Goal: Learn about a topic: Learn about a topic

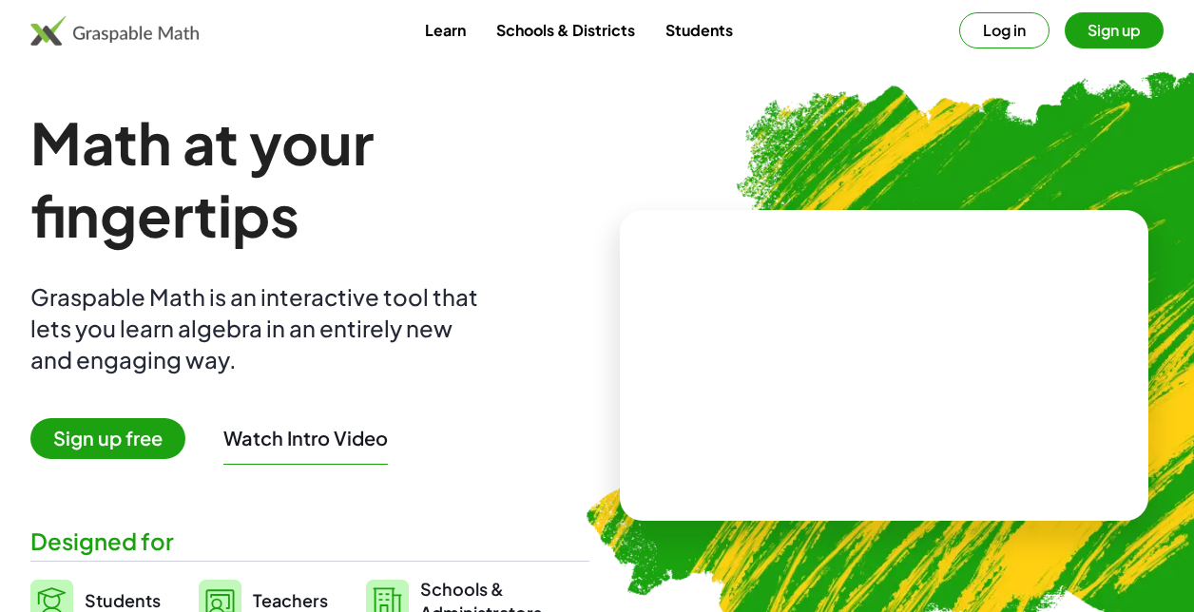
click at [1095, 30] on button "Sign up" at bounding box center [1113, 30] width 99 height 36
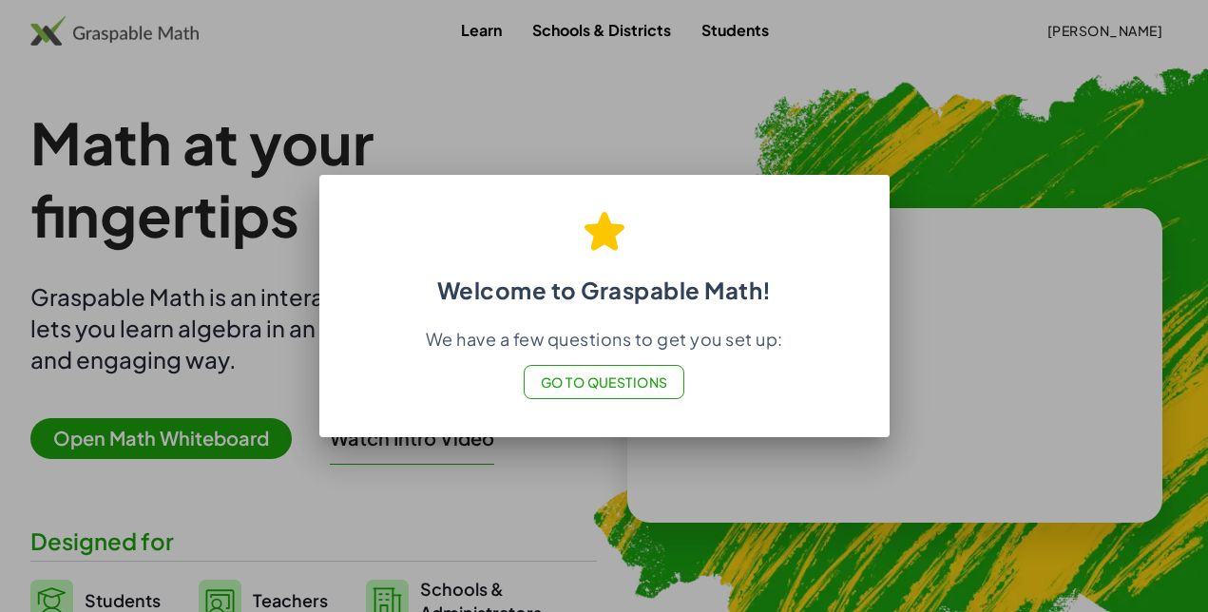
click at [880, 290] on div "Welcome to Graspable Math! We have a few questions to get you set up: Go to Que…" at bounding box center [604, 301] width 570 height 244
click at [981, 221] on div at bounding box center [604, 306] width 1208 height 612
click at [621, 367] on button "Go to Questions" at bounding box center [604, 382] width 161 height 34
click at [610, 492] on div at bounding box center [604, 306] width 1208 height 612
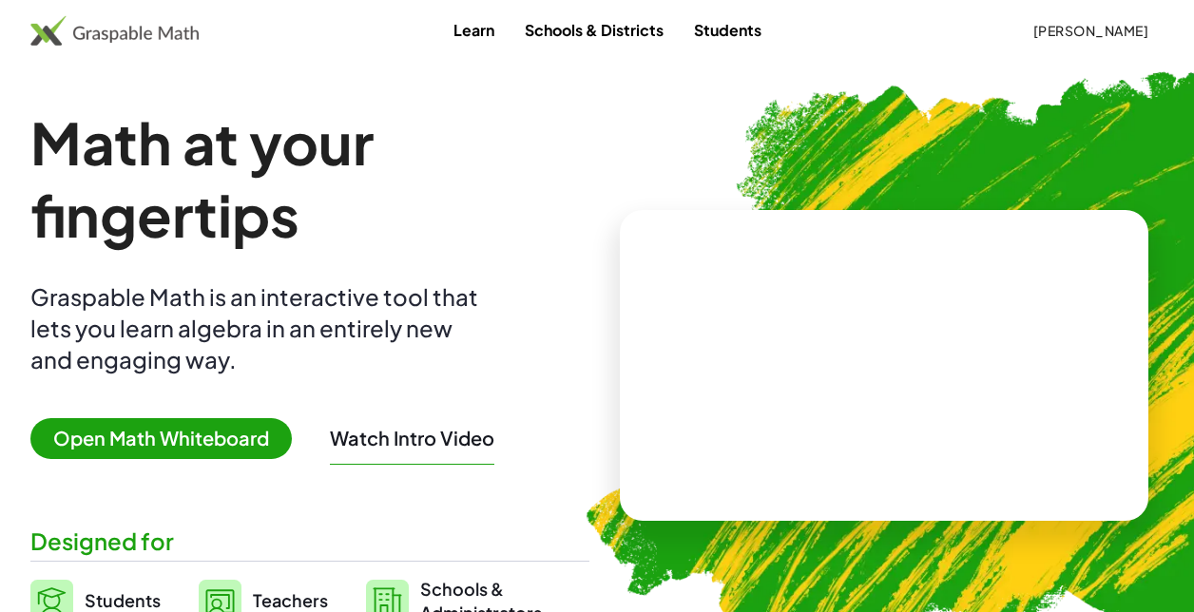
click at [186, 425] on span "Open Math Whiteboard" at bounding box center [160, 438] width 261 height 41
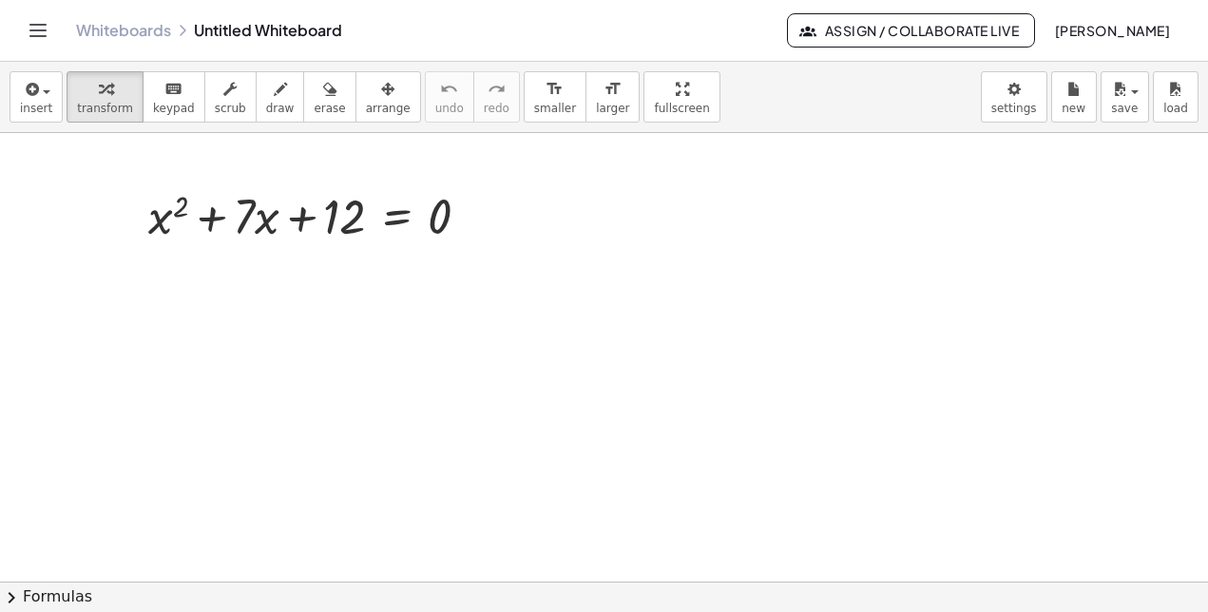
click at [26, 583] on button "chevron_right Formulas" at bounding box center [604, 597] width 1208 height 30
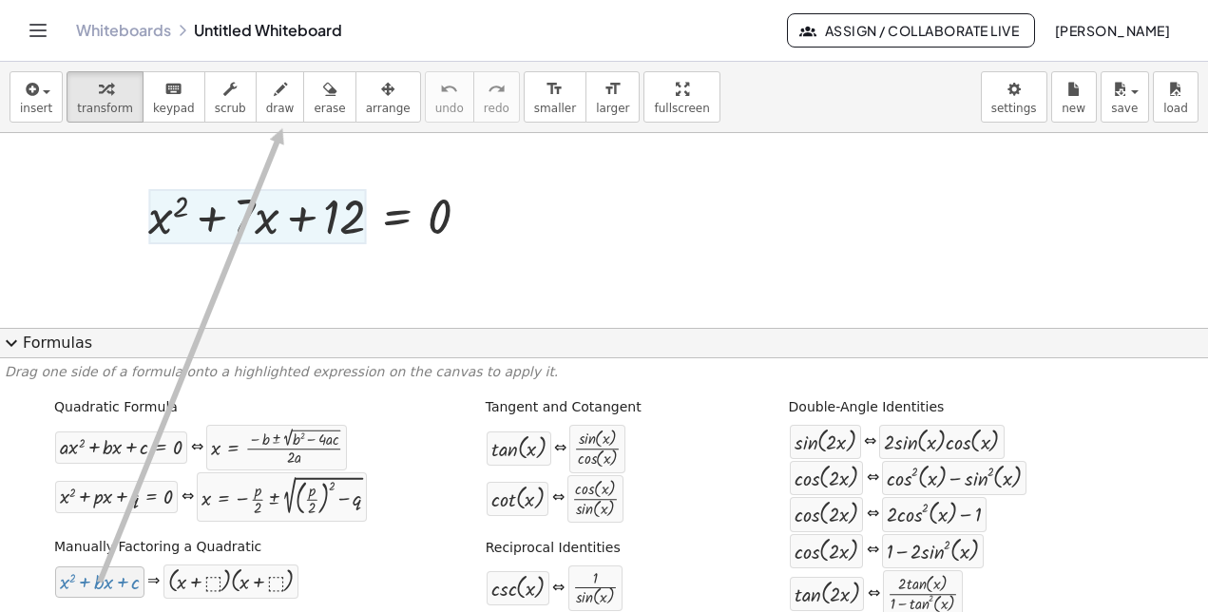
drag, startPoint x: 72, startPoint y: 582, endPoint x: 278, endPoint y: 124, distance: 502.3
drag, startPoint x: 94, startPoint y: 587, endPoint x: 232, endPoint y: 162, distance: 446.6
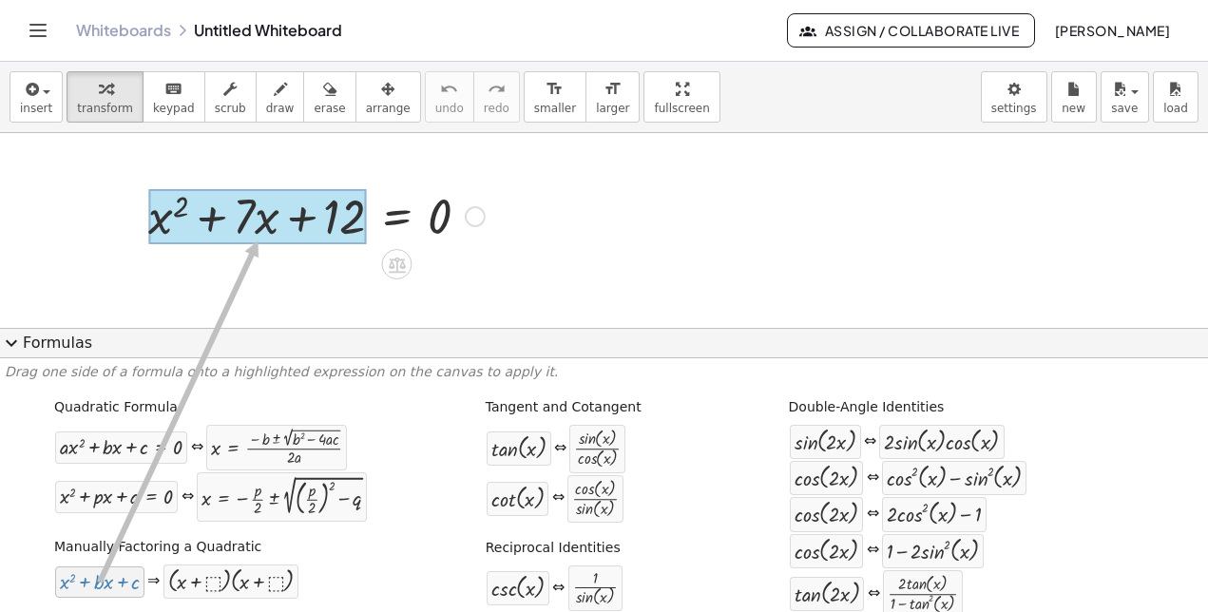
drag, startPoint x: 92, startPoint y: 585, endPoint x: 254, endPoint y: 240, distance: 380.9
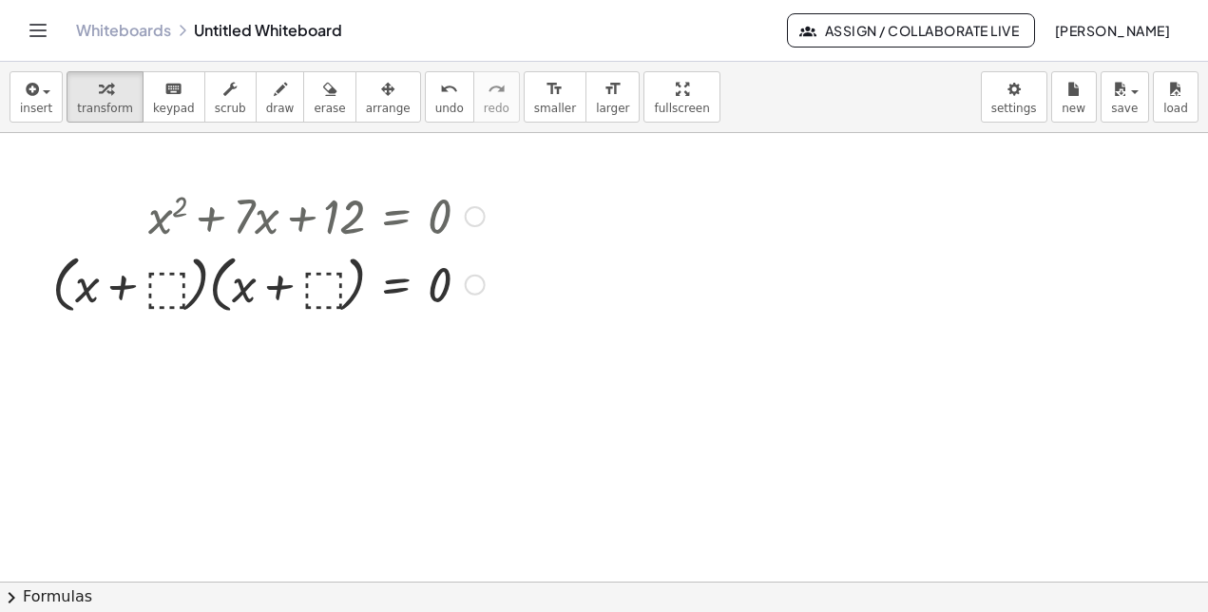
click at [166, 291] on div at bounding box center [268, 283] width 451 height 72
click at [312, 287] on div at bounding box center [274, 283] width 437 height 72
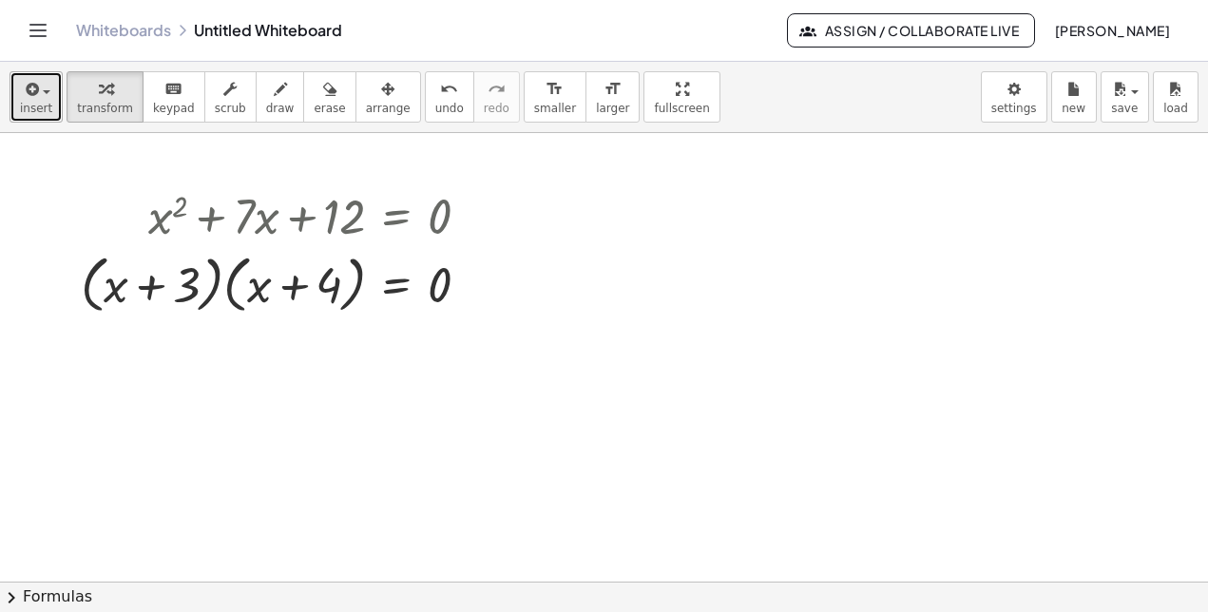
click at [18, 95] on button "insert" at bounding box center [36, 96] width 53 height 51
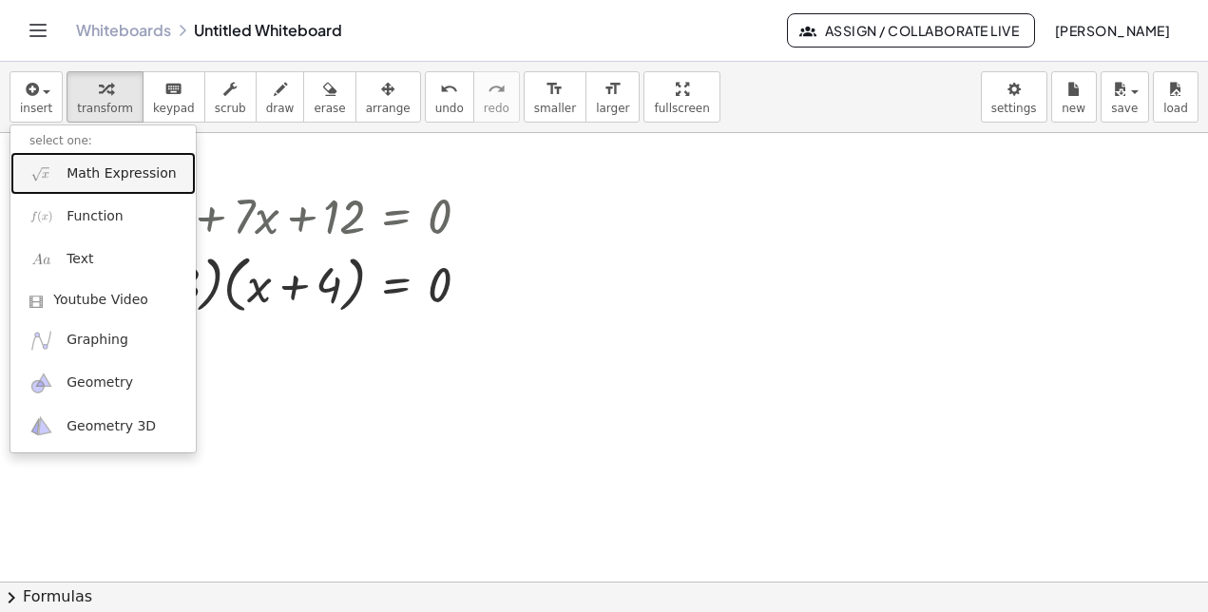
click at [69, 169] on span "Math Expression" at bounding box center [121, 173] width 109 height 19
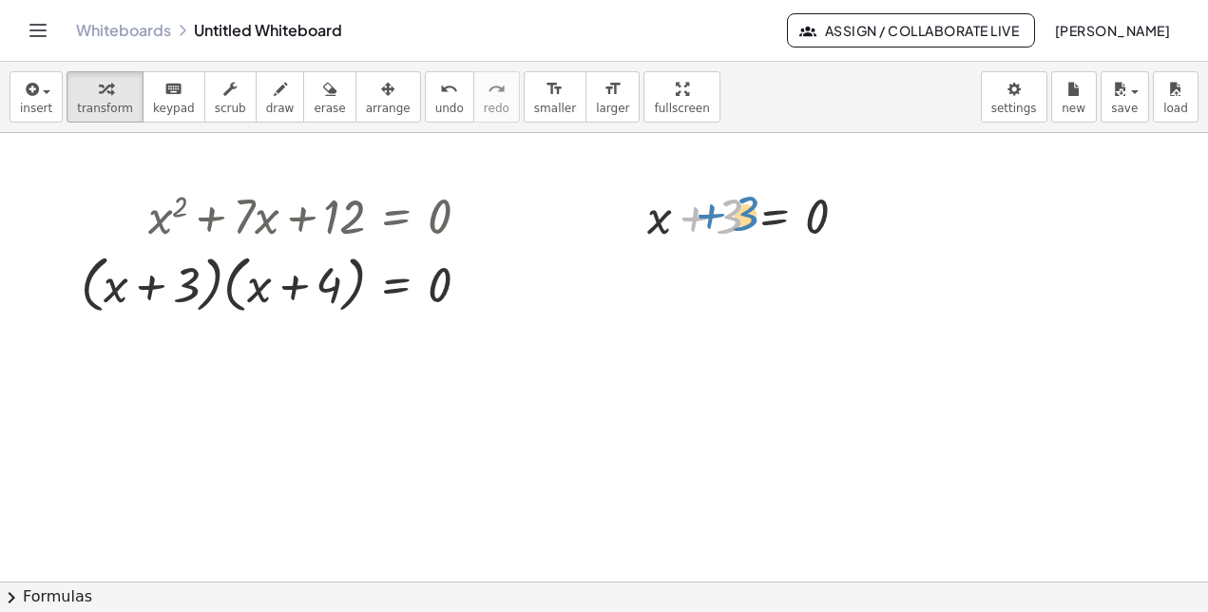
drag, startPoint x: 693, startPoint y: 201, endPoint x: 705, endPoint y: 204, distance: 12.7
click at [705, 204] on div at bounding box center [755, 214] width 234 height 65
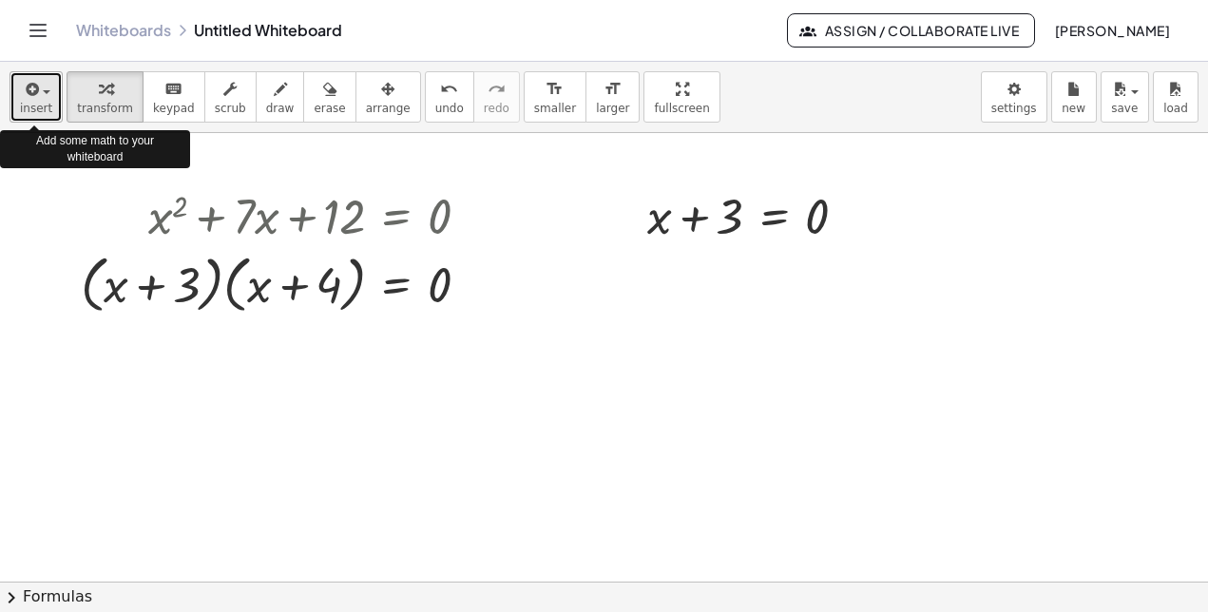
click at [40, 107] on span "insert" at bounding box center [36, 108] width 32 height 13
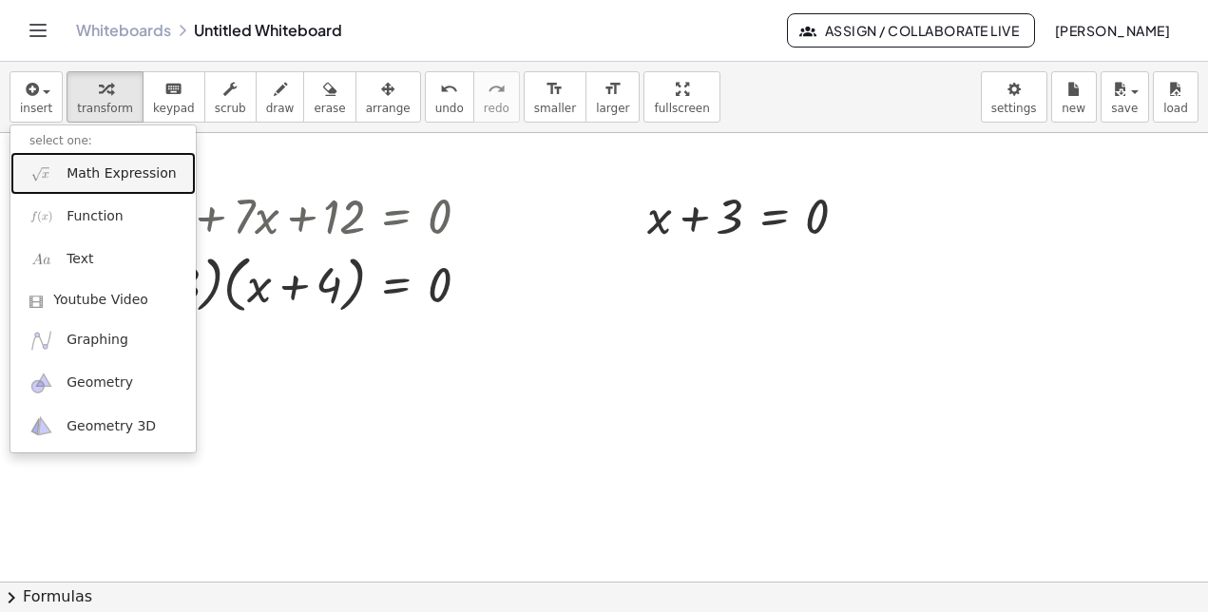
click at [67, 169] on span "Math Expression" at bounding box center [121, 173] width 109 height 19
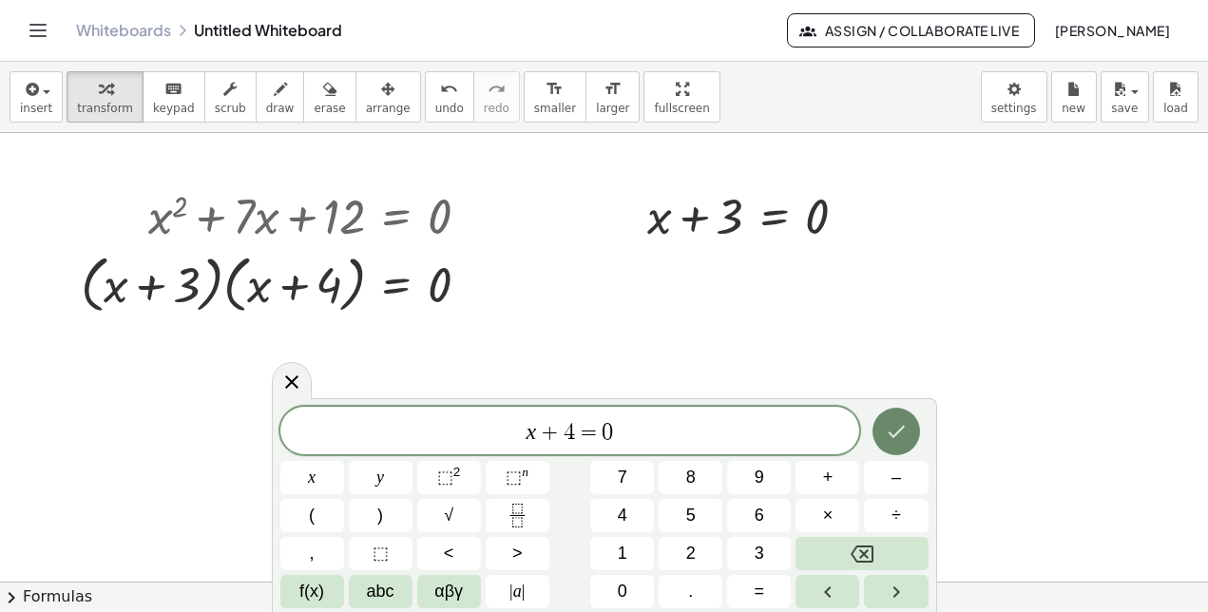
click at [887, 430] on icon "Done" at bounding box center [896, 431] width 23 height 23
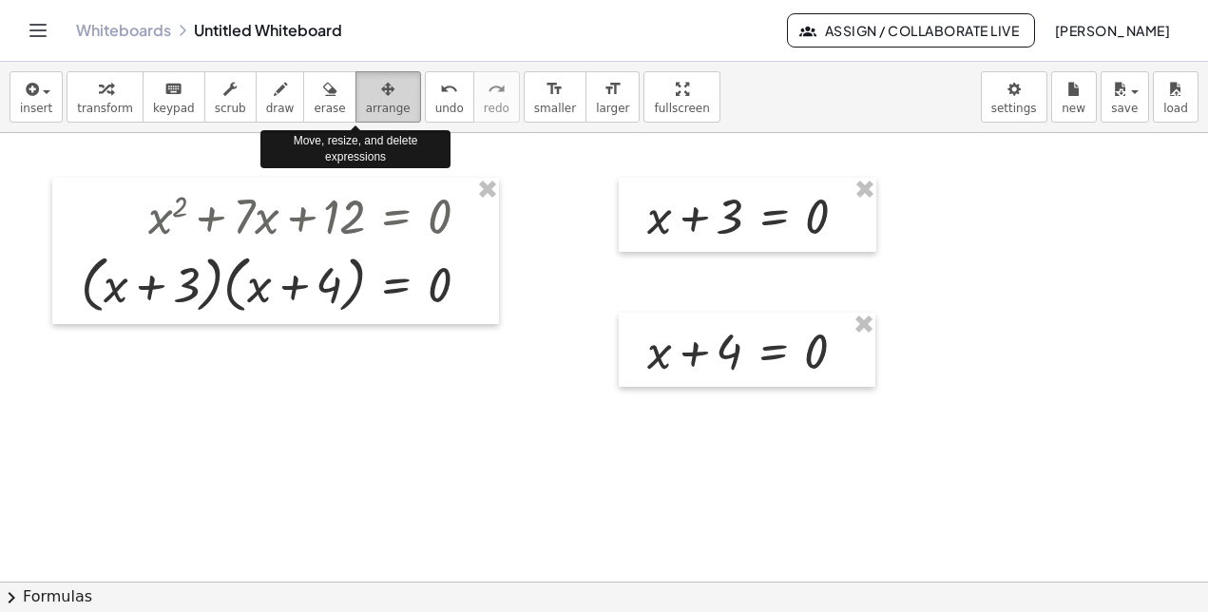
click at [366, 104] on span "arrange" at bounding box center [388, 108] width 45 height 13
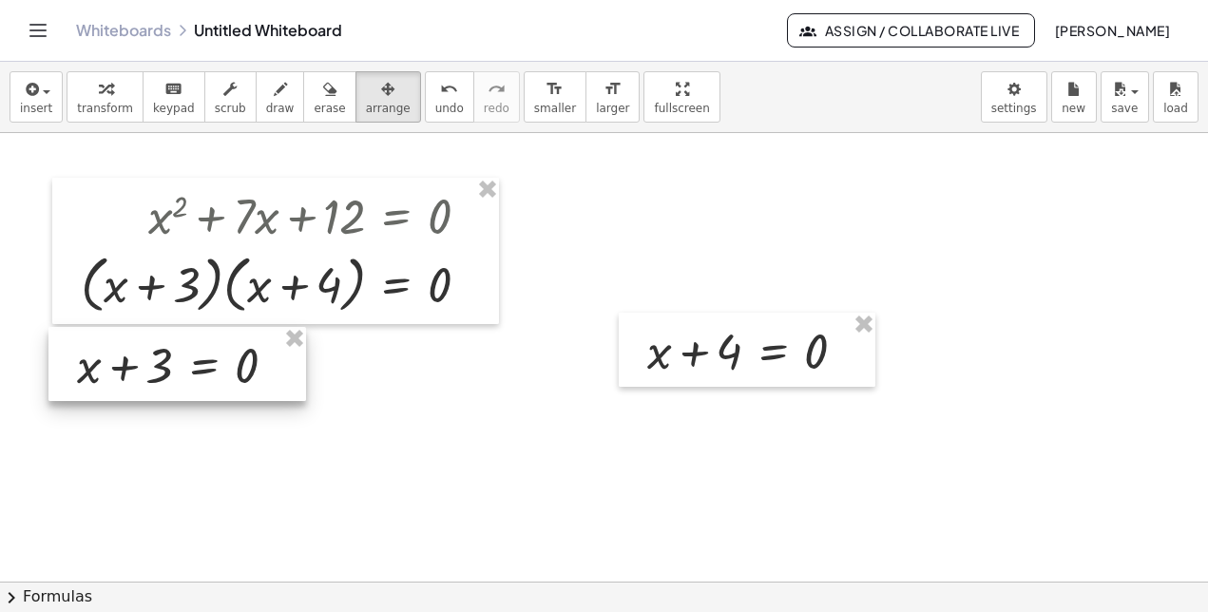
drag, startPoint x: 685, startPoint y: 191, endPoint x: 115, endPoint y: 340, distance: 589.4
click at [115, 340] on div at bounding box center [177, 364] width 258 height 74
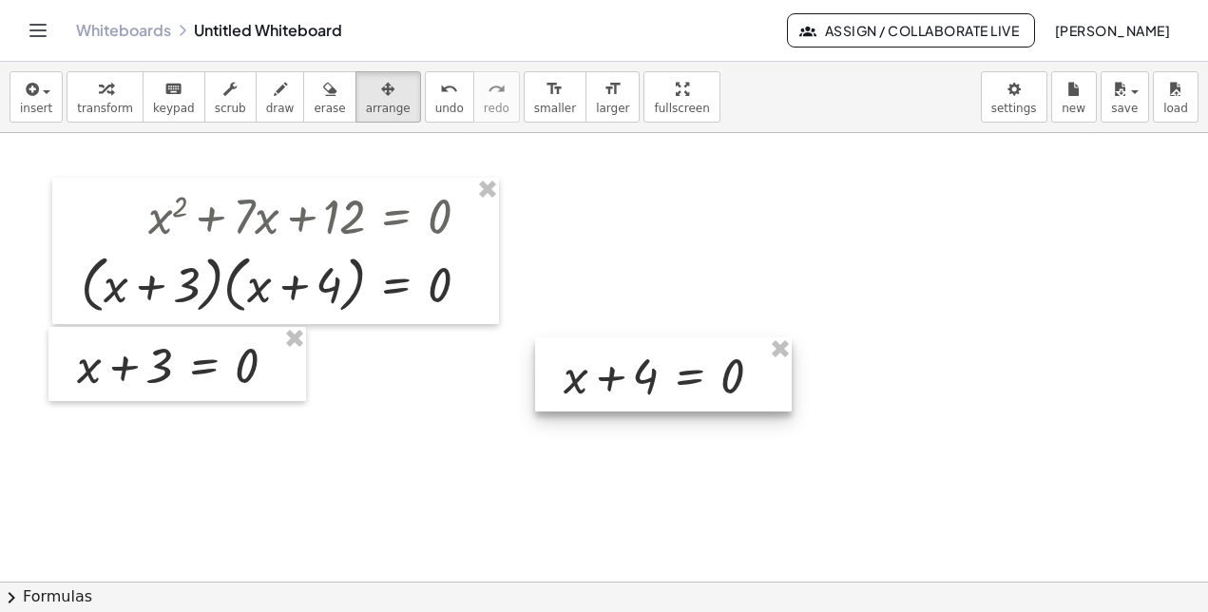
drag, startPoint x: 694, startPoint y: 327, endPoint x: 606, endPoint y: 351, distance: 90.6
click at [606, 351] on div at bounding box center [663, 374] width 257 height 74
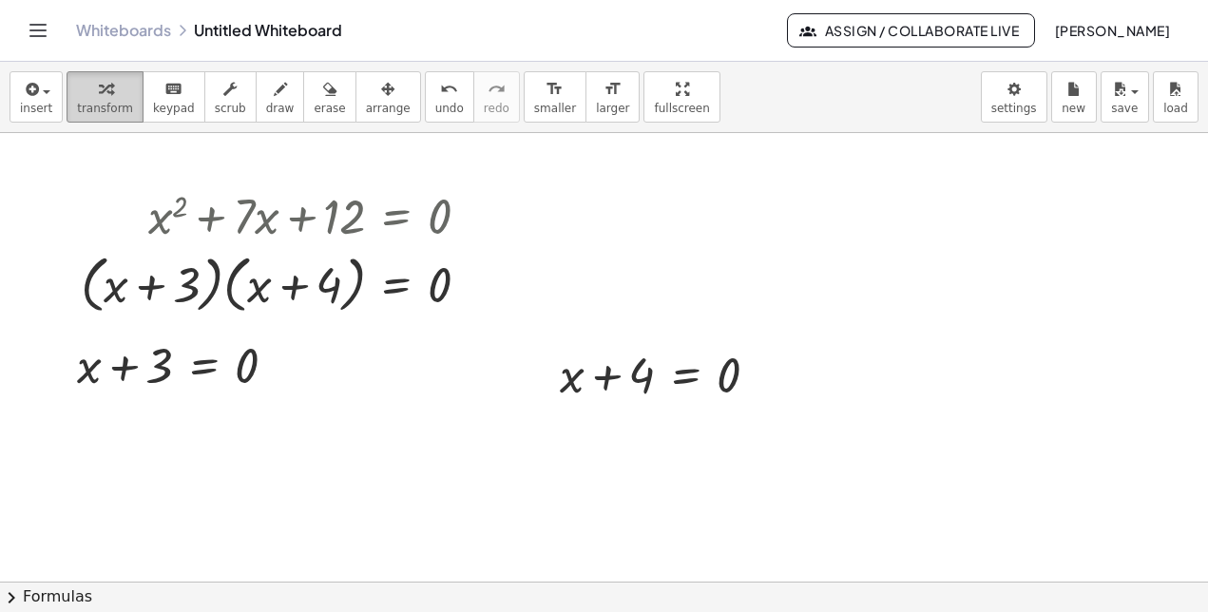
click at [79, 98] on div "button" at bounding box center [105, 88] width 56 height 23
click at [200, 410] on icon at bounding box center [204, 414] width 17 height 16
click at [157, 413] on div "−" at bounding box center [165, 413] width 30 height 30
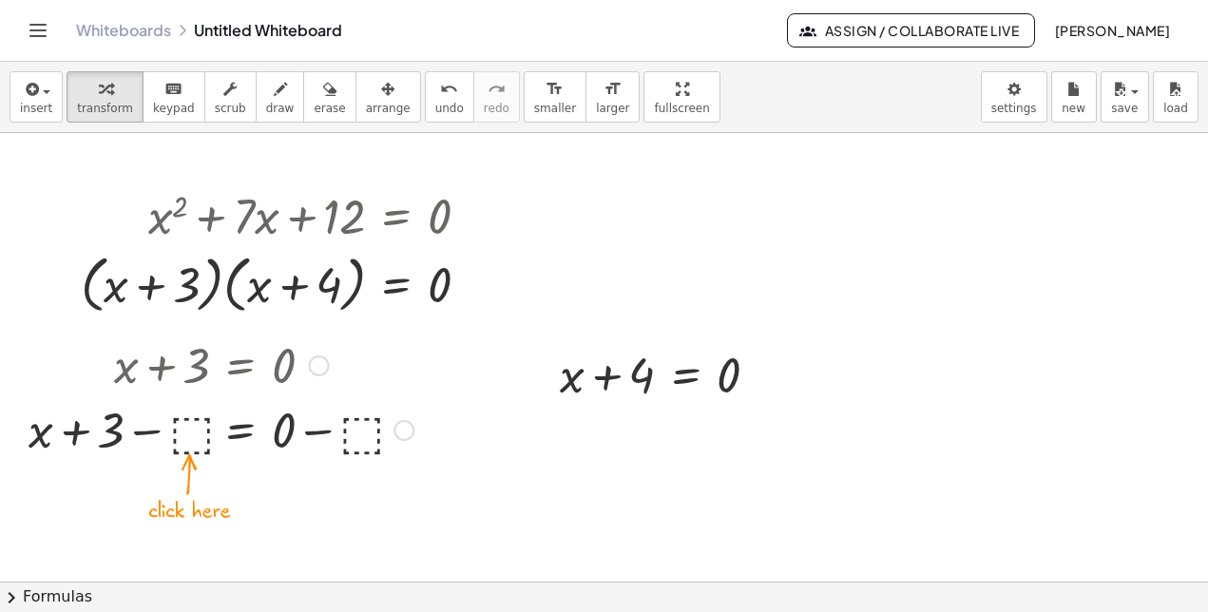
click at [172, 431] on div at bounding box center [221, 428] width 404 height 65
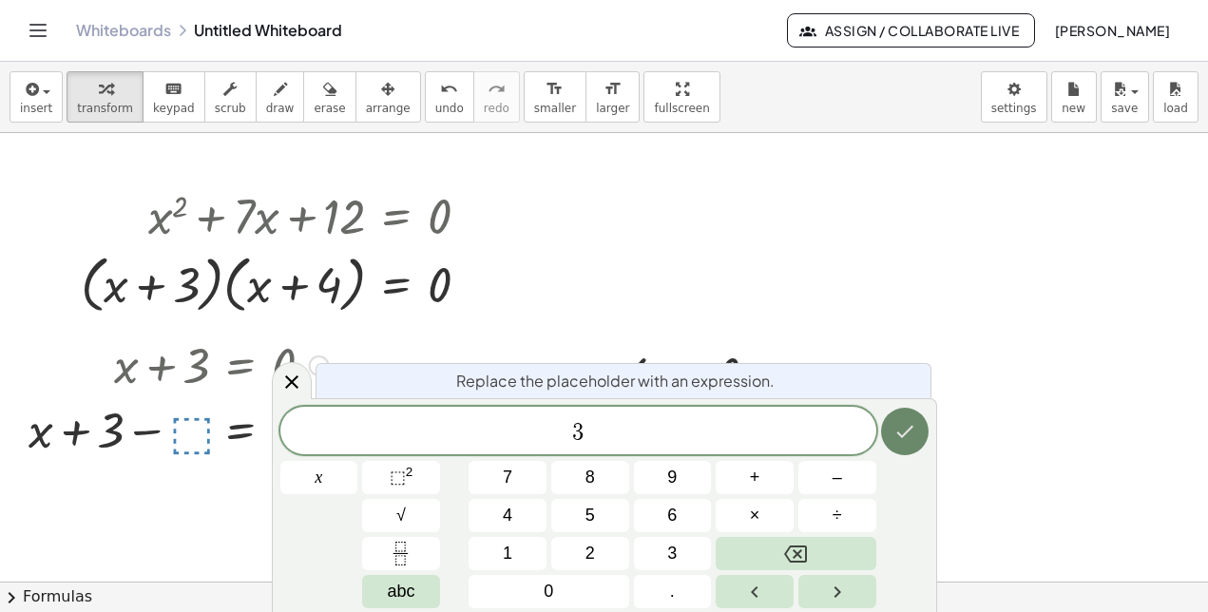
click at [897, 439] on icon "Done" at bounding box center [904, 431] width 23 height 23
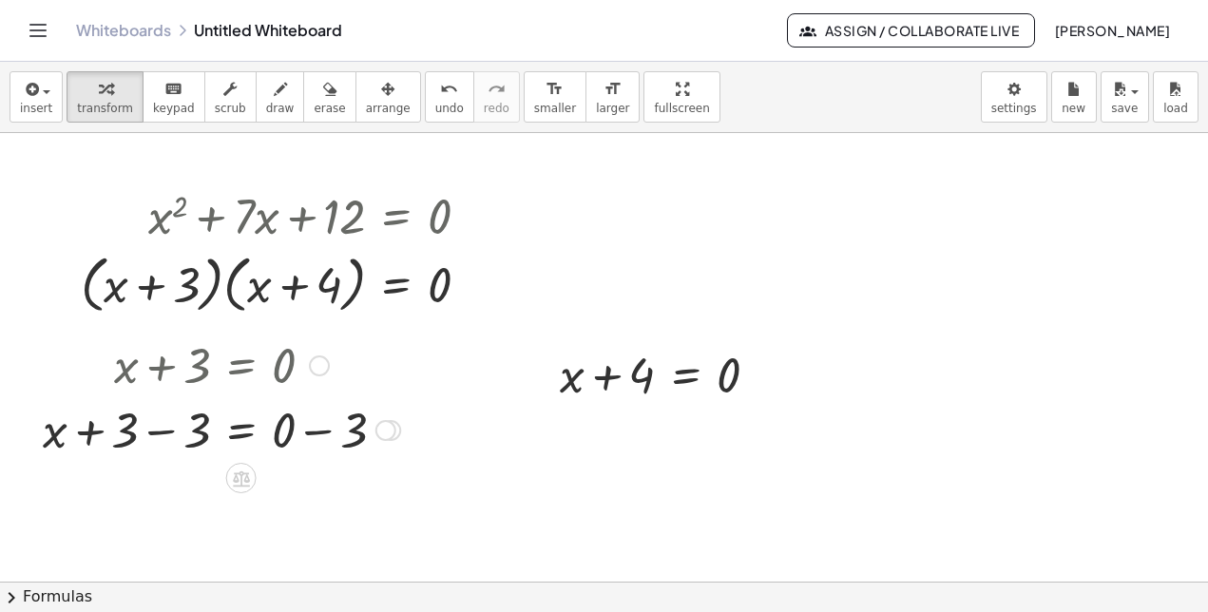
click at [94, 430] on div at bounding box center [221, 428] width 376 height 65
click at [156, 428] on div at bounding box center [221, 428] width 376 height 65
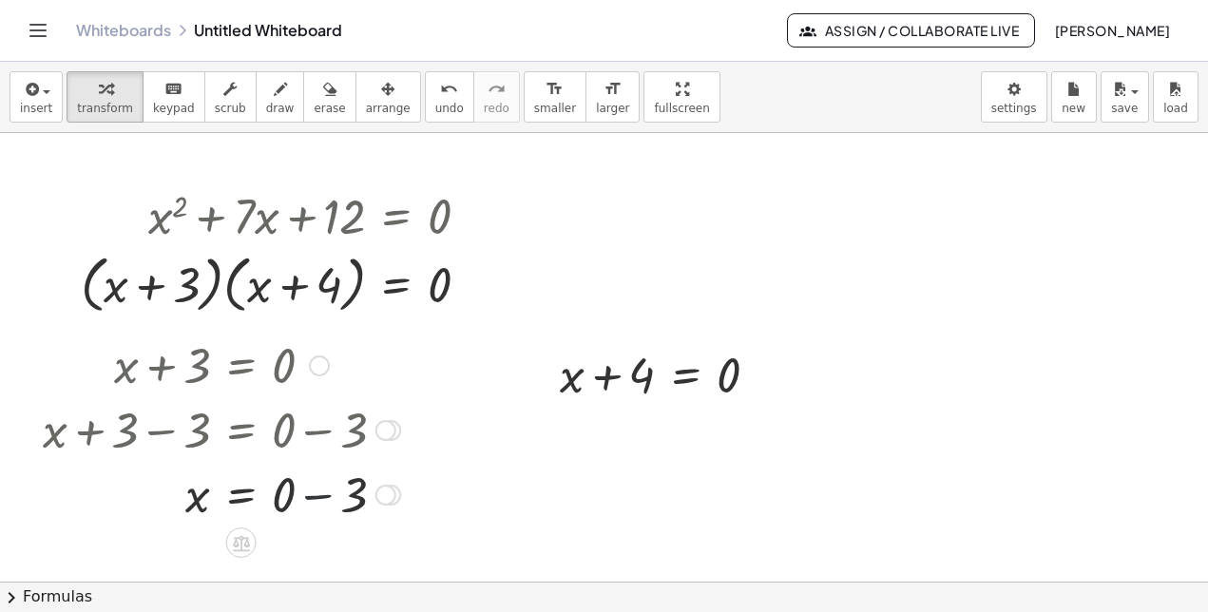
click at [306, 494] on div at bounding box center [221, 493] width 376 height 65
click at [676, 420] on icon at bounding box center [686, 423] width 20 height 20
click at [642, 429] on span "−" at bounding box center [647, 424] width 11 height 28
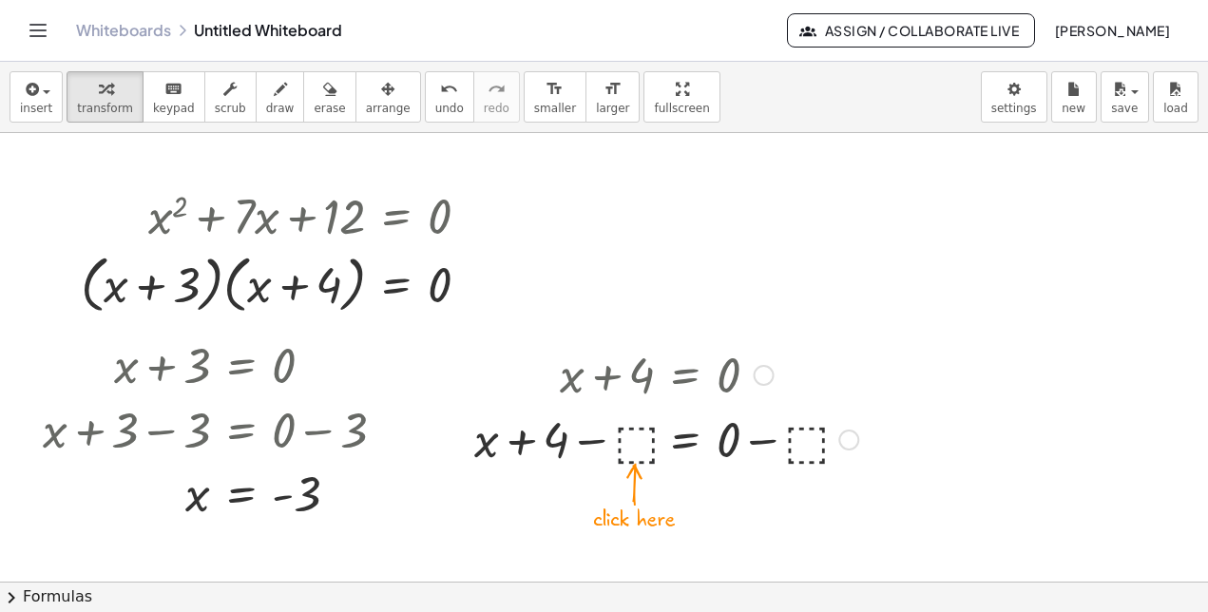
click at [633, 440] on div at bounding box center [666, 438] width 403 height 65
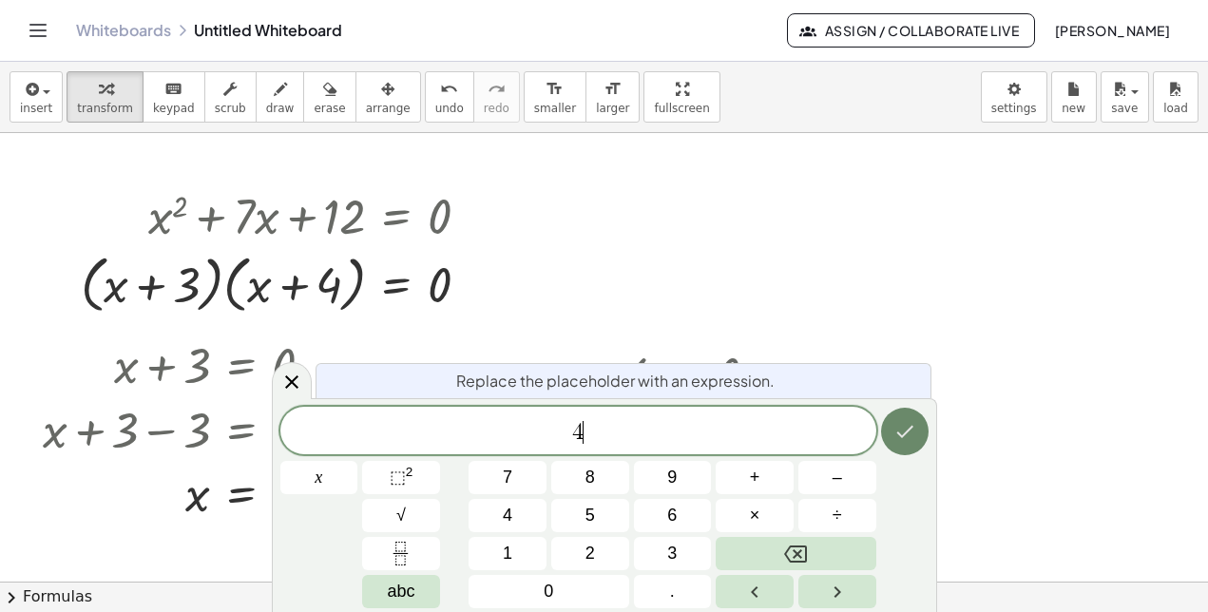
click at [906, 438] on icon "Done" at bounding box center [904, 431] width 23 height 23
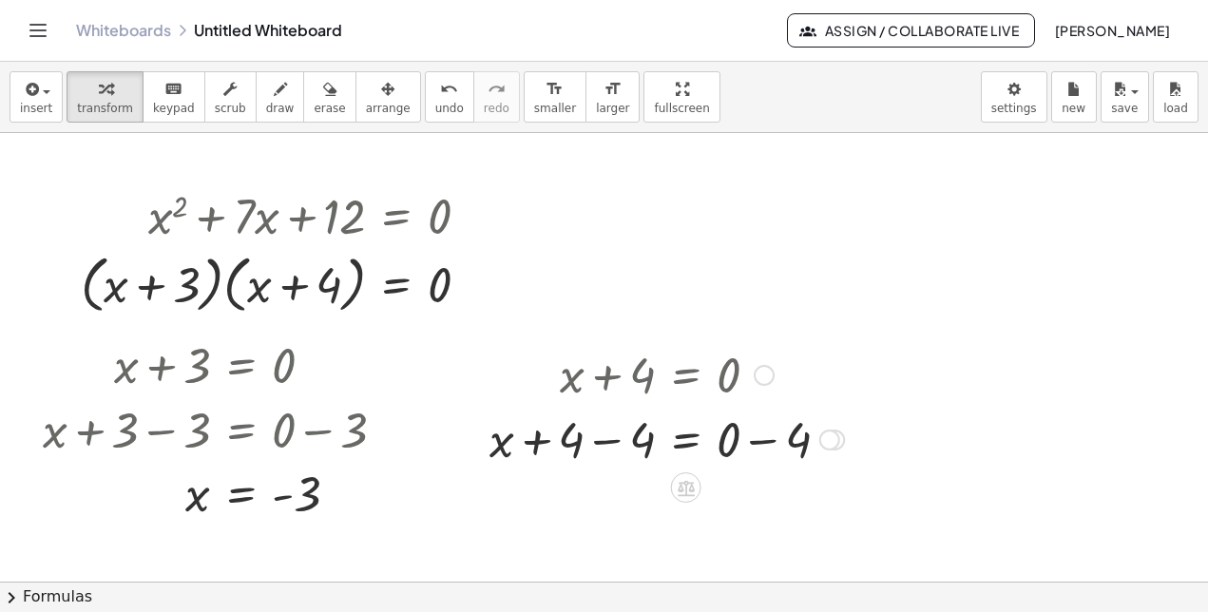
click at [610, 440] on div at bounding box center [666, 438] width 373 height 65
click at [763, 512] on div at bounding box center [666, 502] width 373 height 65
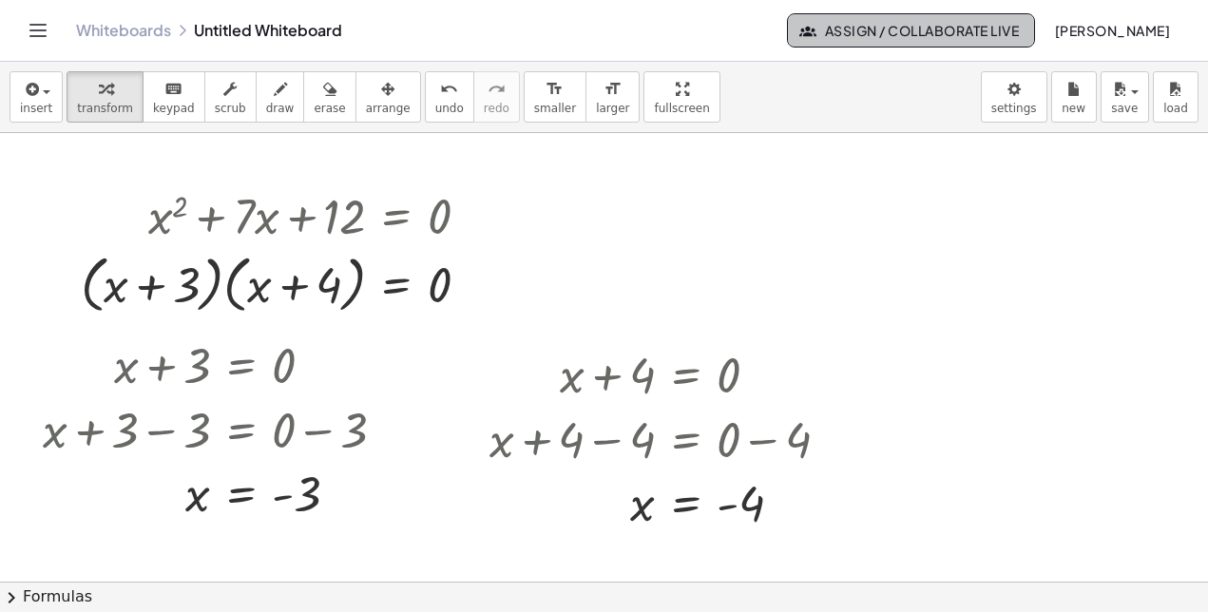
click at [846, 26] on span "Assign / Collaborate Live" at bounding box center [911, 30] width 216 height 17
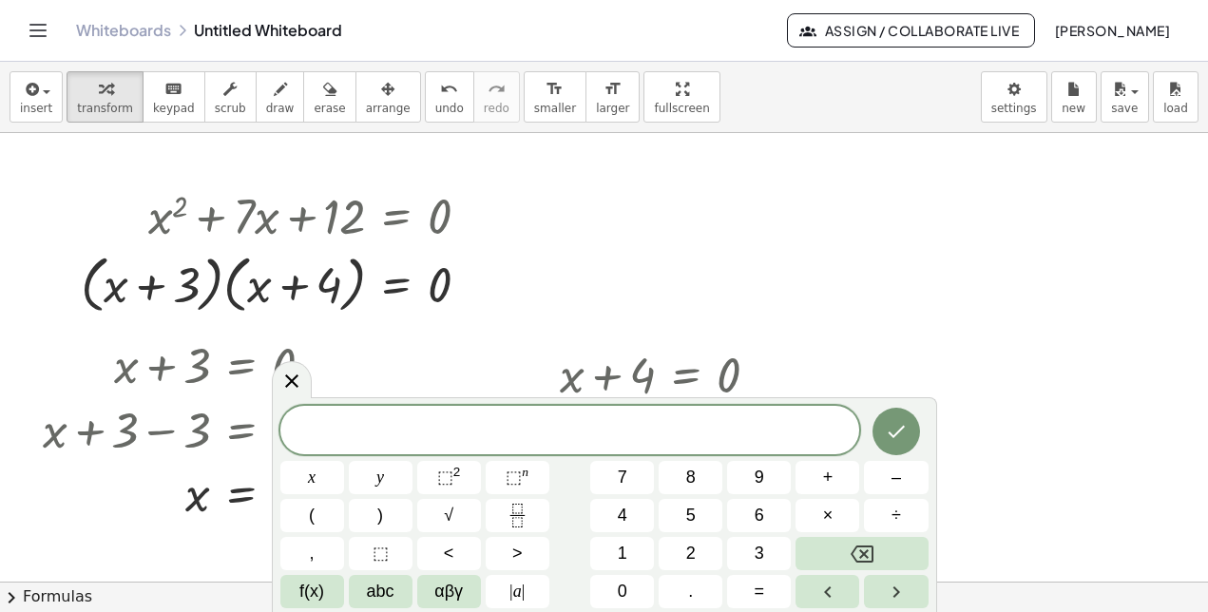
click at [40, 40] on icon "Toggle navigation" at bounding box center [38, 30] width 23 height 23
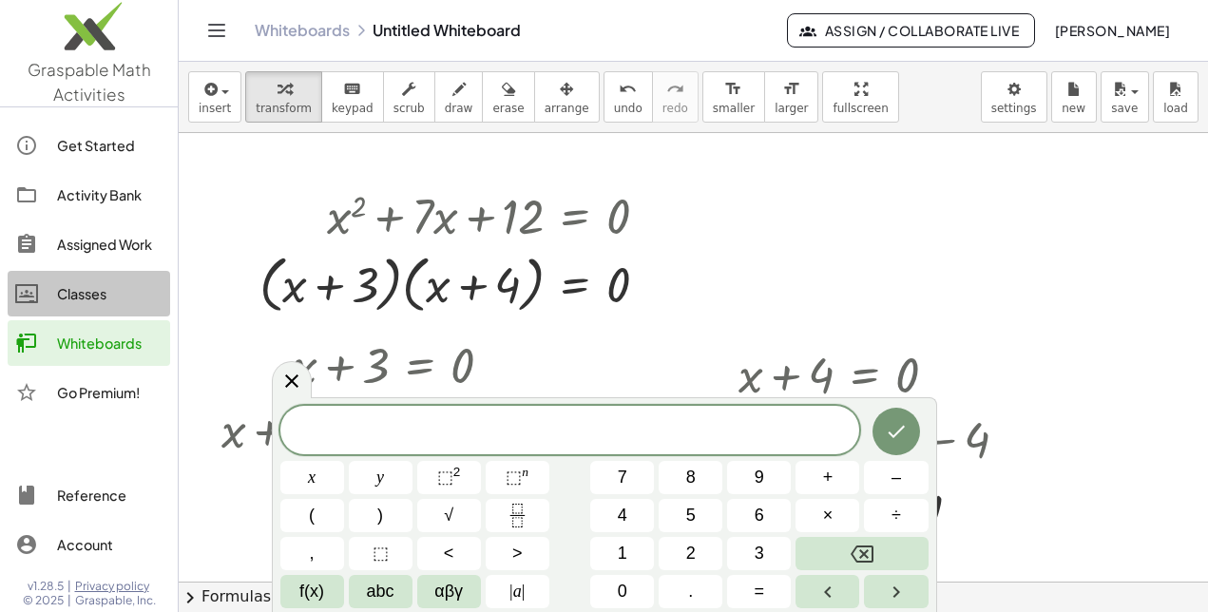
click at [80, 284] on div "Classes" at bounding box center [109, 293] width 105 height 23
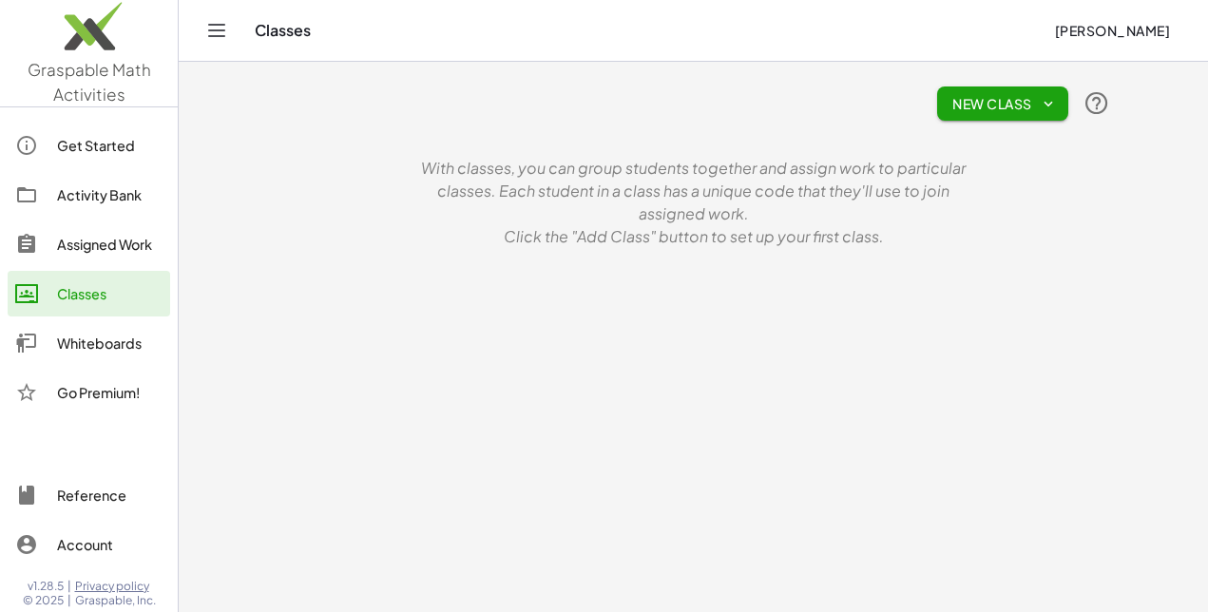
click at [1035, 105] on span "New Class" at bounding box center [1002, 103] width 101 height 17
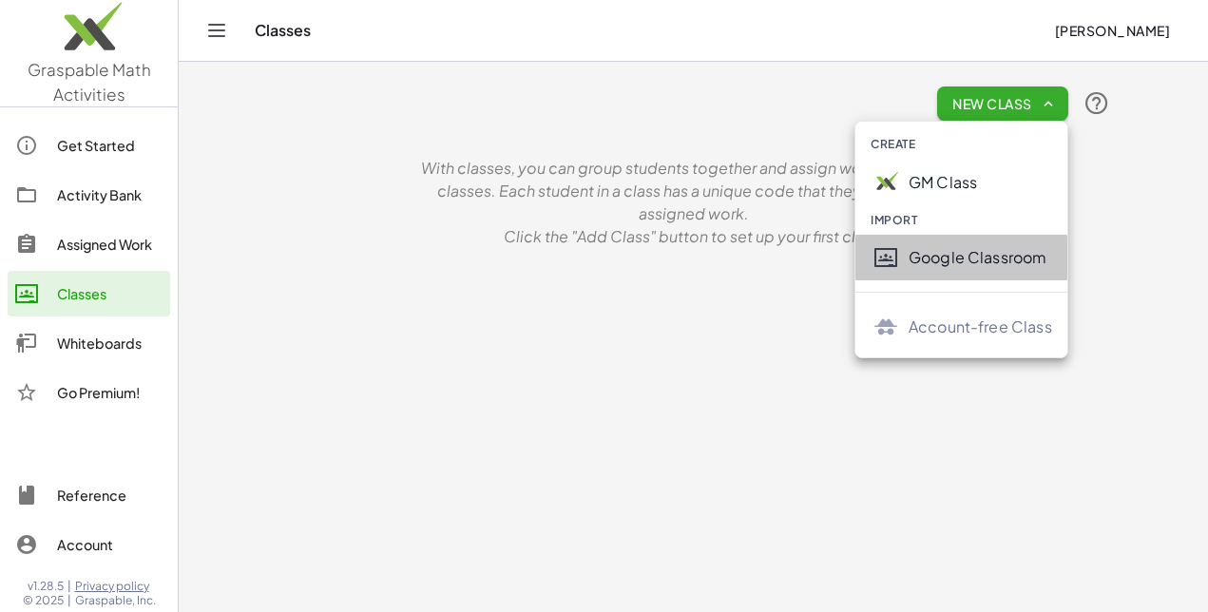
click at [1000, 243] on div "Google Classroom" at bounding box center [961, 258] width 212 height 46
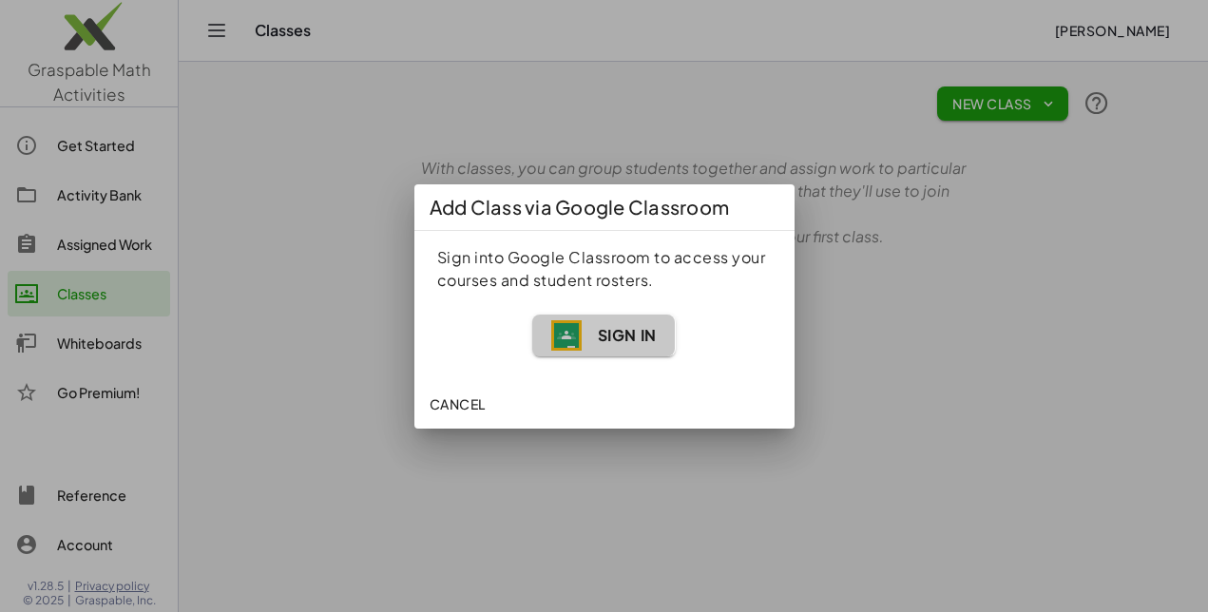
click at [576, 321] on img "button" at bounding box center [566, 335] width 30 height 30
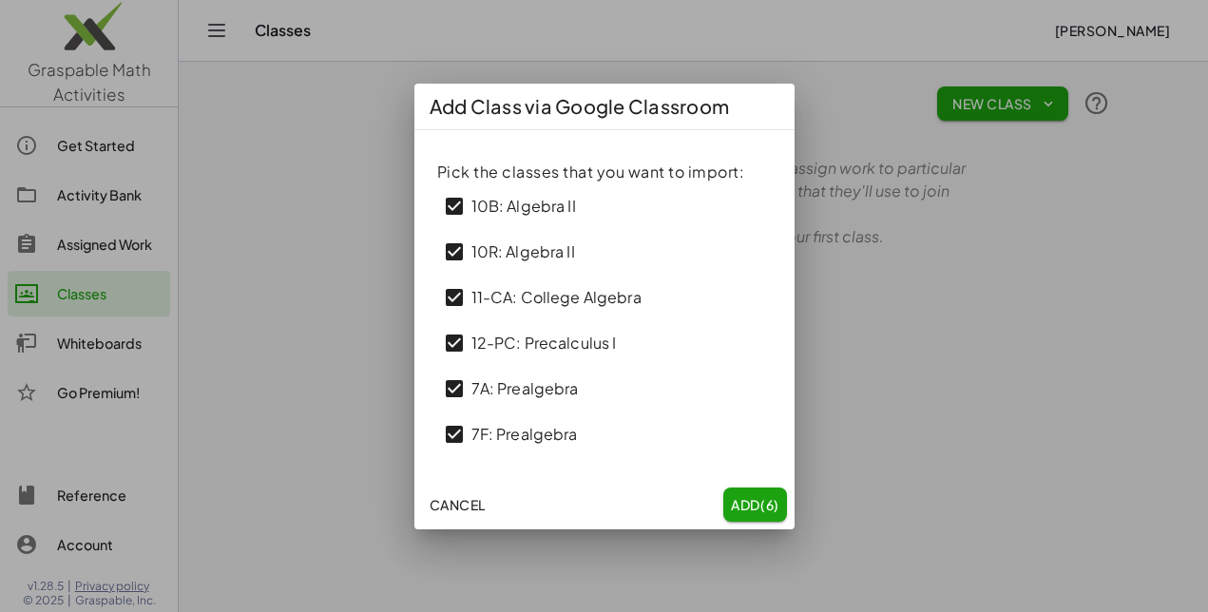
click at [739, 501] on span "Add (6)" at bounding box center [755, 504] width 48 height 17
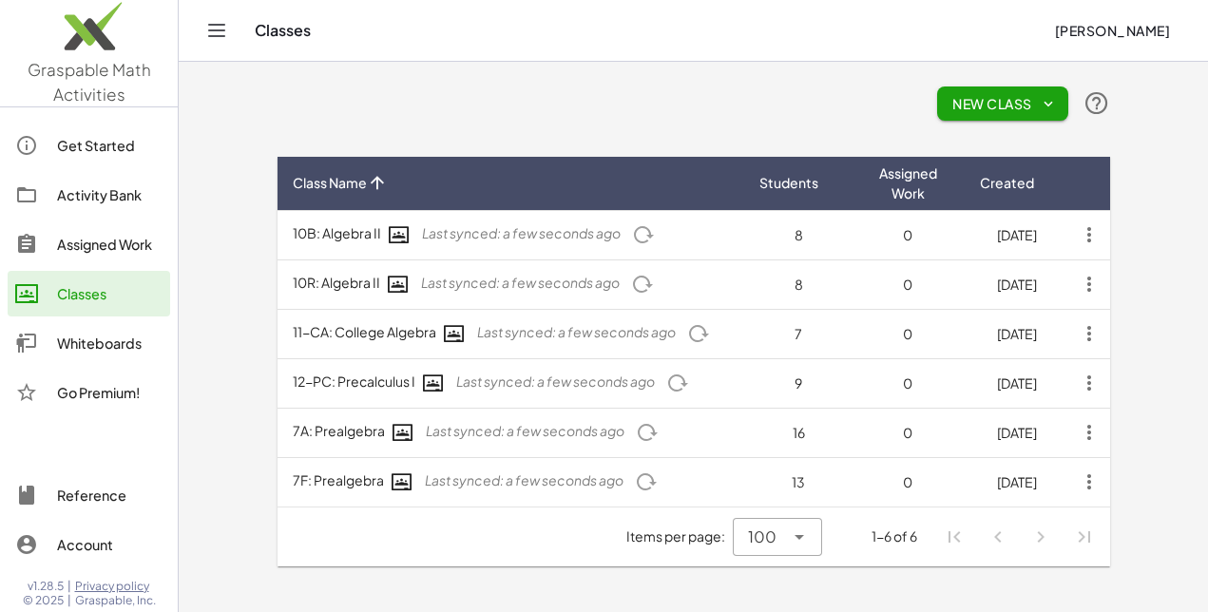
click at [100, 146] on div "Get Started" at bounding box center [109, 145] width 105 height 23
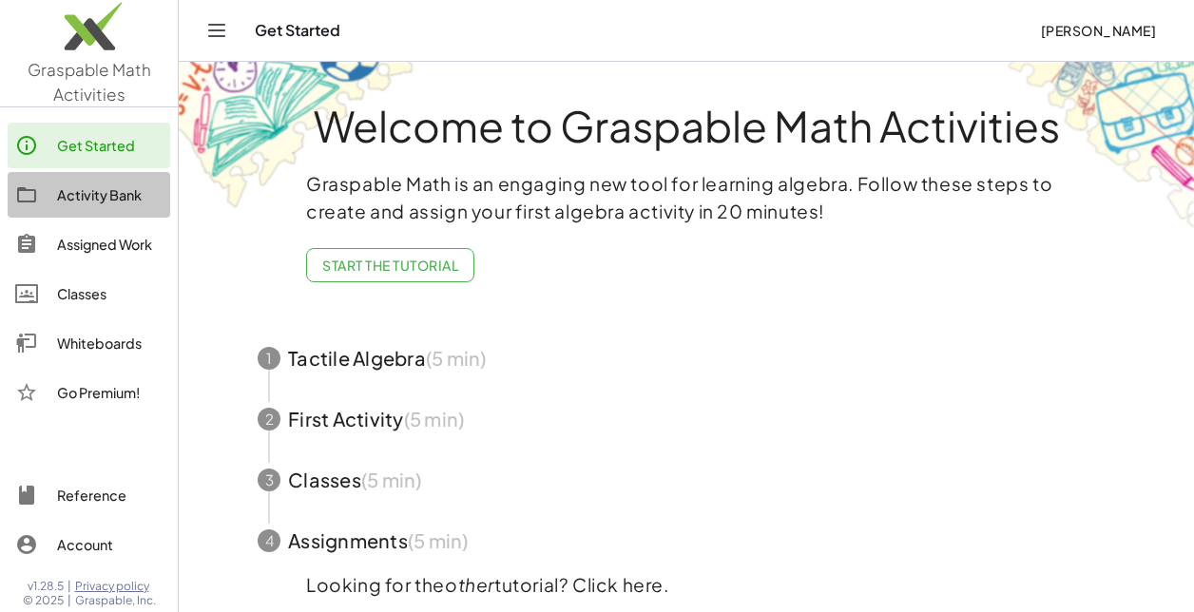
click at [96, 185] on div "Activity Bank" at bounding box center [109, 194] width 105 height 23
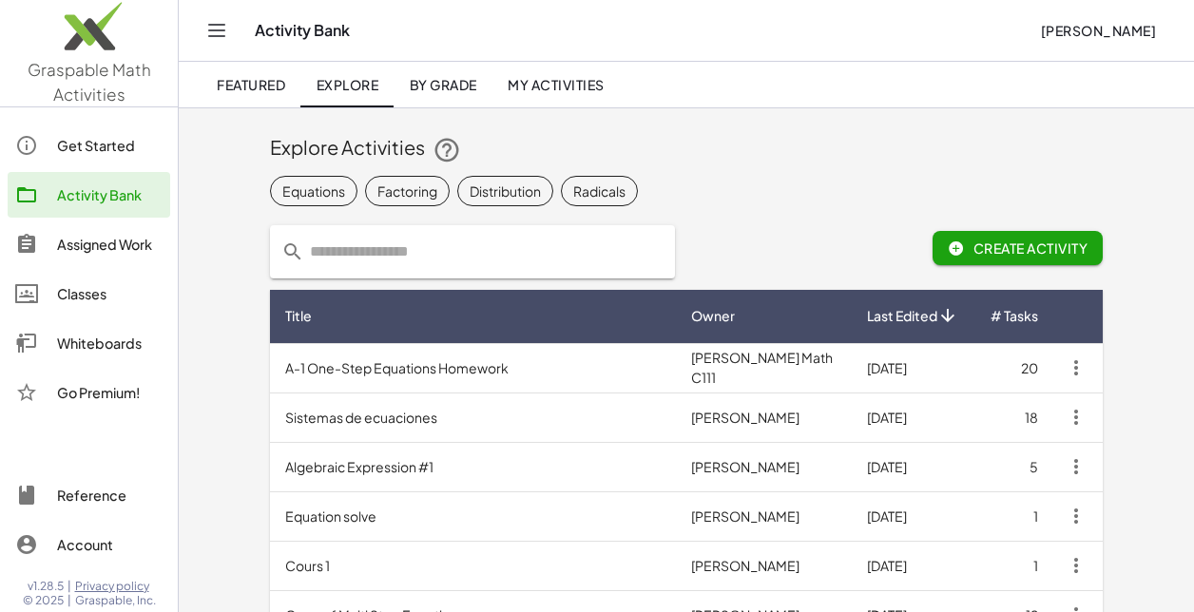
click at [105, 172] on link "Activity Bank" at bounding box center [89, 195] width 162 height 46
click at [96, 143] on div "Get Started" at bounding box center [109, 145] width 105 height 23
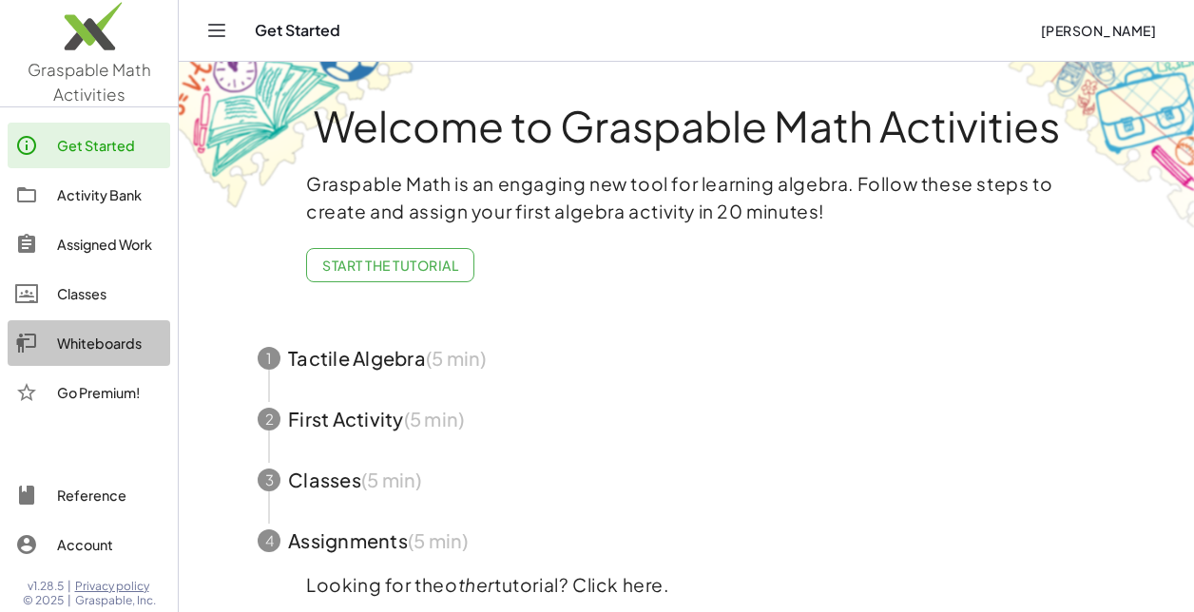
click at [105, 328] on link "Whiteboards" at bounding box center [89, 343] width 162 height 46
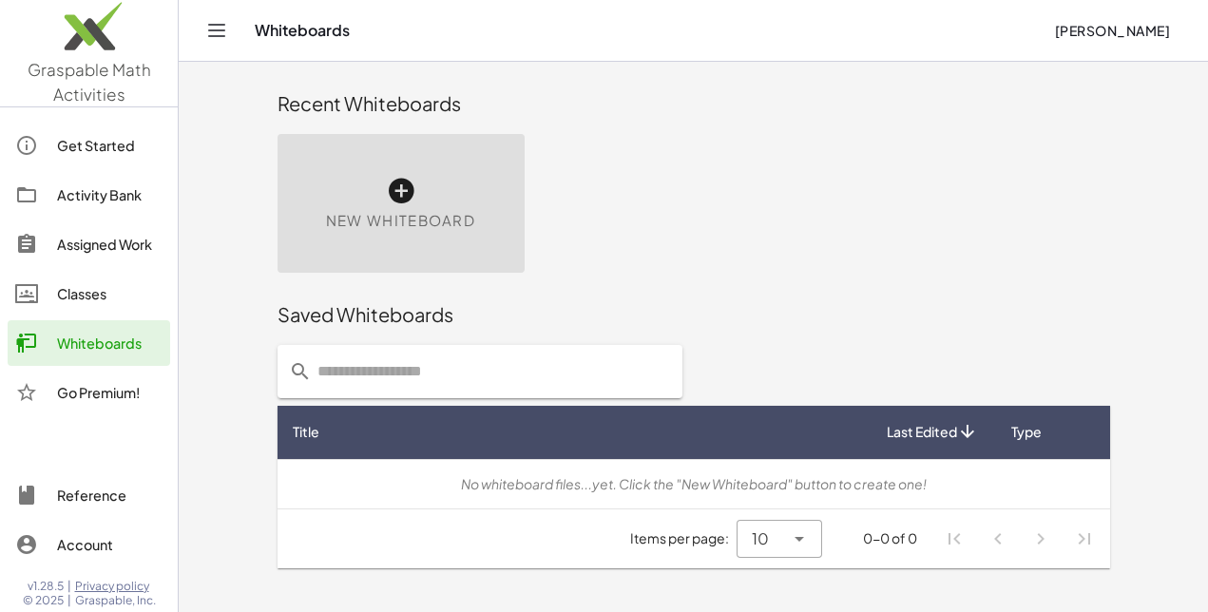
click at [405, 194] on icon at bounding box center [401, 191] width 30 height 30
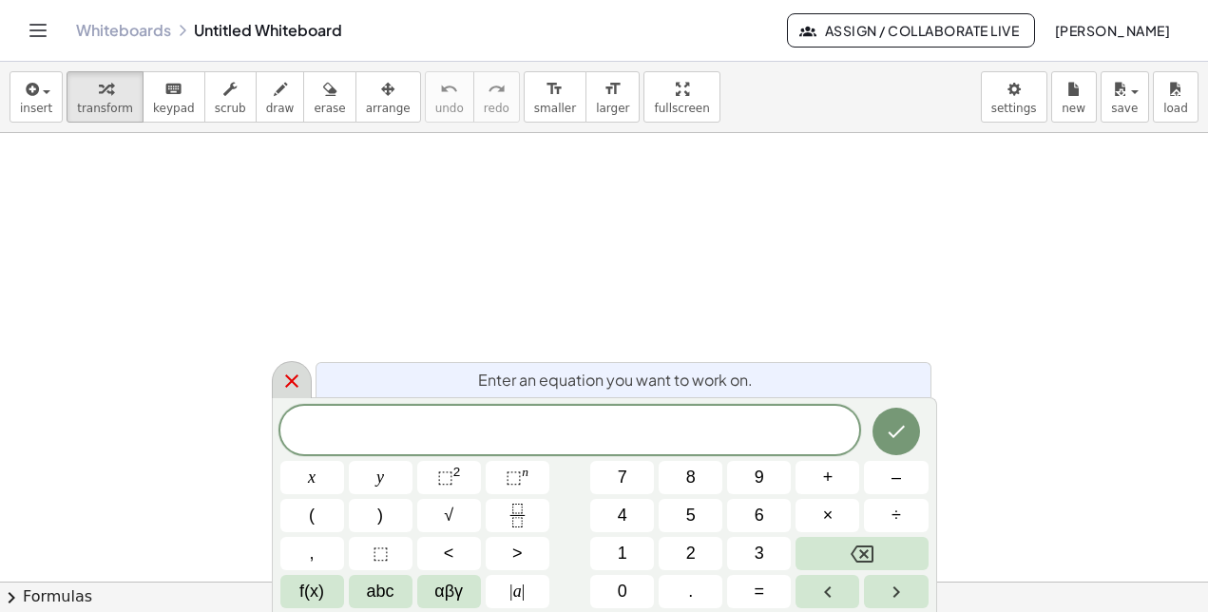
click at [288, 377] on icon at bounding box center [291, 381] width 23 height 23
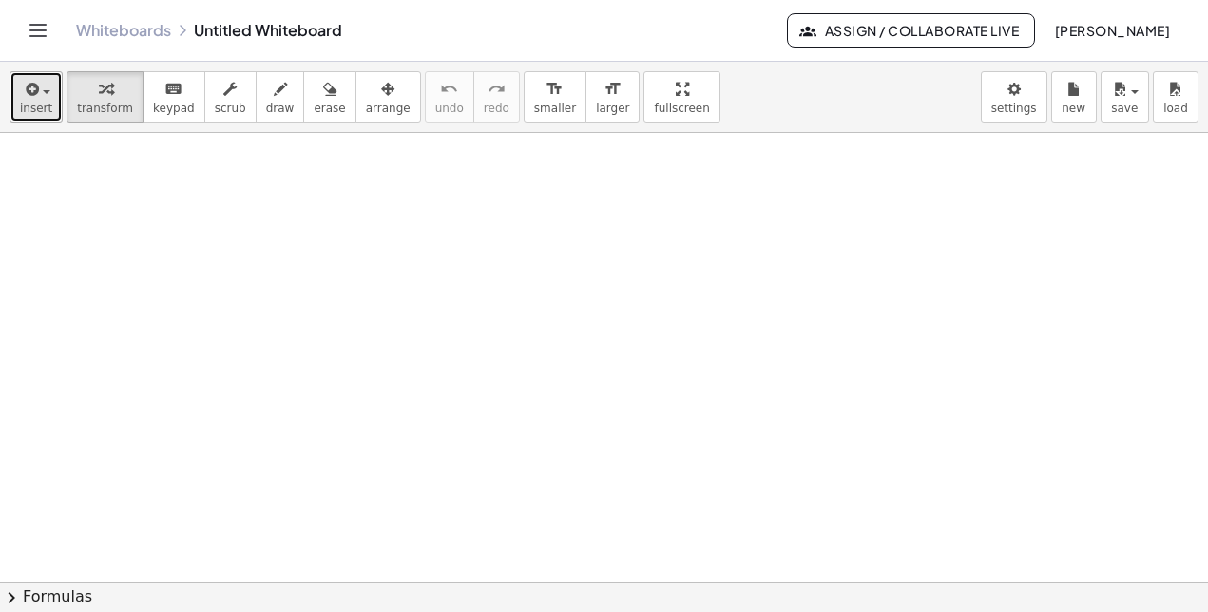
click at [37, 98] on div "button" at bounding box center [36, 88] width 32 height 23
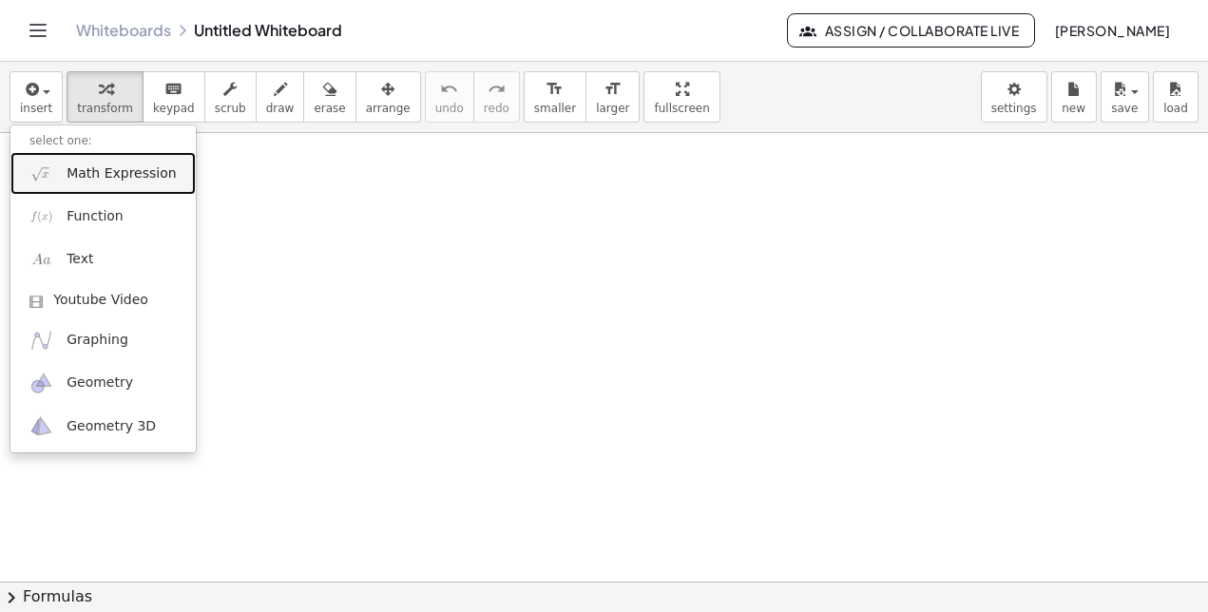
click at [79, 176] on span "Math Expression" at bounding box center [121, 173] width 109 height 19
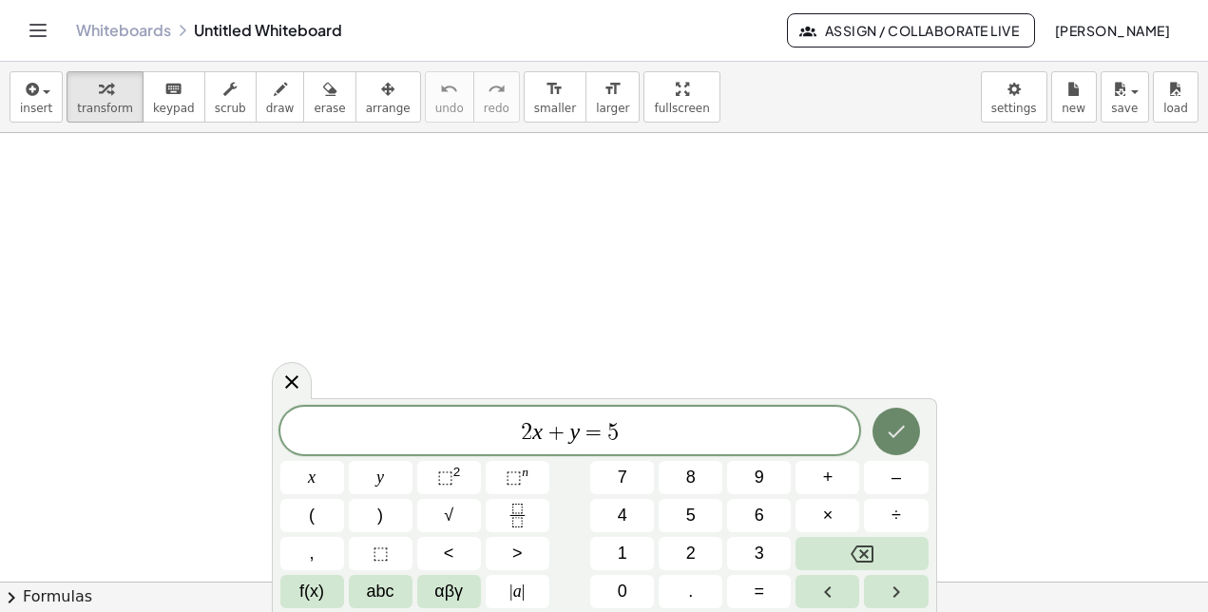
click at [907, 433] on icon "Done" at bounding box center [896, 431] width 23 height 23
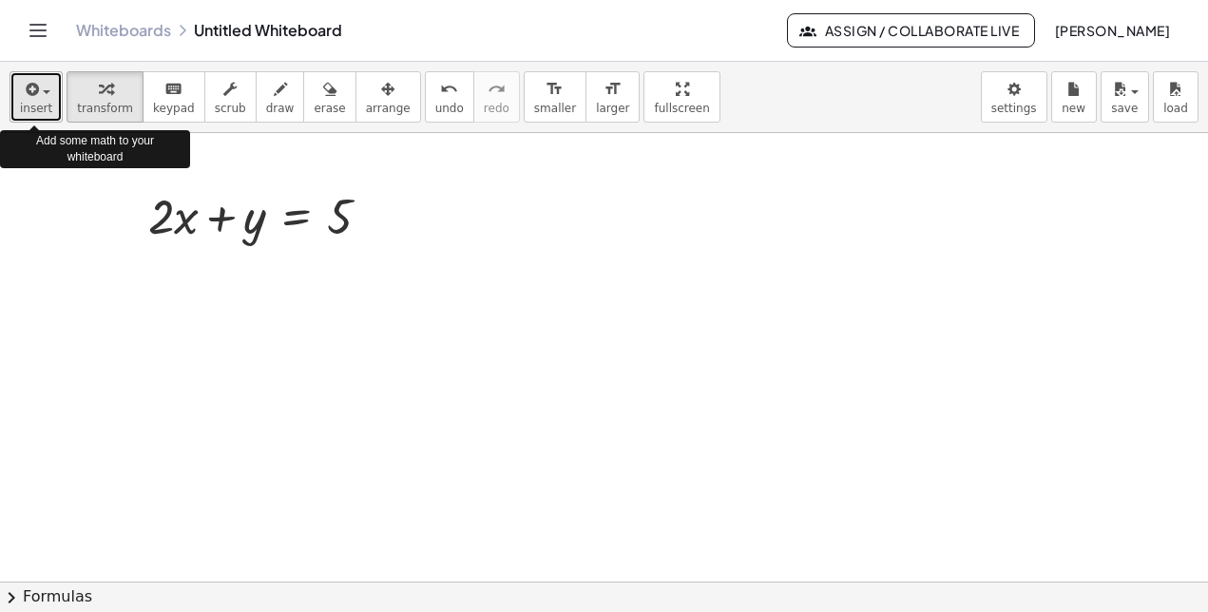
click at [40, 103] on span "insert" at bounding box center [36, 108] width 32 height 13
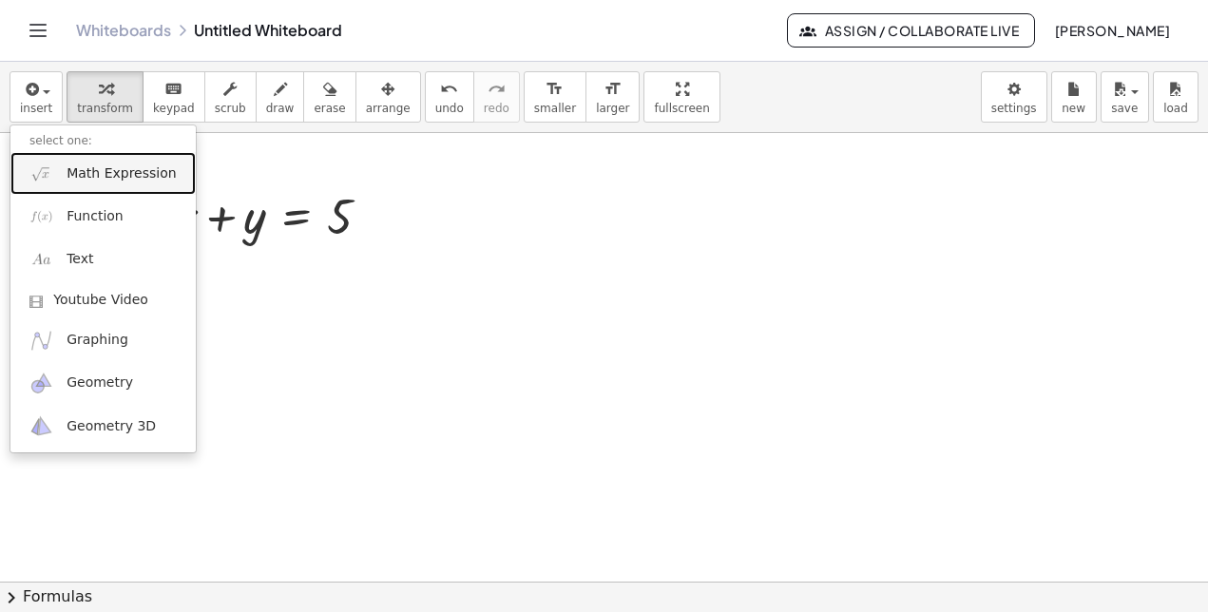
click at [64, 183] on link "Math Expression" at bounding box center [102, 173] width 185 height 43
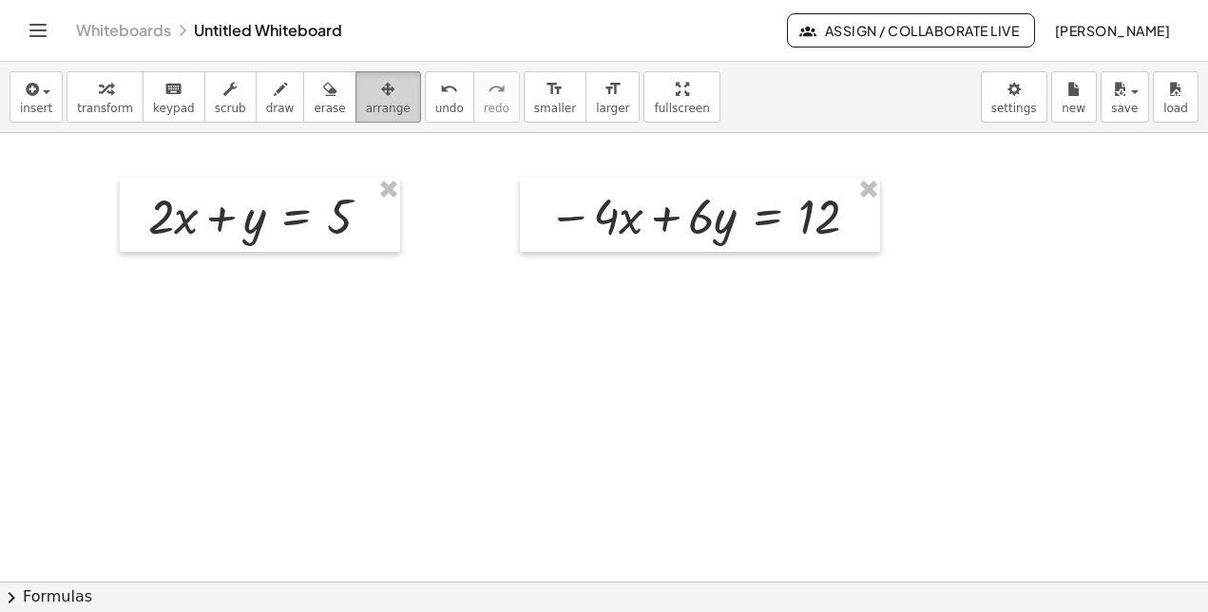
click at [381, 96] on icon "button" at bounding box center [387, 89] width 13 height 23
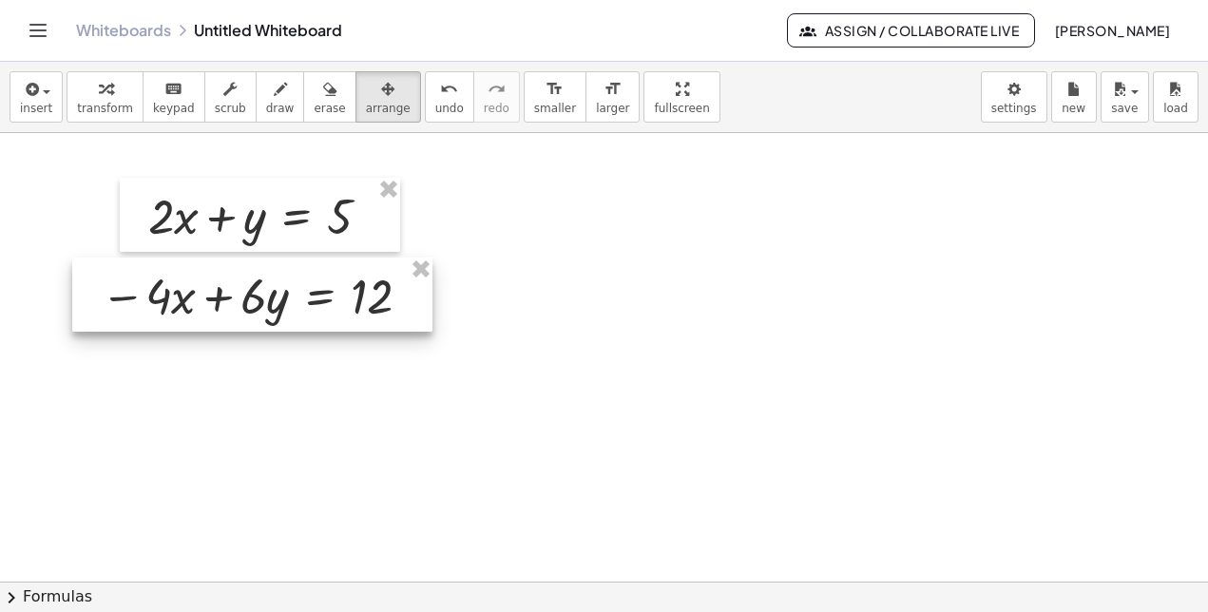
drag, startPoint x: 560, startPoint y: 189, endPoint x: 112, endPoint y: 269, distance: 454.6
click at [112, 269] on div at bounding box center [252, 295] width 360 height 74
click at [189, 382] on div at bounding box center [604, 581] width 1208 height 897
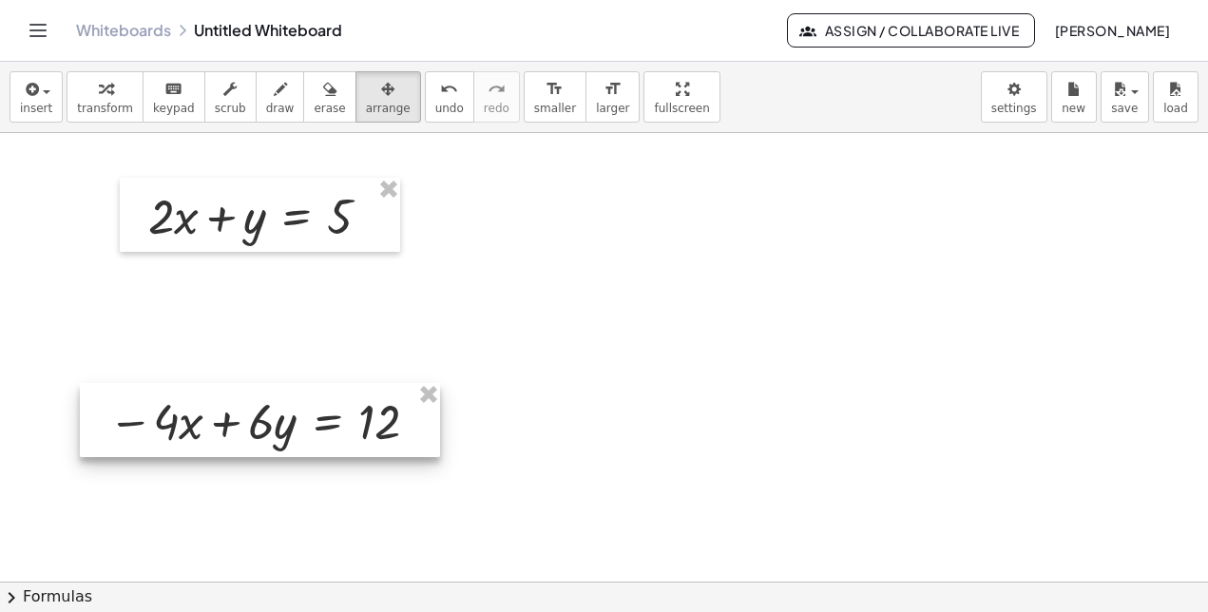
drag, startPoint x: 300, startPoint y: 303, endPoint x: 308, endPoint y: 429, distance: 125.7
click at [308, 429] on div at bounding box center [260, 420] width 360 height 74
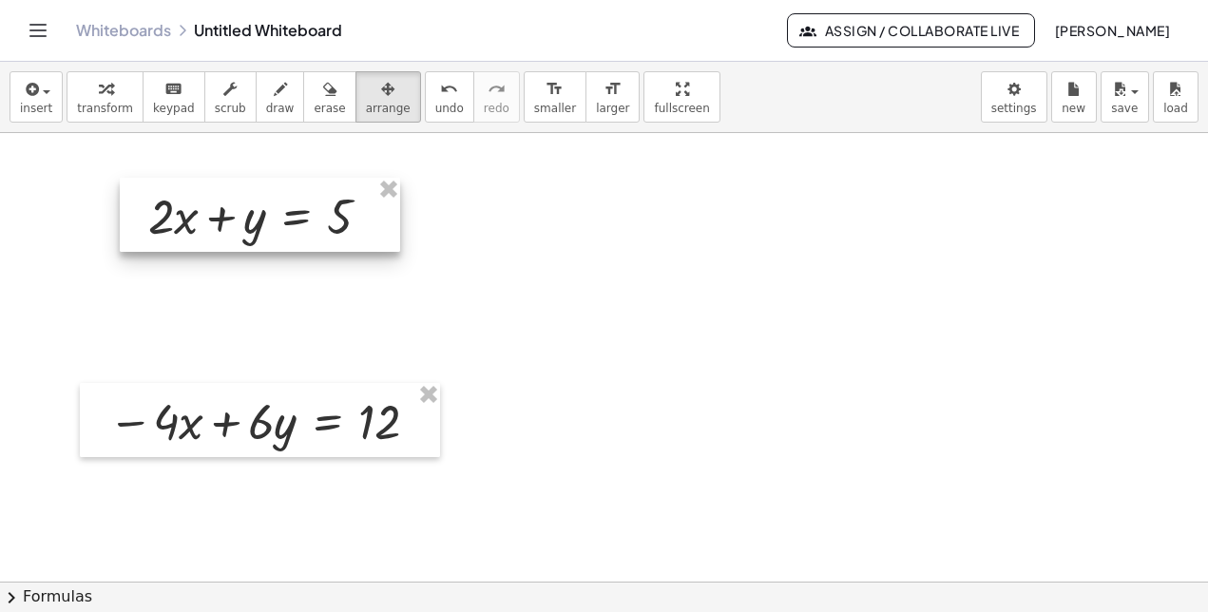
click at [264, 209] on div at bounding box center [260, 215] width 280 height 74
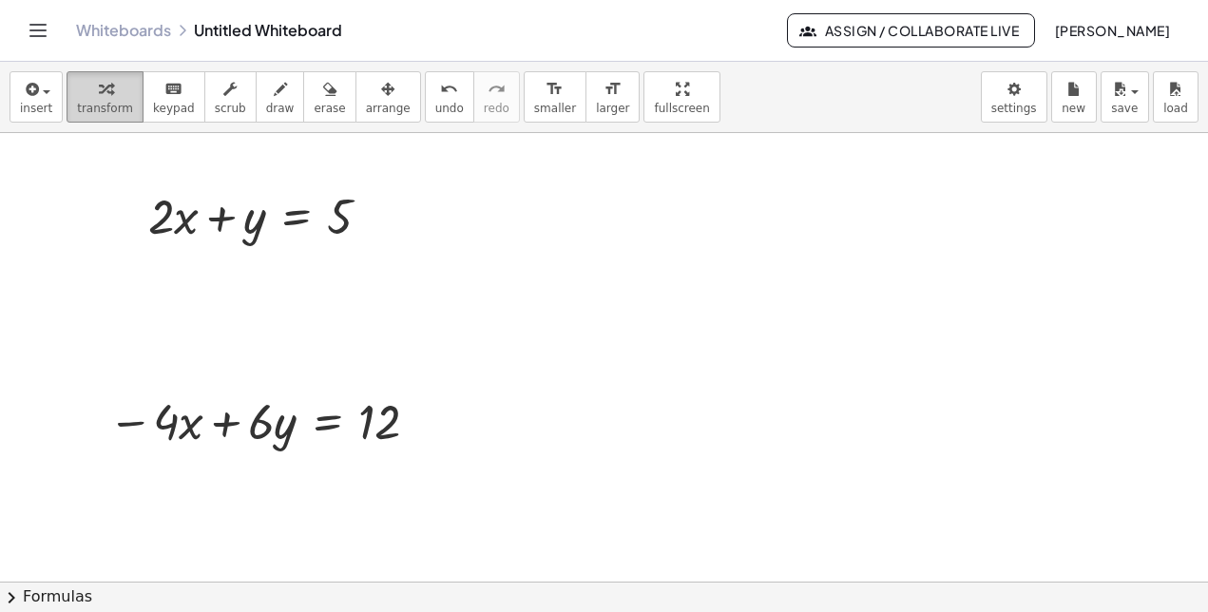
click at [99, 95] on icon "button" at bounding box center [105, 89] width 13 height 23
click at [290, 262] on icon at bounding box center [296, 265] width 17 height 16
click at [255, 272] on span "−" at bounding box center [258, 265] width 11 height 28
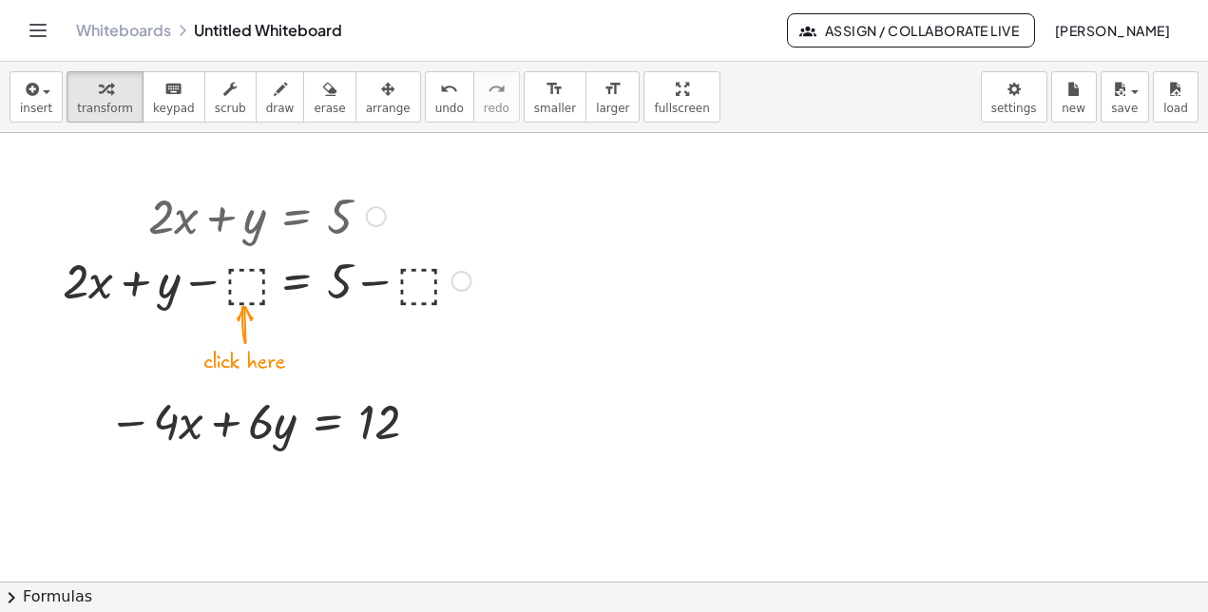
click at [254, 280] on div at bounding box center [266, 279] width 427 height 65
click at [250, 286] on div at bounding box center [266, 279] width 427 height 65
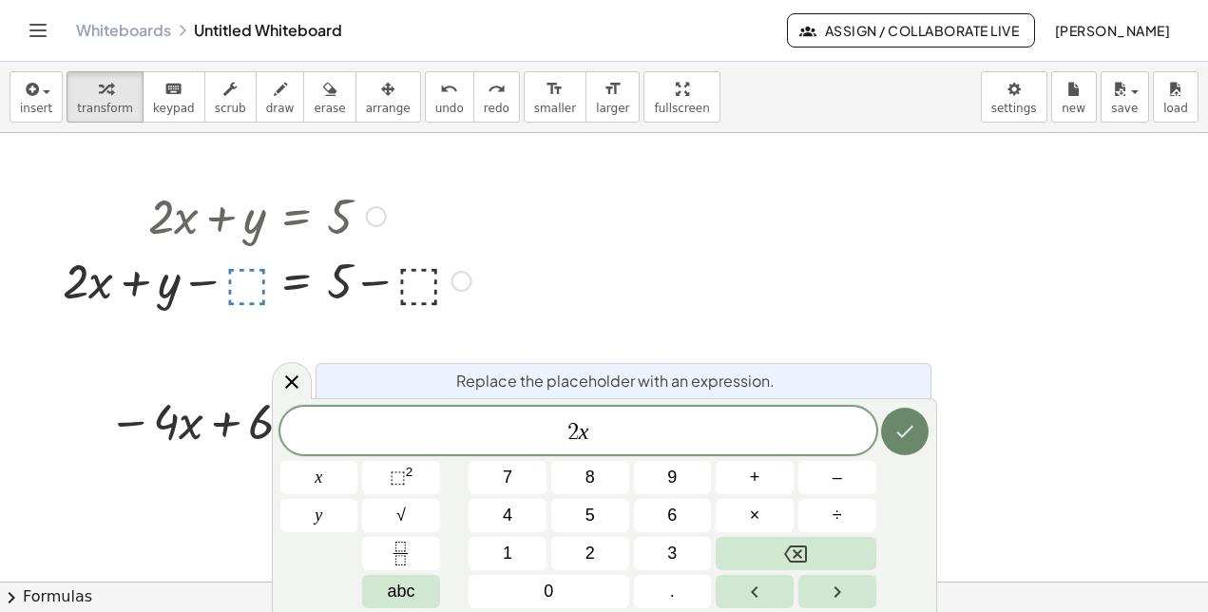
click at [883, 430] on button "Done" at bounding box center [905, 432] width 48 height 48
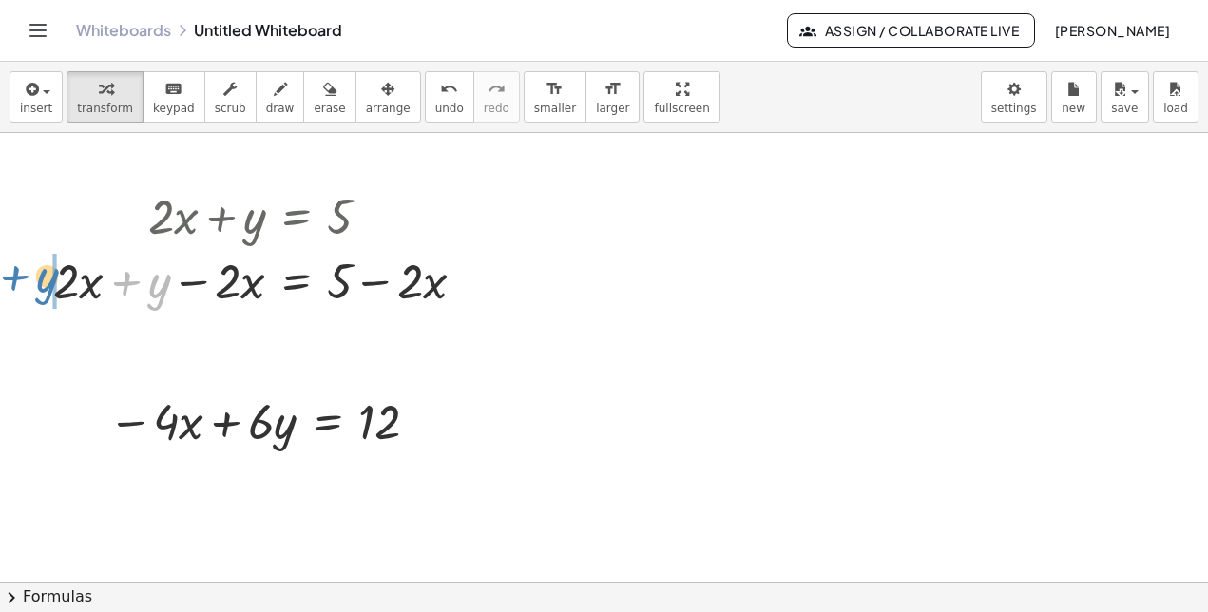
drag, startPoint x: 160, startPoint y: 289, endPoint x: 50, endPoint y: 283, distance: 109.4
click at [50, 283] on div "+ · 2 · x + y = 5 + · 2 · x + y − ⬚ = + 5 − ⬚ + y + · 2 · x + y − = + 5 − · 2 ·…" at bounding box center [260, 247] width 470 height 139
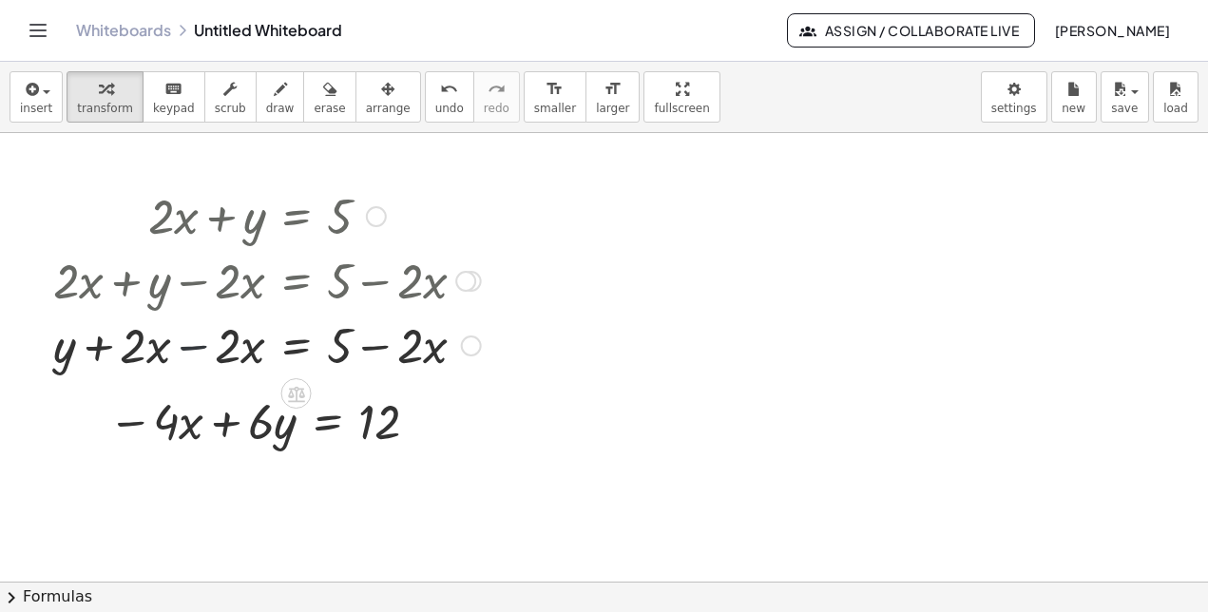
click at [185, 350] on div at bounding box center [267, 344] width 447 height 65
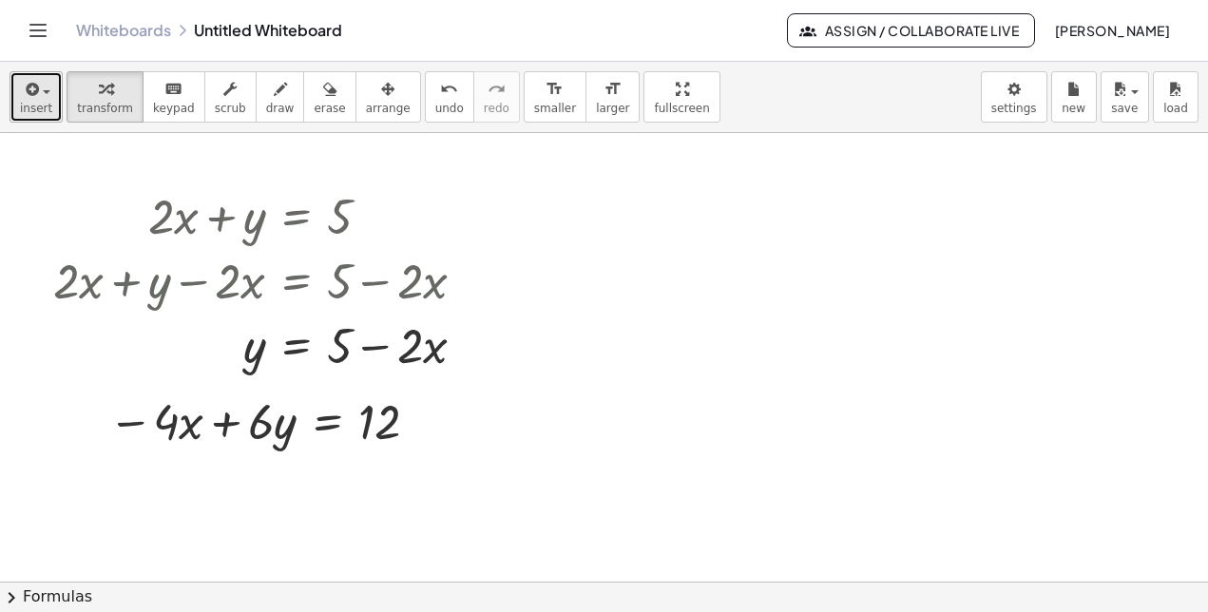
click at [46, 98] on div "button" at bounding box center [36, 88] width 32 height 23
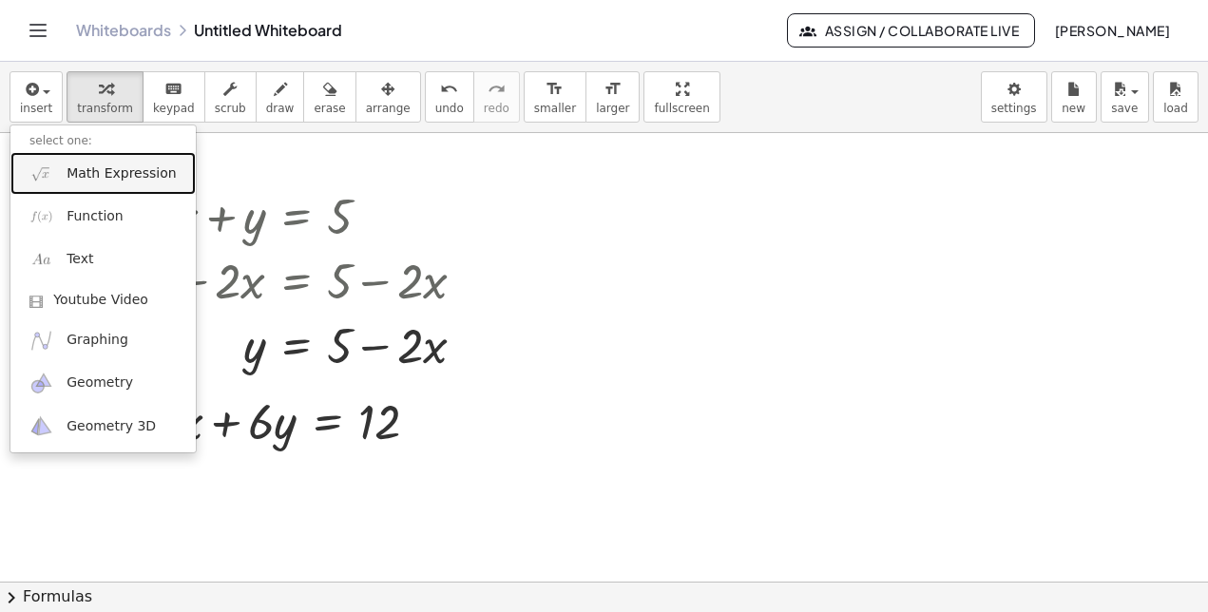
click at [65, 177] on link "Math Expression" at bounding box center [102, 173] width 185 height 43
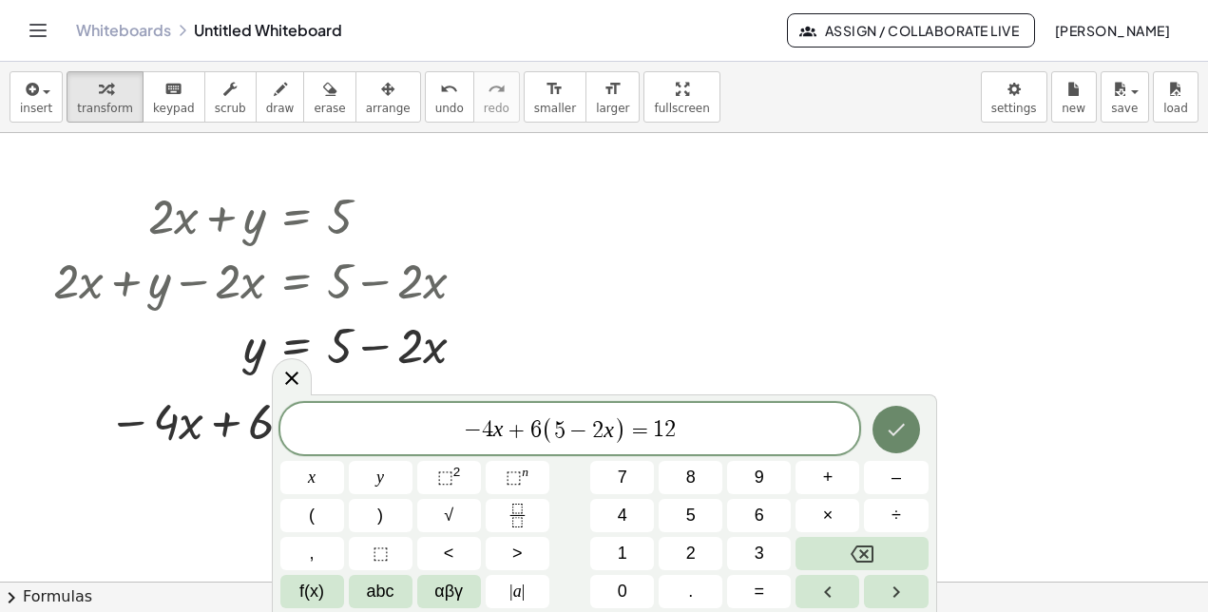
click at [885, 430] on icon "Done" at bounding box center [896, 429] width 23 height 23
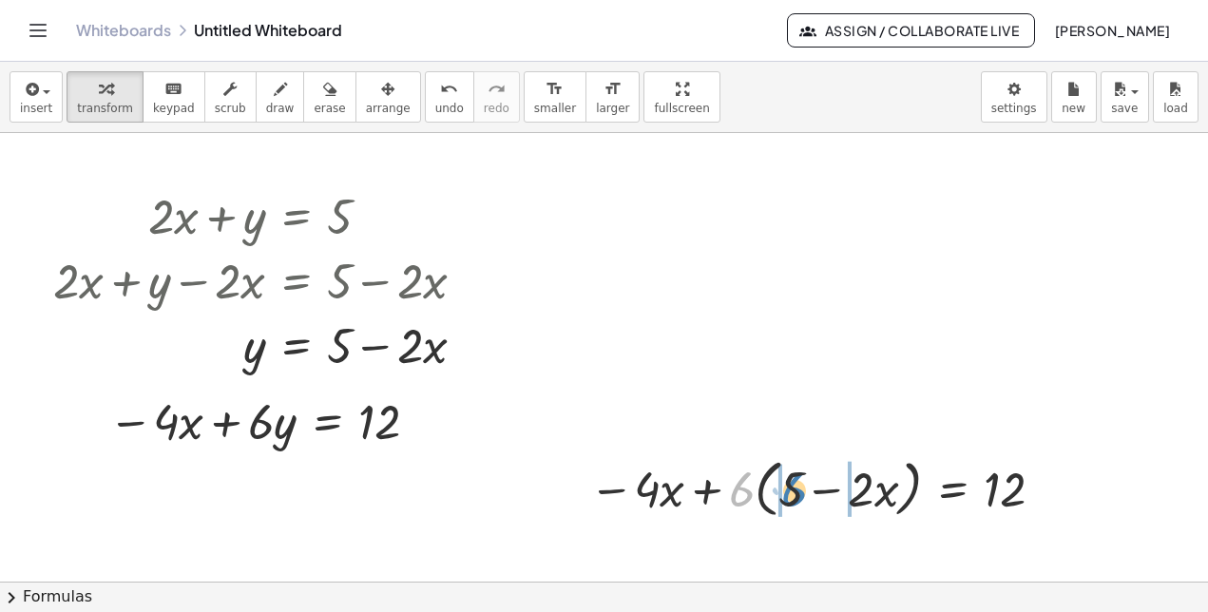
drag, startPoint x: 743, startPoint y: 495, endPoint x: 795, endPoint y: 495, distance: 52.3
click at [795, 495] on div at bounding box center [821, 487] width 482 height 72
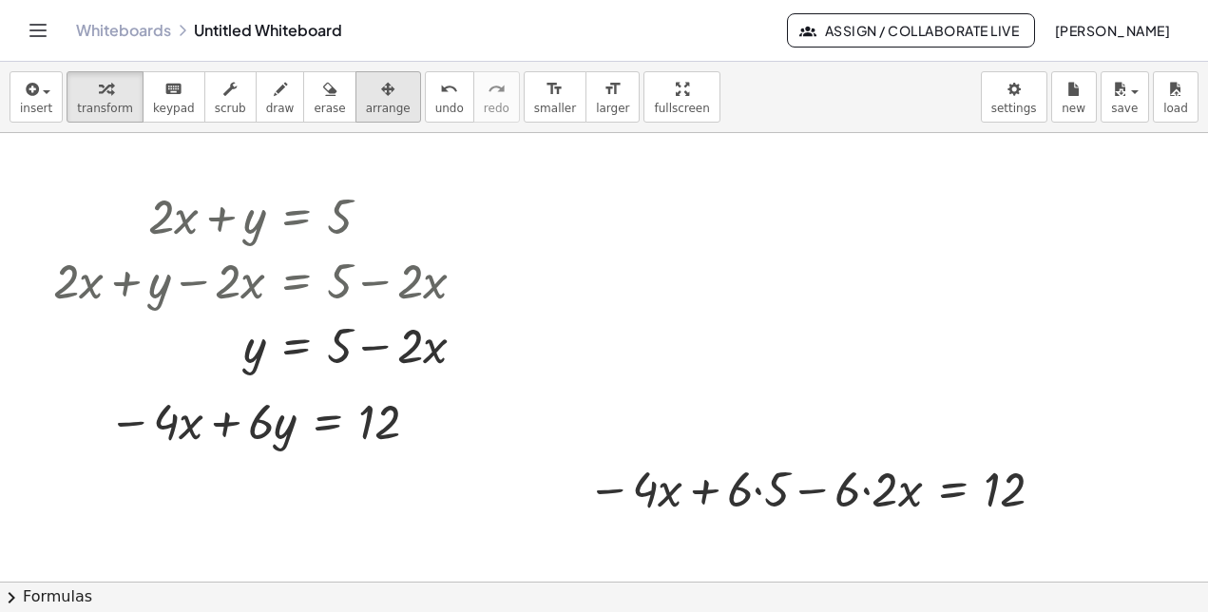
click at [366, 105] on span "arrange" at bounding box center [388, 108] width 45 height 13
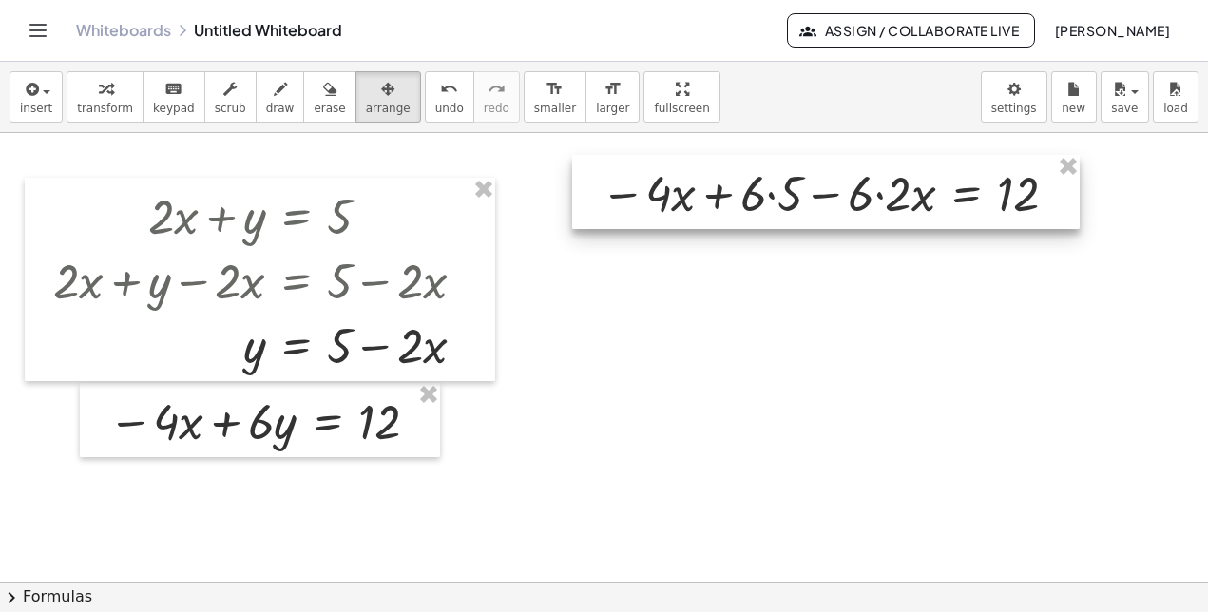
drag, startPoint x: 580, startPoint y: 460, endPoint x: 593, endPoint y: 164, distance: 295.8
click at [593, 164] on div at bounding box center [825, 192] width 507 height 74
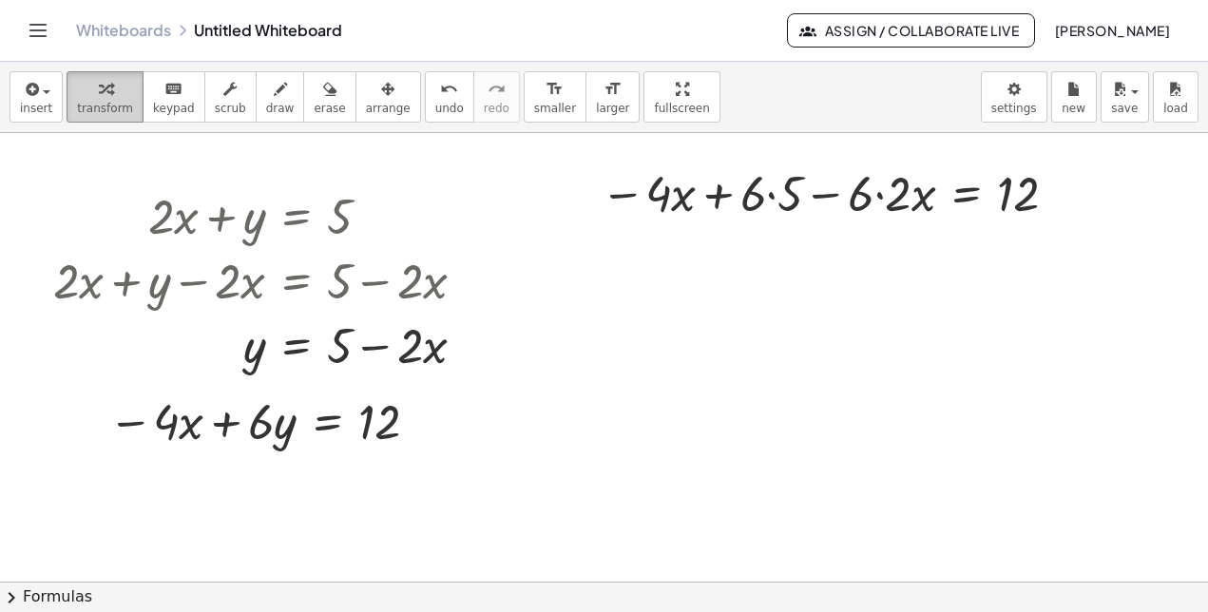
click at [86, 105] on span "transform" at bounding box center [105, 108] width 56 height 13
click at [773, 197] on div at bounding box center [833, 192] width 484 height 65
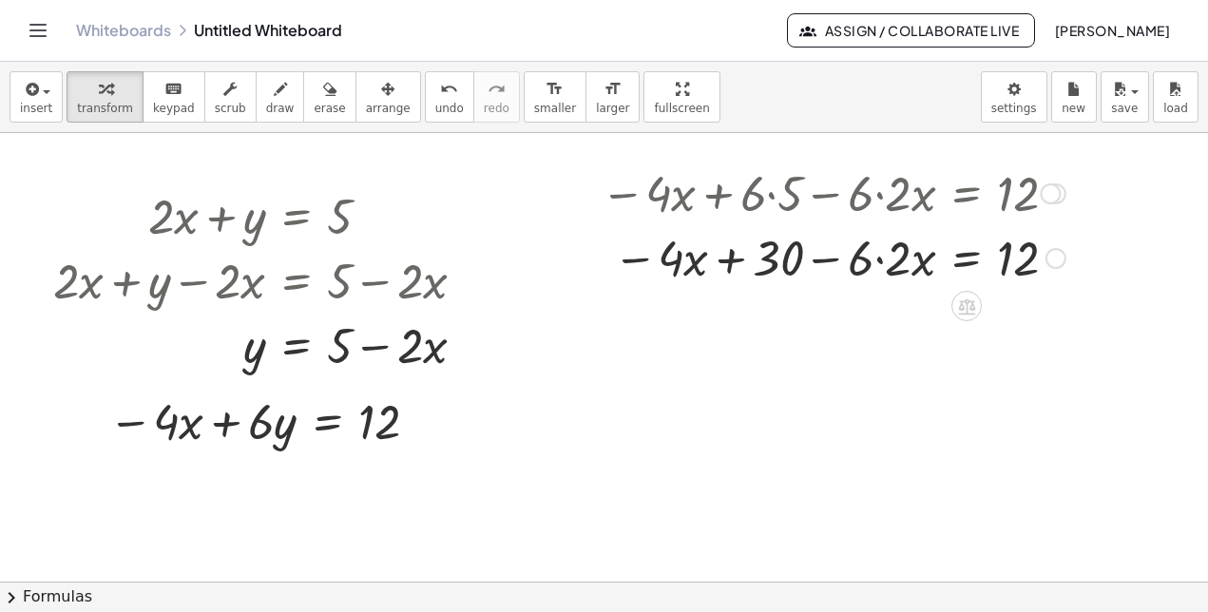
click at [880, 258] on div at bounding box center [833, 256] width 484 height 65
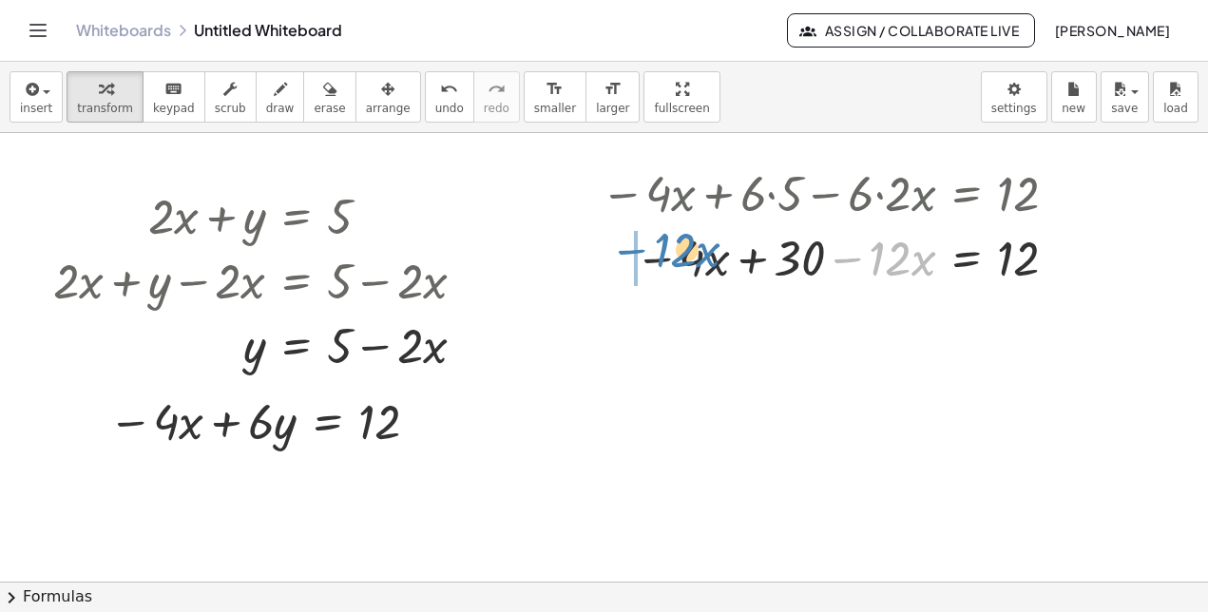
drag, startPoint x: 852, startPoint y: 260, endPoint x: 632, endPoint y: 250, distance: 220.7
click at [632, 250] on div at bounding box center [833, 256] width 484 height 65
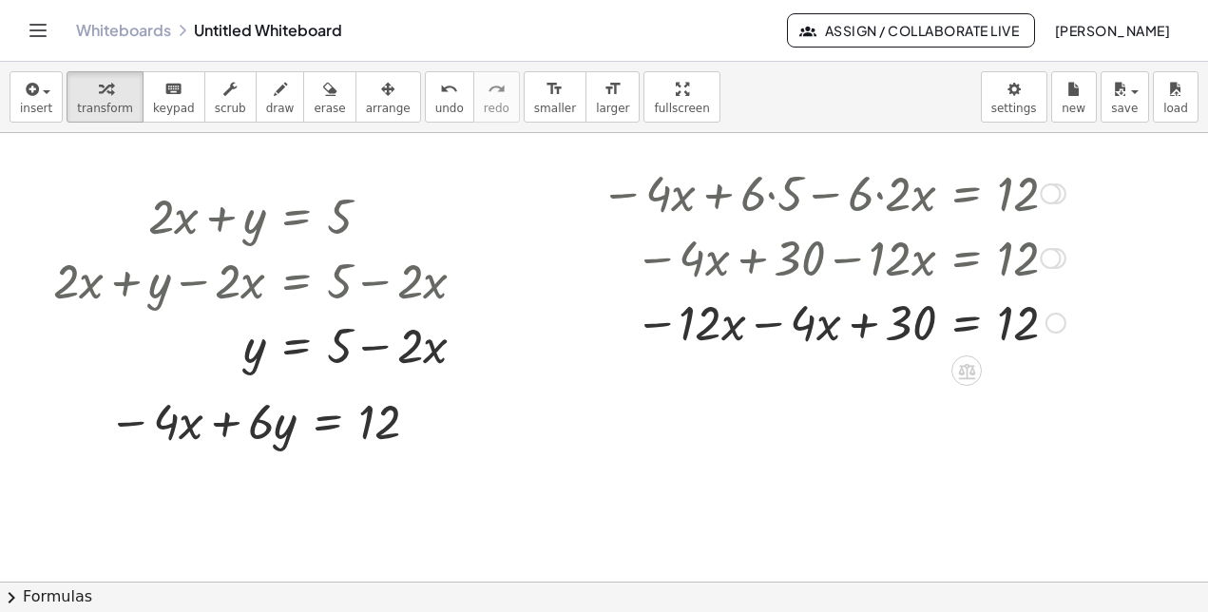
click at [765, 323] on div at bounding box center [833, 321] width 484 height 65
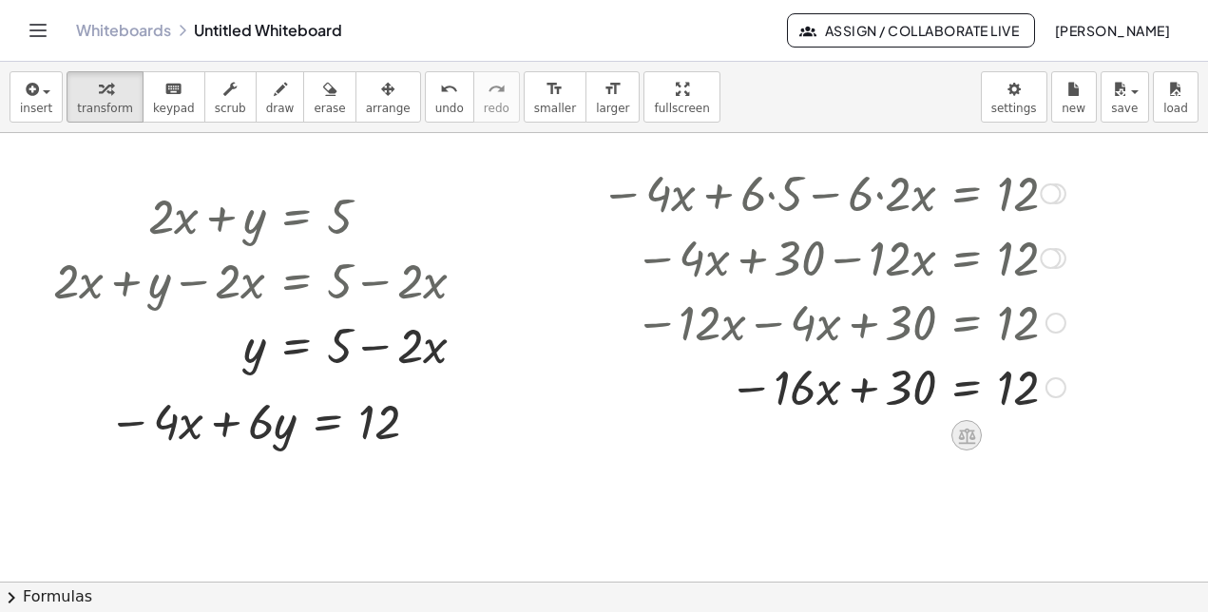
click at [955, 432] on div at bounding box center [966, 435] width 30 height 30
click at [919, 431] on div "−" at bounding box center [928, 435] width 30 height 30
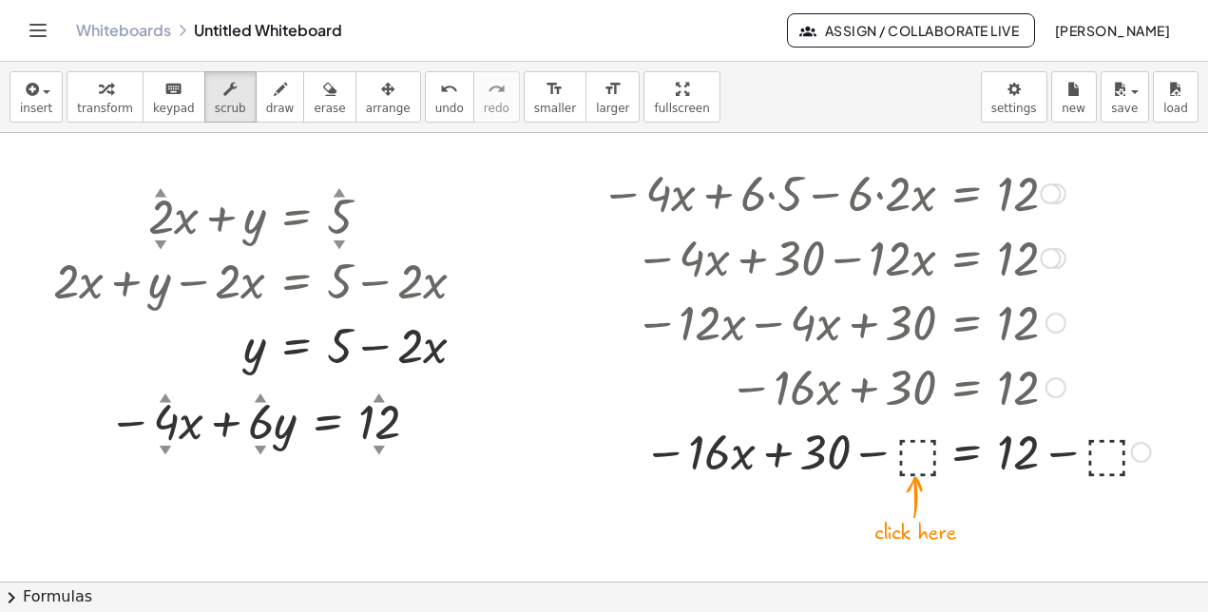
click at [907, 453] on div at bounding box center [875, 450] width 569 height 65
click at [904, 449] on div at bounding box center [875, 450] width 569 height 65
click at [847, 531] on div at bounding box center [604, 581] width 1208 height 897
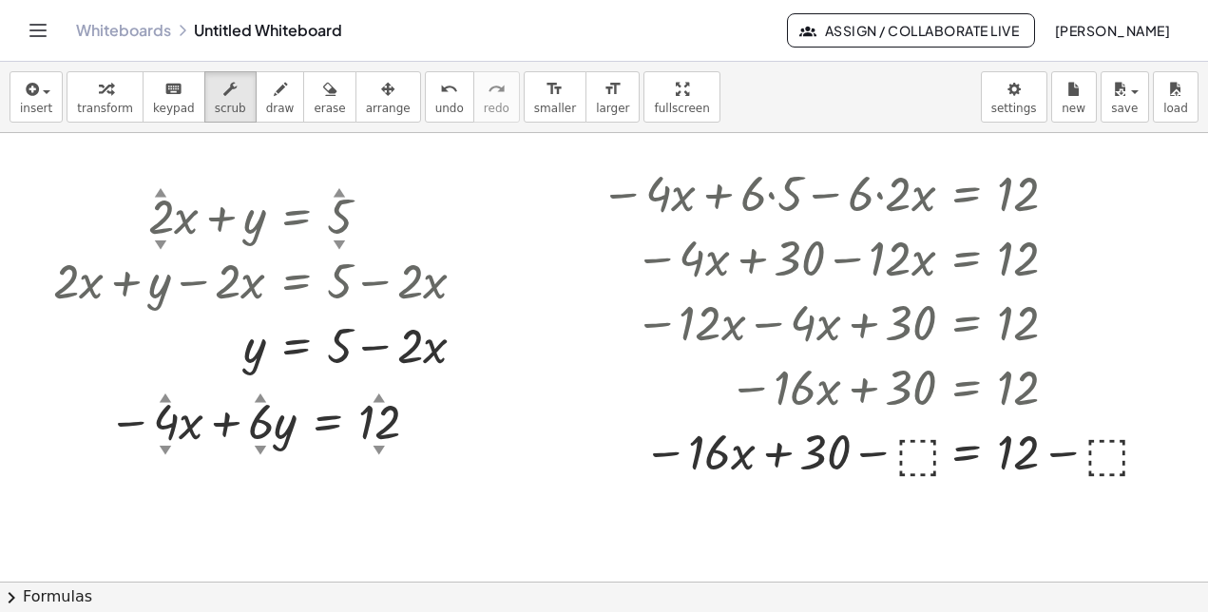
click at [512, 428] on div at bounding box center [604, 581] width 1208 height 897
click at [554, 325] on div at bounding box center [604, 581] width 1208 height 897
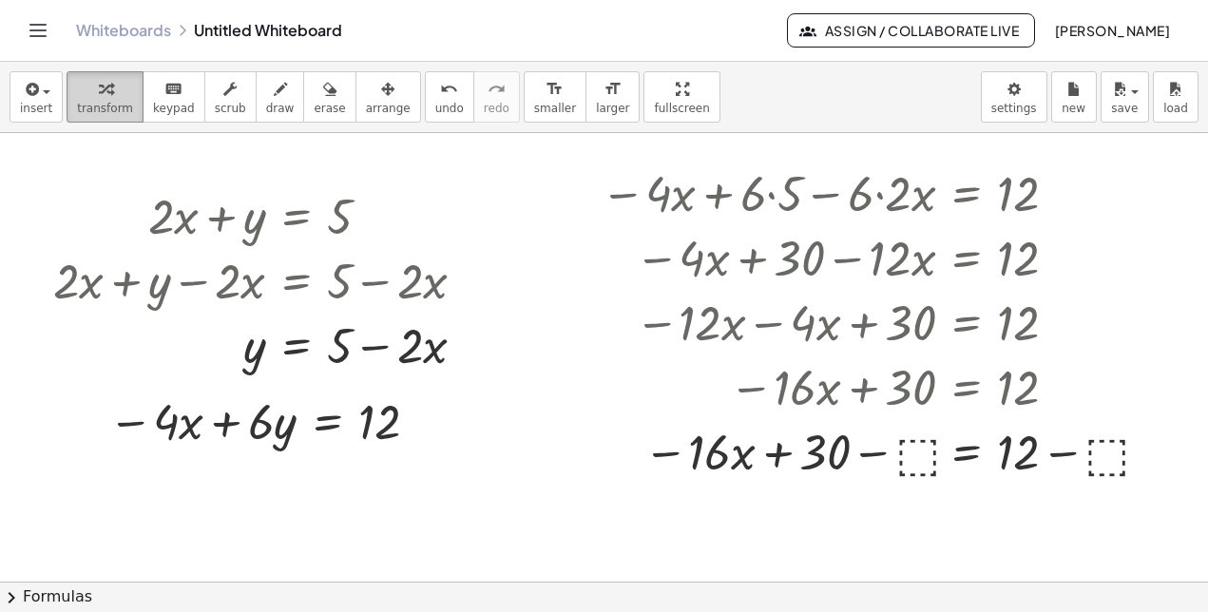
click at [99, 90] on icon "button" at bounding box center [105, 89] width 13 height 23
click at [907, 455] on div at bounding box center [875, 450] width 569 height 65
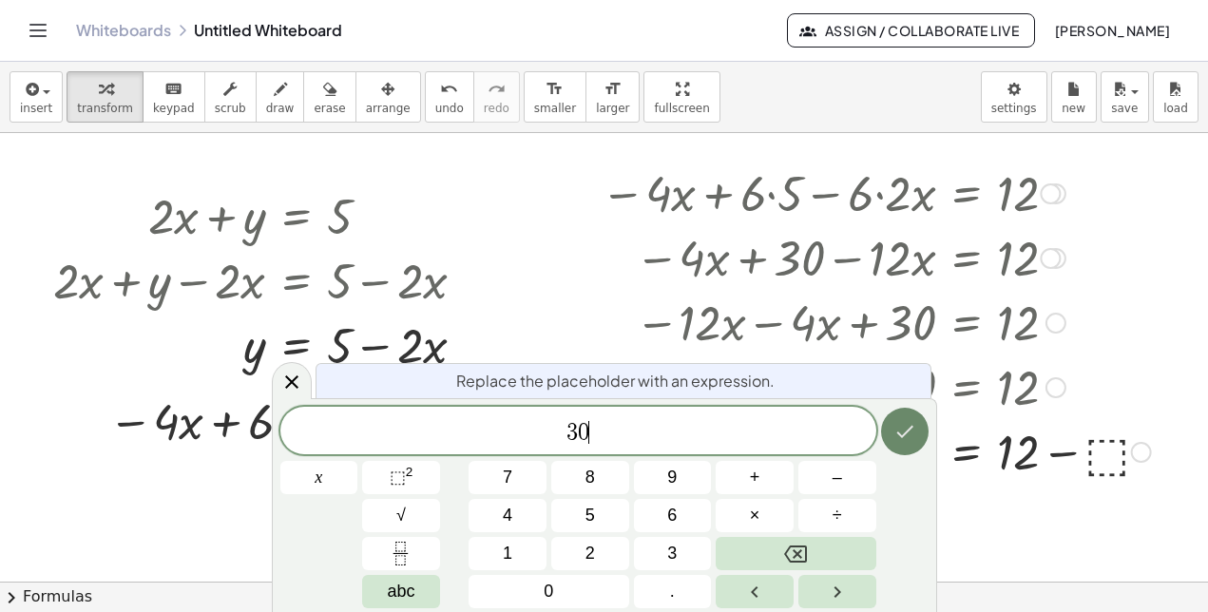
click at [904, 443] on button "Done" at bounding box center [905, 432] width 48 height 48
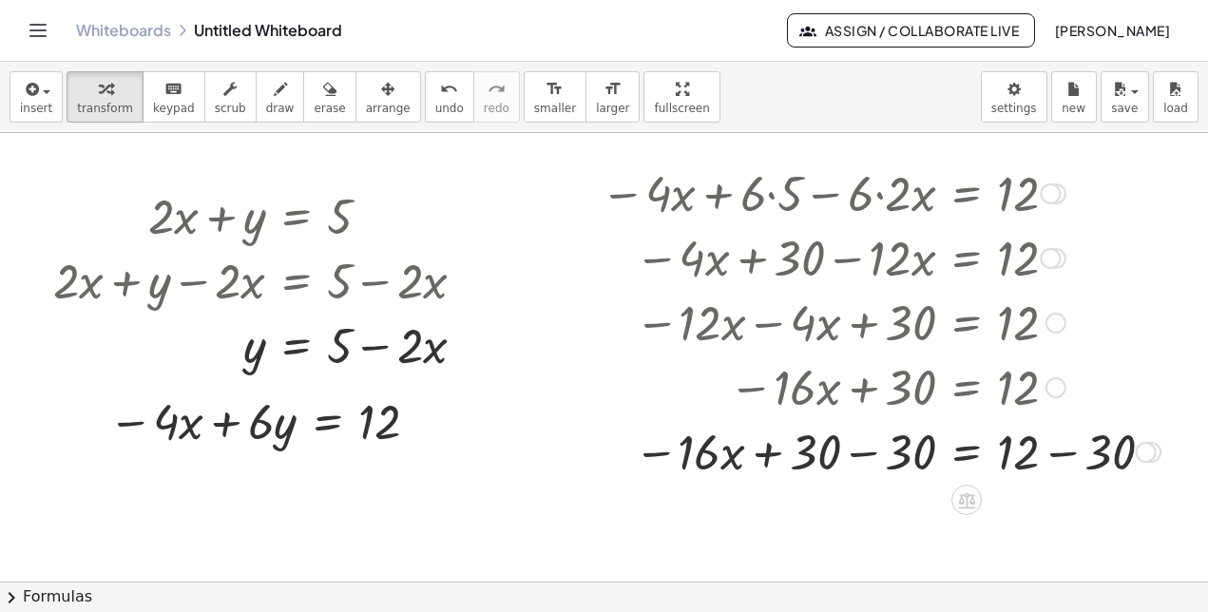
click at [863, 453] on div at bounding box center [880, 450] width 579 height 65
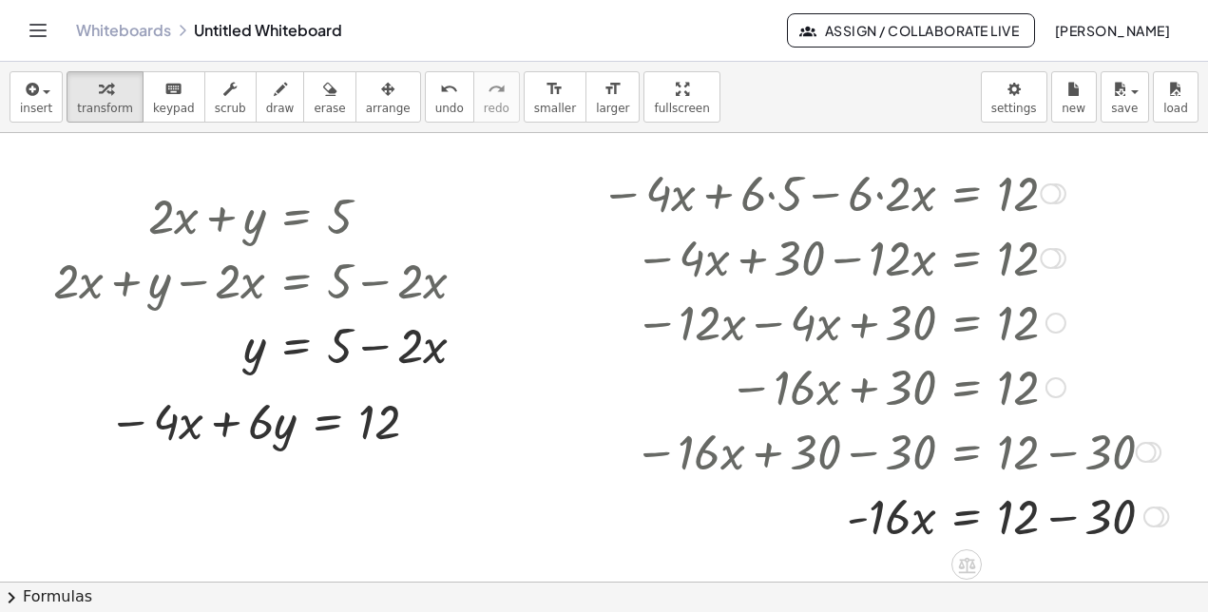
click at [1049, 520] on div at bounding box center [884, 515] width 586 height 65
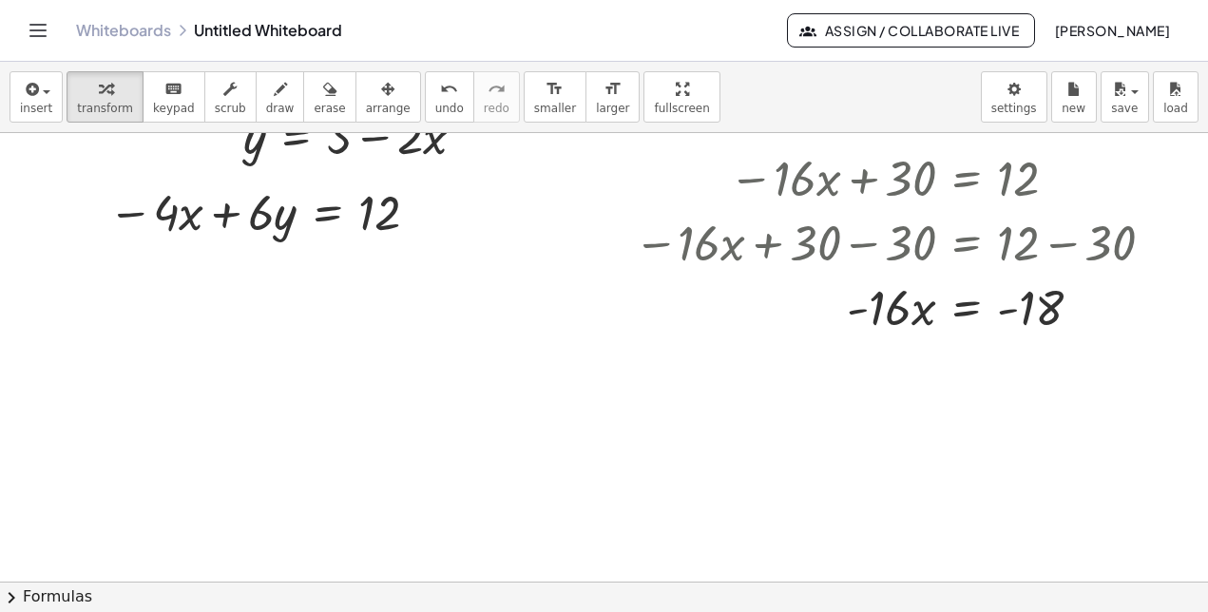
scroll to position [210, 0]
click at [964, 363] on icon at bounding box center [966, 355] width 17 height 16
click at [998, 357] on div "÷" at bounding box center [1004, 354] width 30 height 30
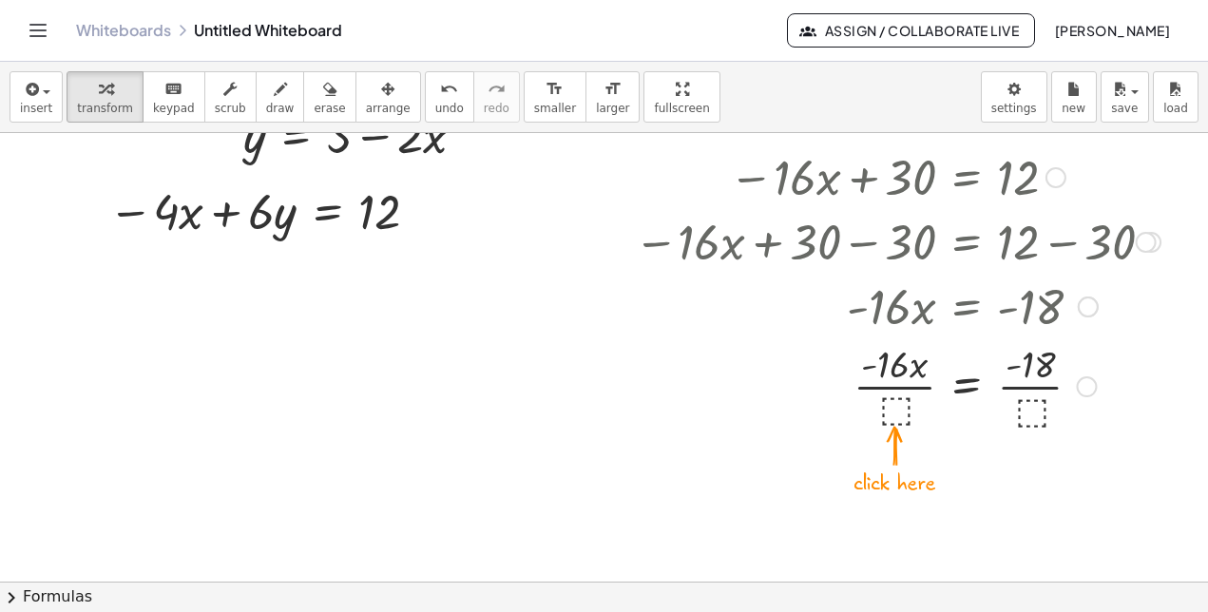
click at [897, 411] on div at bounding box center [880, 384] width 579 height 95
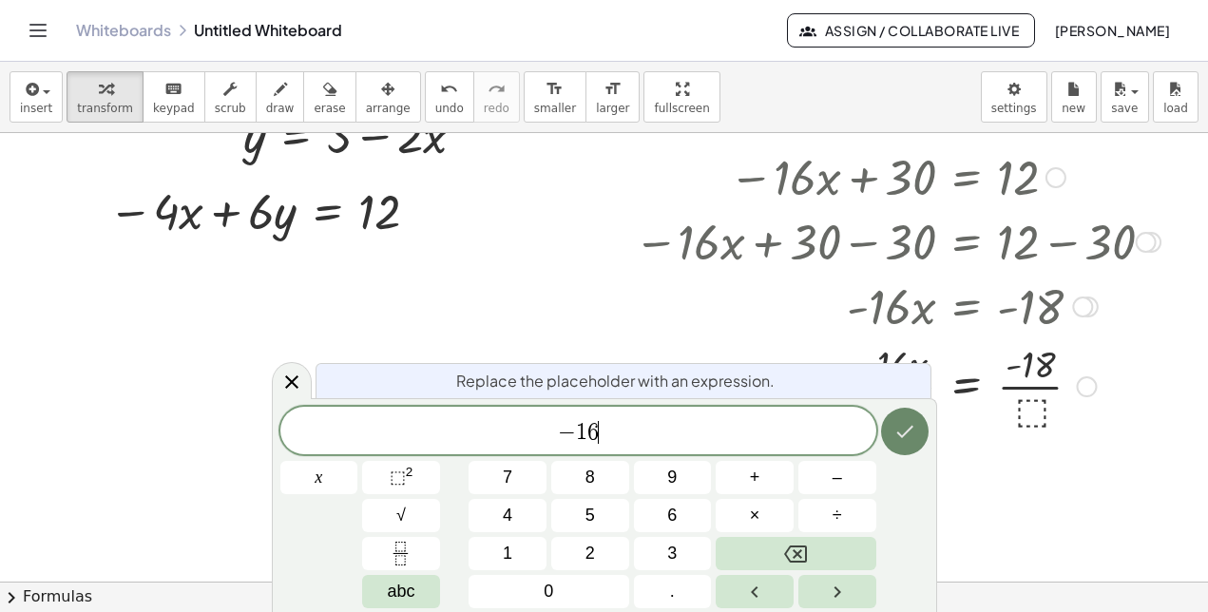
click at [894, 423] on icon "Done" at bounding box center [904, 431] width 23 height 23
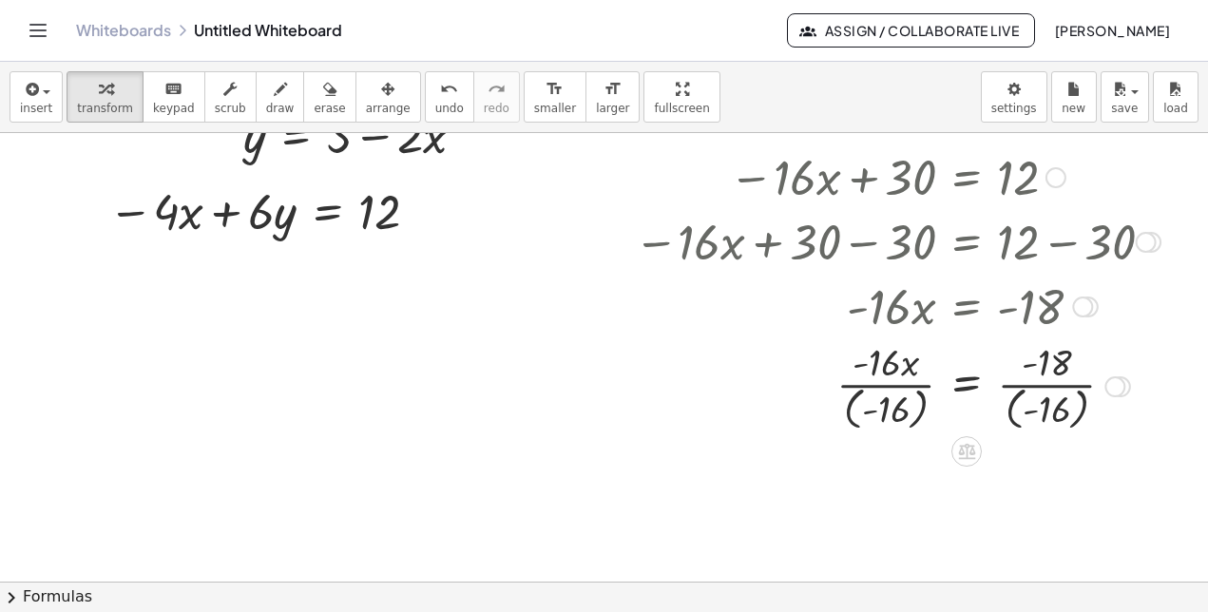
click at [887, 386] on div at bounding box center [880, 384] width 579 height 99
click at [886, 364] on div at bounding box center [880, 384] width 579 height 99
drag, startPoint x: 886, startPoint y: 364, endPoint x: 881, endPoint y: 393, distance: 29.8
click at [881, 393] on div at bounding box center [880, 384] width 579 height 99
click at [888, 386] on div at bounding box center [909, 384] width 522 height 99
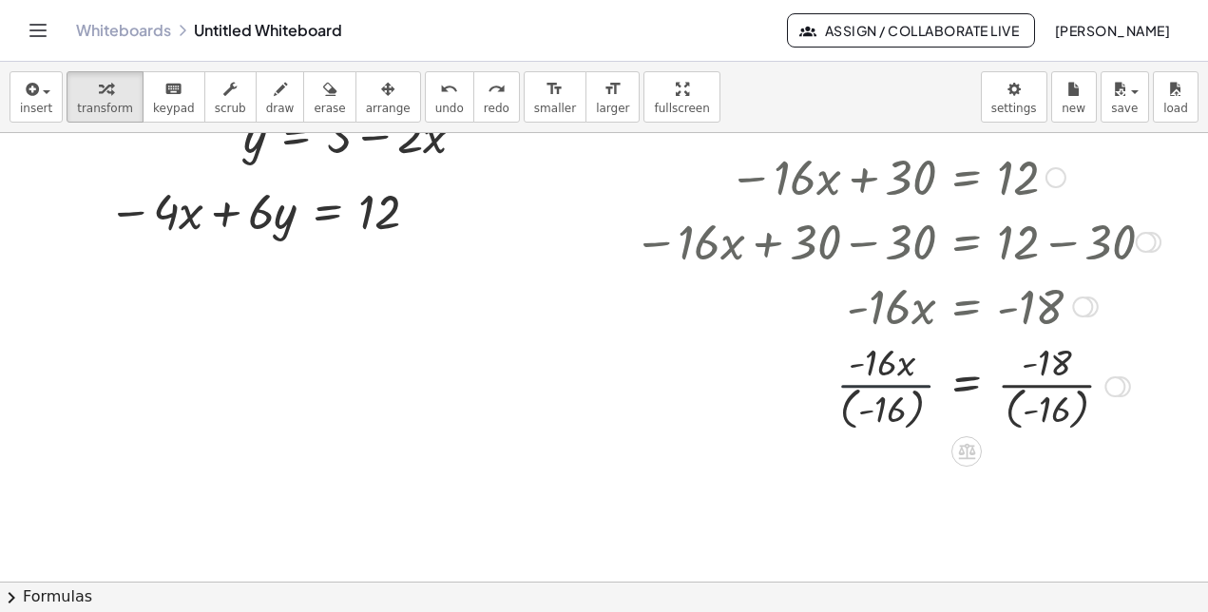
click at [888, 386] on div at bounding box center [909, 384] width 522 height 99
click at [878, 365] on div at bounding box center [909, 384] width 522 height 99
click at [879, 362] on div at bounding box center [909, 384] width 522 height 99
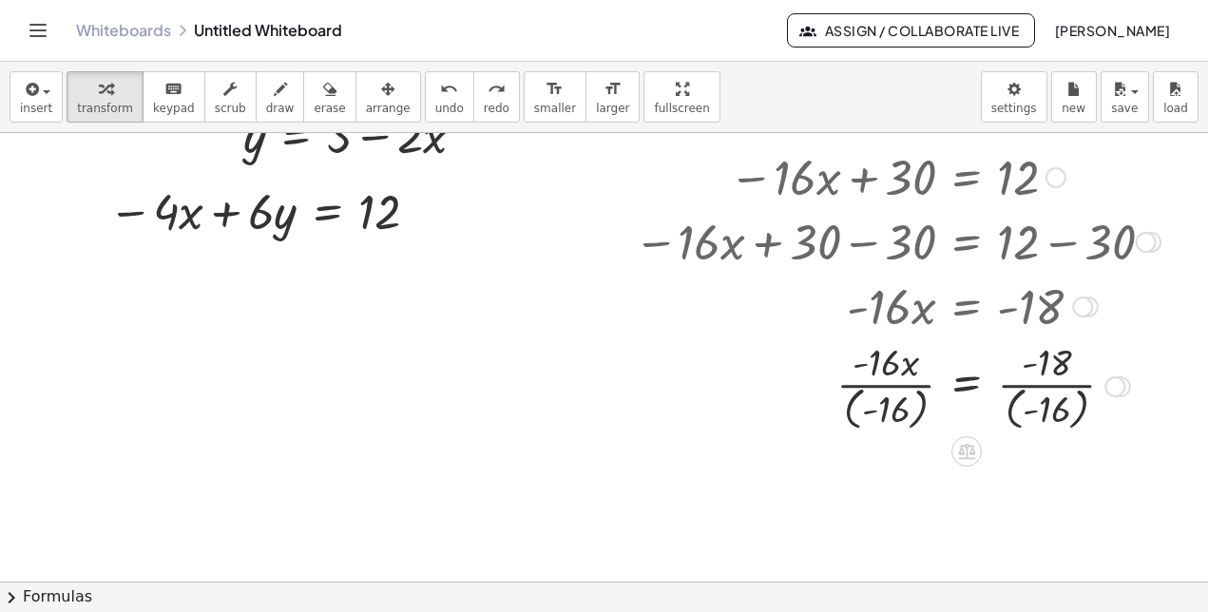
click at [896, 404] on div at bounding box center [909, 384] width 522 height 99
click at [896, 404] on div at bounding box center [880, 384] width 579 height 99
click at [1045, 368] on div at bounding box center [872, 384] width 596 height 99
click at [1043, 386] on div at bounding box center [872, 384] width 596 height 99
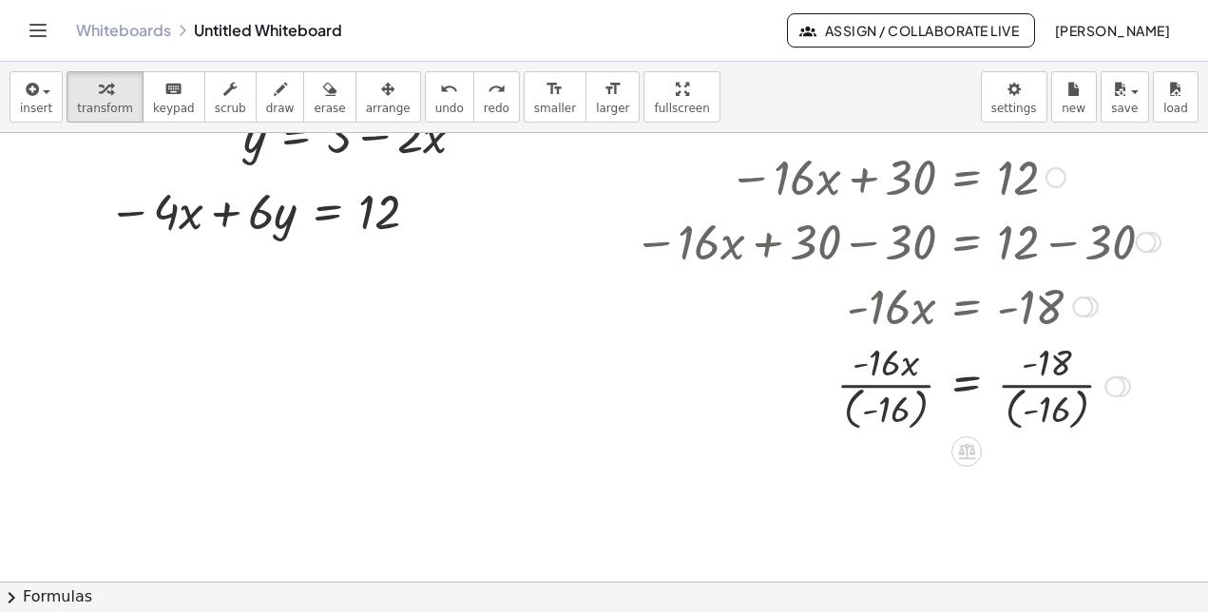
click at [1118, 381] on div at bounding box center [1114, 386] width 21 height 21
click at [1059, 402] on div at bounding box center [880, 384] width 579 height 99
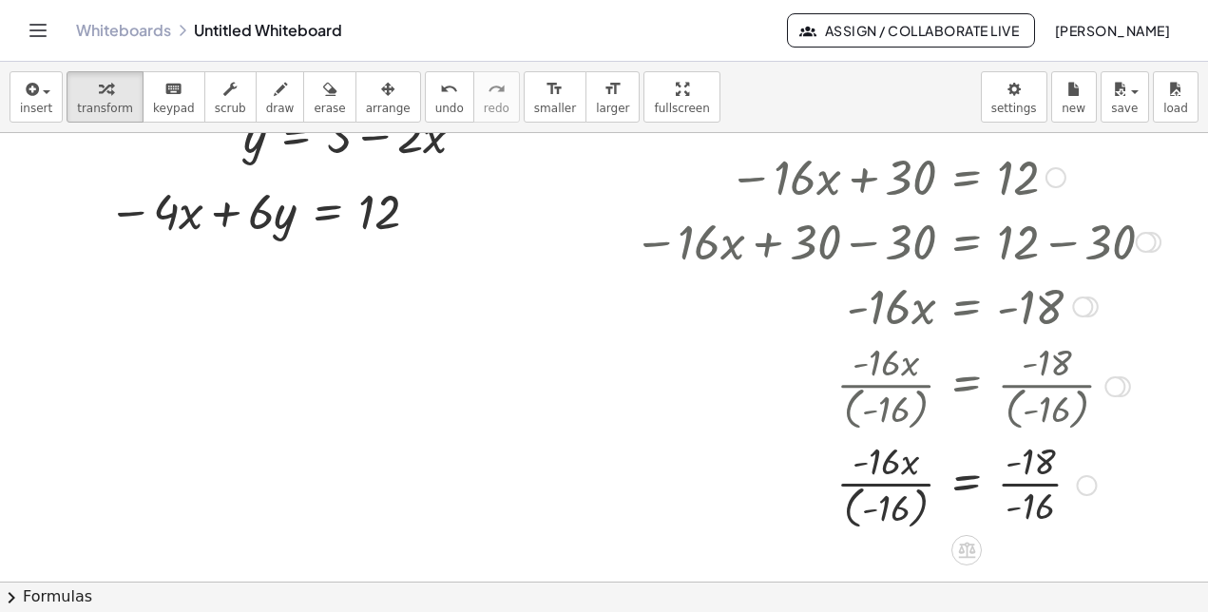
click at [1027, 487] on div at bounding box center [880, 483] width 579 height 99
click at [1024, 483] on div at bounding box center [880, 483] width 579 height 99
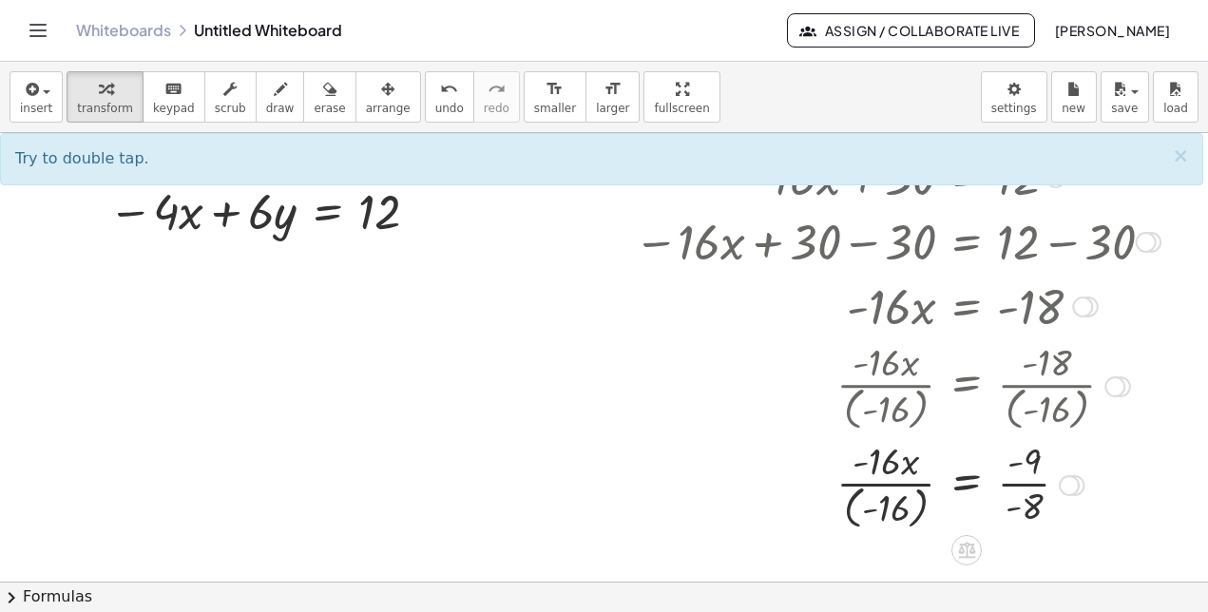
click at [1018, 466] on div at bounding box center [880, 483] width 579 height 99
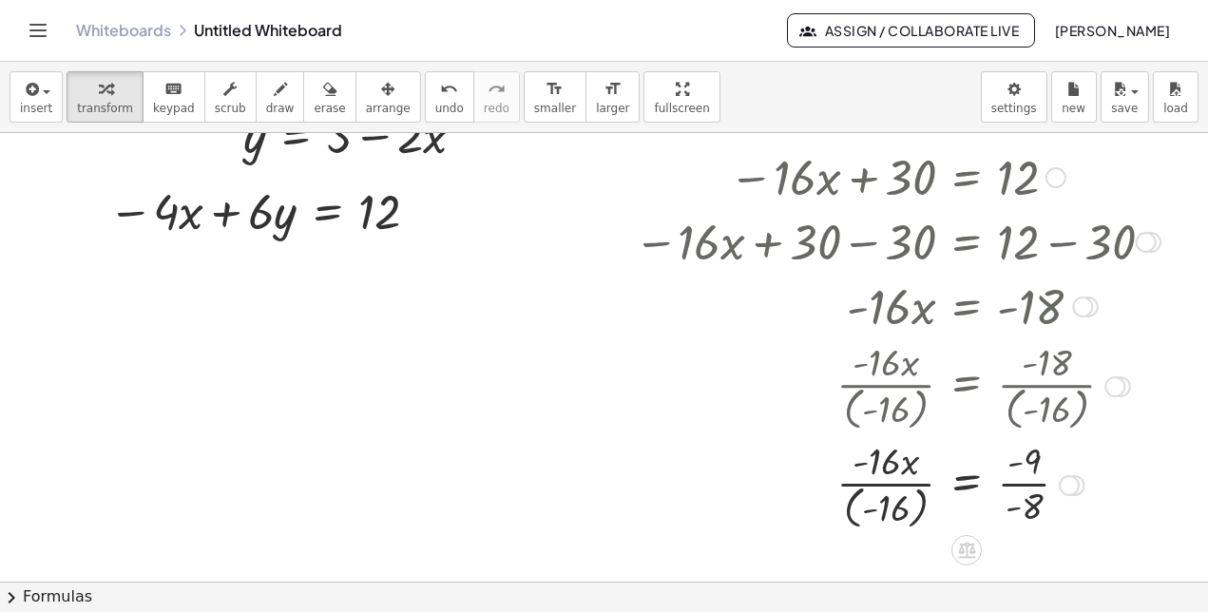
click at [1016, 460] on div at bounding box center [880, 483] width 579 height 99
click at [1015, 461] on div at bounding box center [880, 483] width 579 height 99
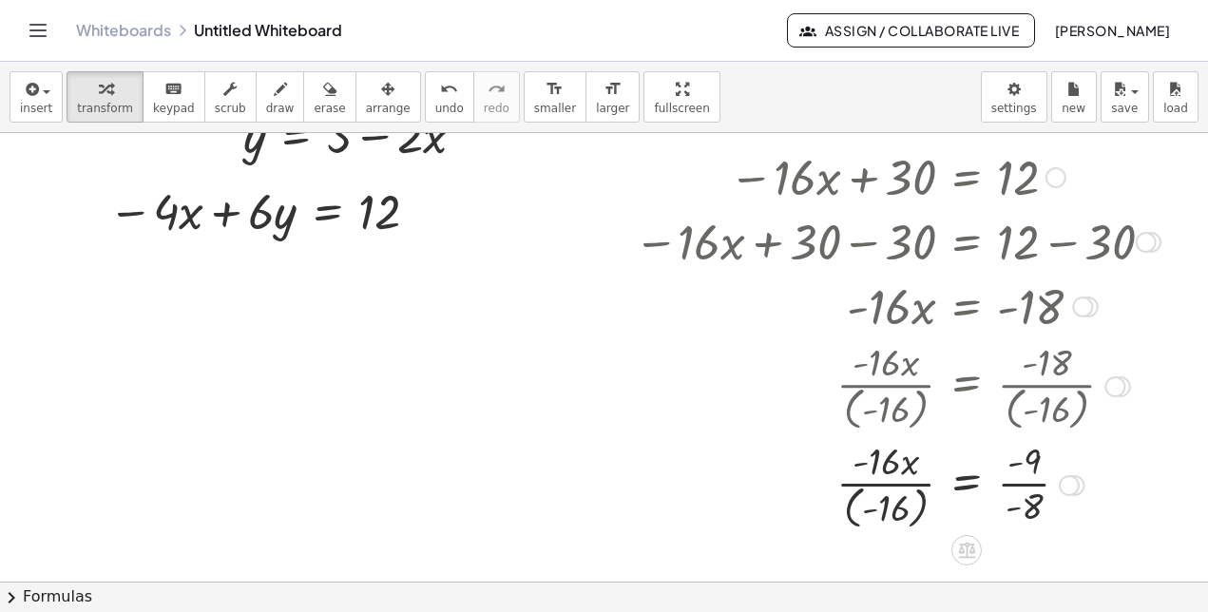
click at [1015, 465] on div at bounding box center [880, 483] width 579 height 99
click at [1015, 484] on div at bounding box center [880, 483] width 579 height 99
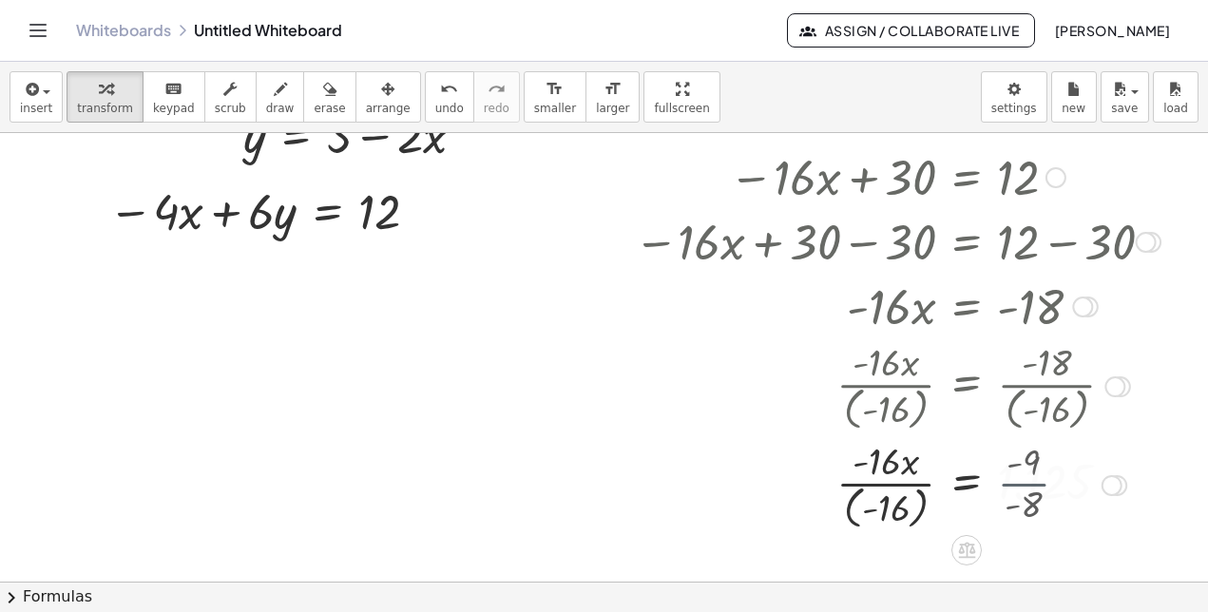
click at [1015, 484] on div at bounding box center [880, 483] width 579 height 99
click at [870, 482] on div at bounding box center [880, 483] width 579 height 99
click at [869, 468] on div at bounding box center [880, 483] width 579 height 99
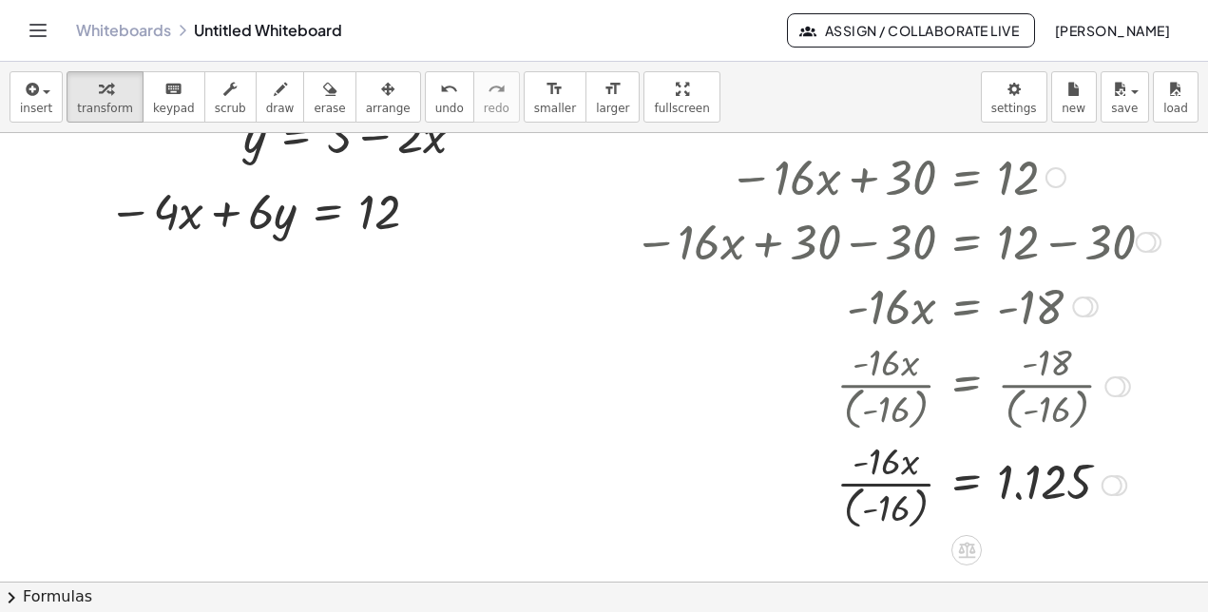
click at [861, 467] on div at bounding box center [880, 483] width 579 height 99
click at [851, 504] on div at bounding box center [880, 483] width 579 height 99
click at [851, 504] on div at bounding box center [880, 483] width 579 height 95
click at [895, 485] on div at bounding box center [880, 483] width 579 height 95
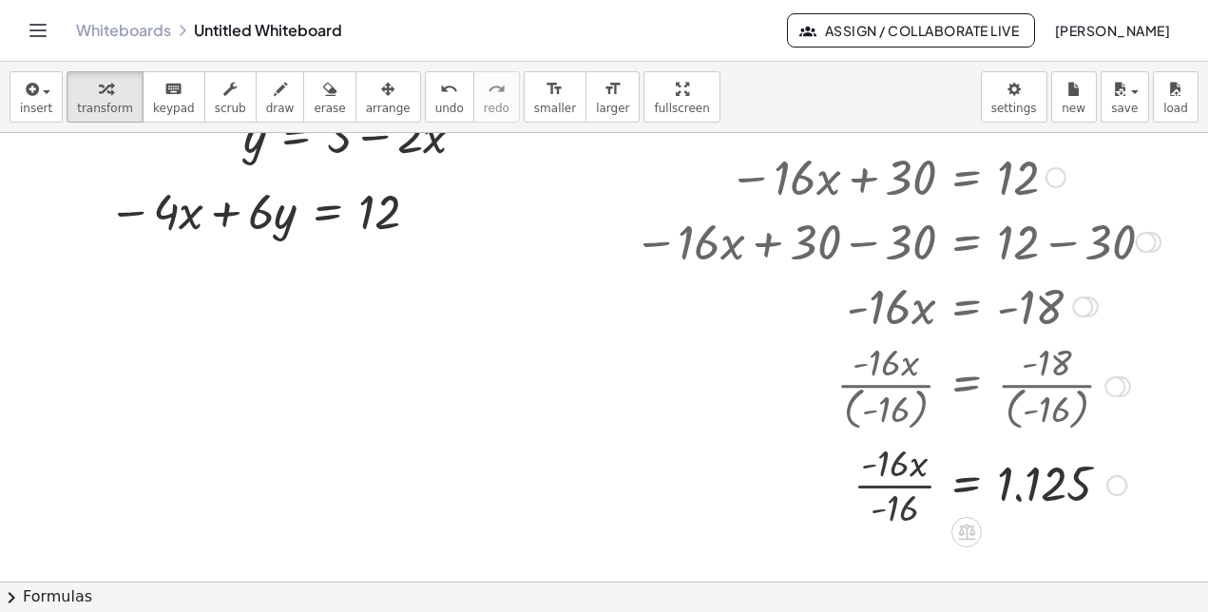
click at [895, 485] on div at bounding box center [880, 483] width 579 height 63
click at [1054, 485] on div at bounding box center [880, 483] width 579 height 63
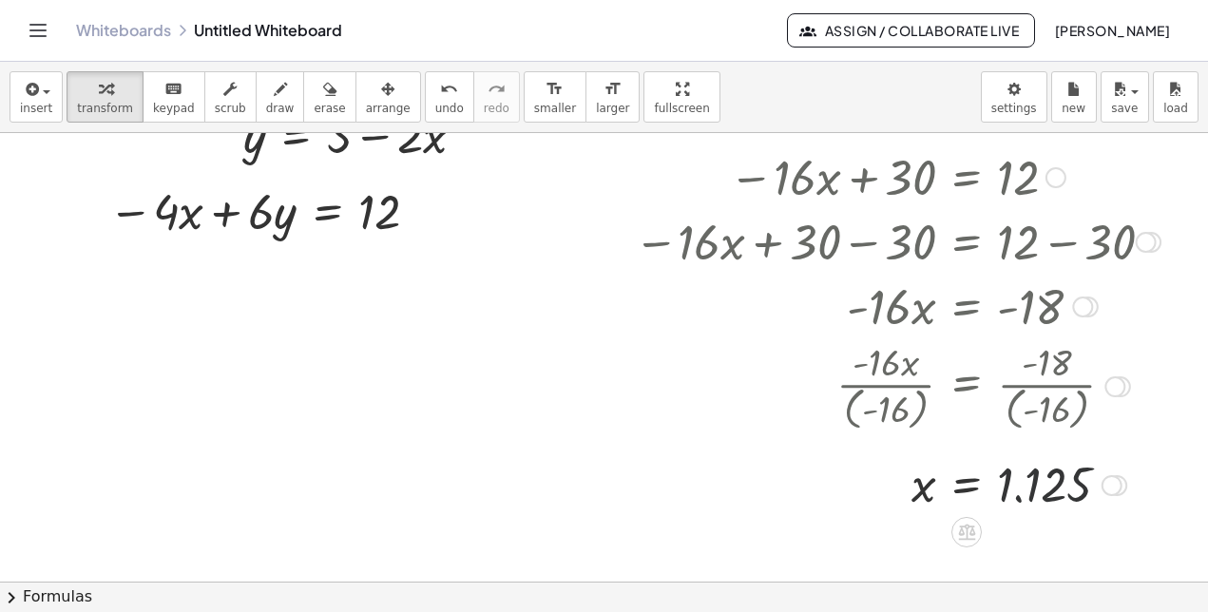
click at [1054, 485] on div at bounding box center [880, 483] width 579 height 63
click at [1111, 387] on div at bounding box center [1114, 386] width 21 height 21
click at [1111, 387] on div "Go back to this line Copy line as LaTeX Copy derivation as LaTeX" at bounding box center [1114, 386] width 21 height 21
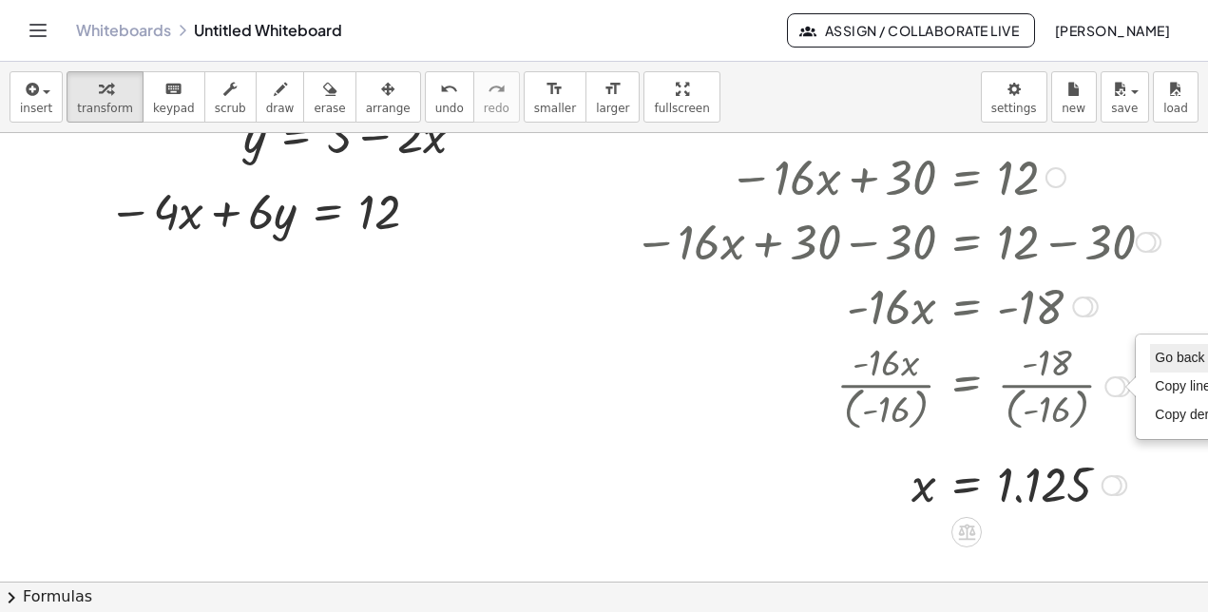
click at [1156, 357] on span "Go back to this line" at bounding box center [1211, 357] width 113 height 15
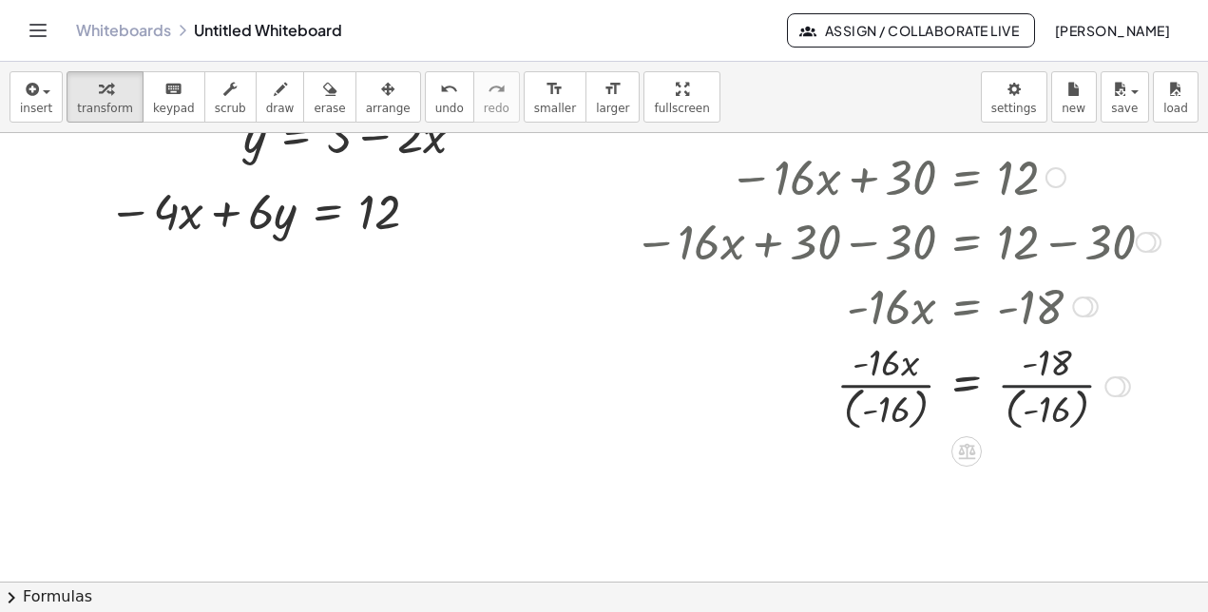
click at [1036, 383] on div at bounding box center [880, 384] width 579 height 99
click at [1039, 359] on div at bounding box center [880, 384] width 579 height 99
click at [1035, 362] on div at bounding box center [880, 384] width 579 height 99
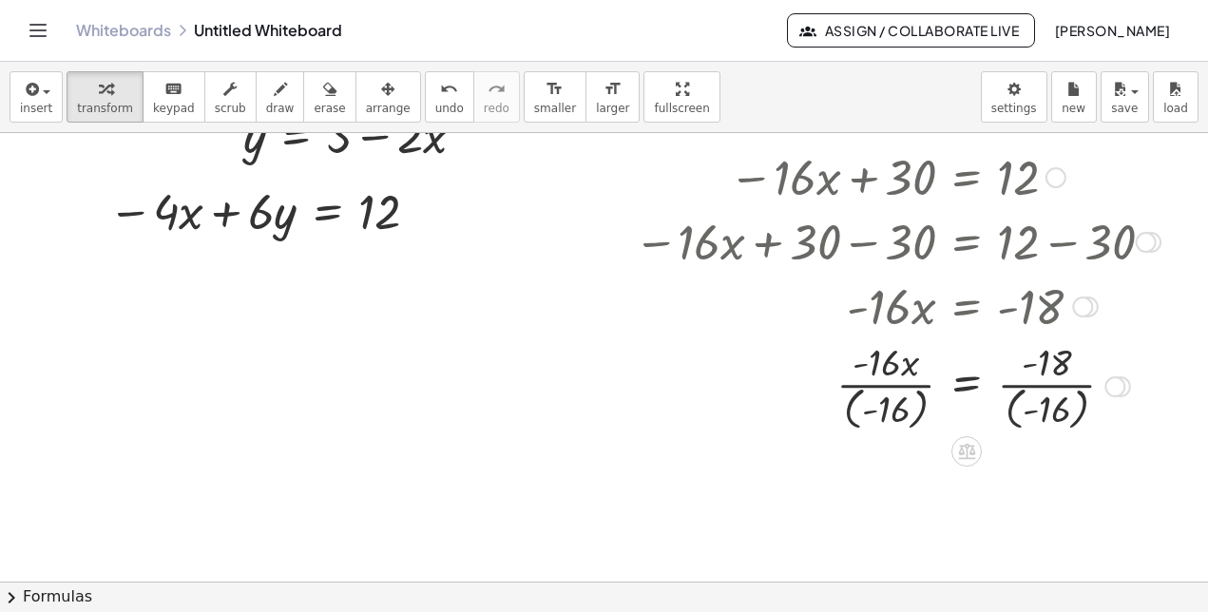
click at [1021, 413] on div at bounding box center [880, 384] width 579 height 99
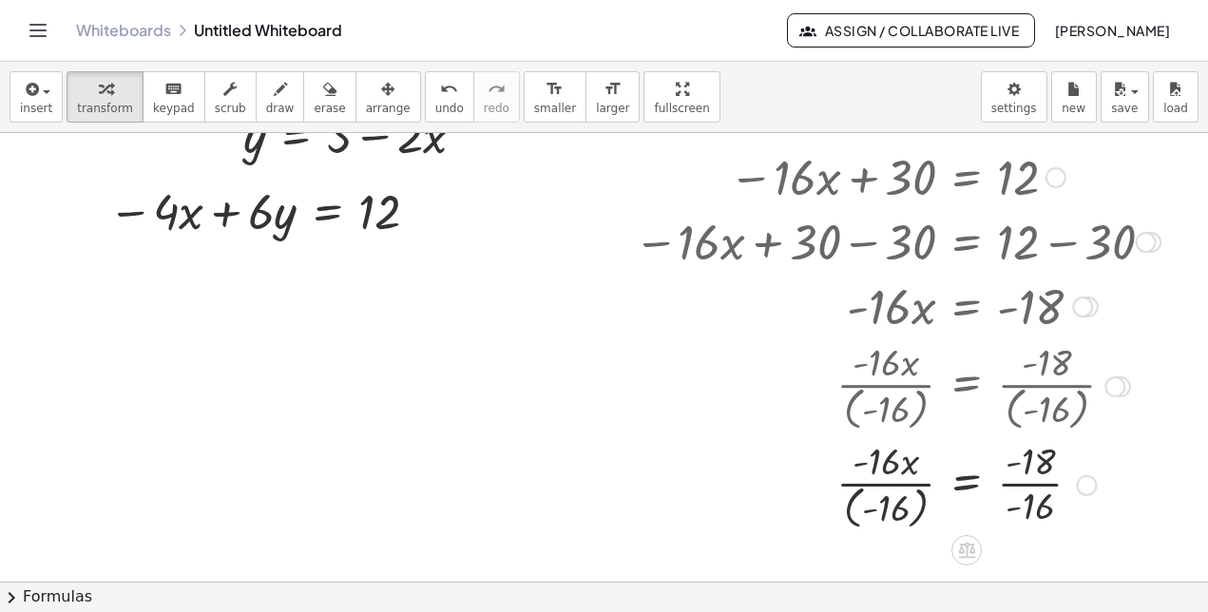
click at [1012, 461] on div at bounding box center [880, 483] width 579 height 99
click at [1014, 483] on div at bounding box center [880, 483] width 579 height 99
click at [1019, 486] on div at bounding box center [880, 483] width 579 height 99
click at [880, 487] on div at bounding box center [880, 483] width 579 height 99
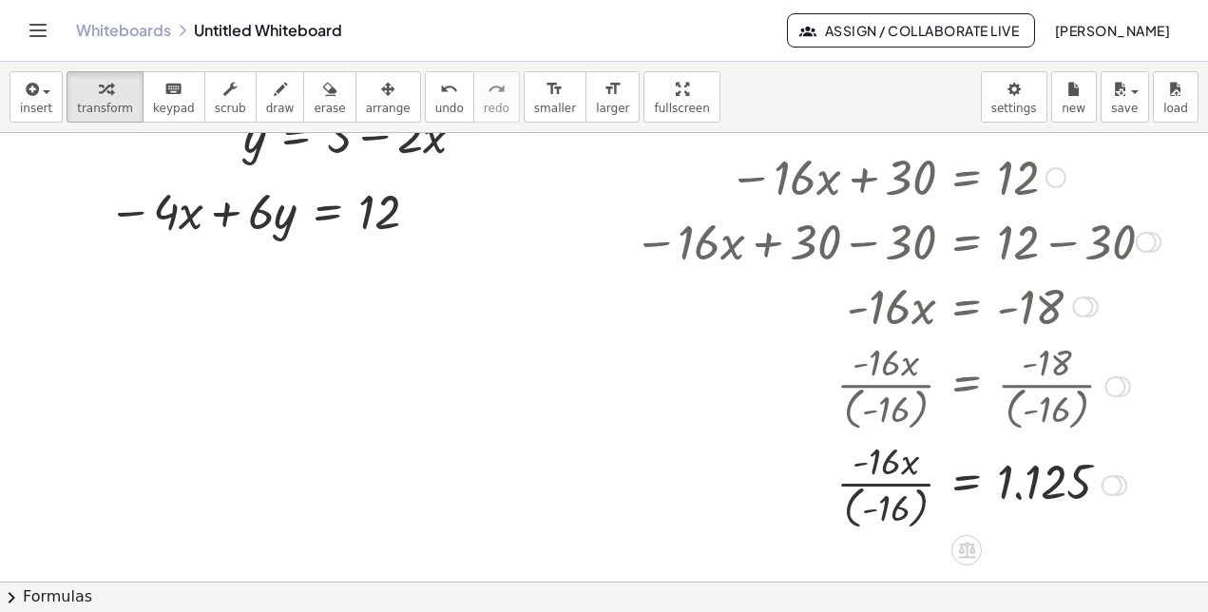
click at [880, 487] on div at bounding box center [880, 483] width 579 height 99
click at [874, 464] on div at bounding box center [880, 483] width 579 height 99
click at [858, 463] on div at bounding box center [880, 483] width 579 height 99
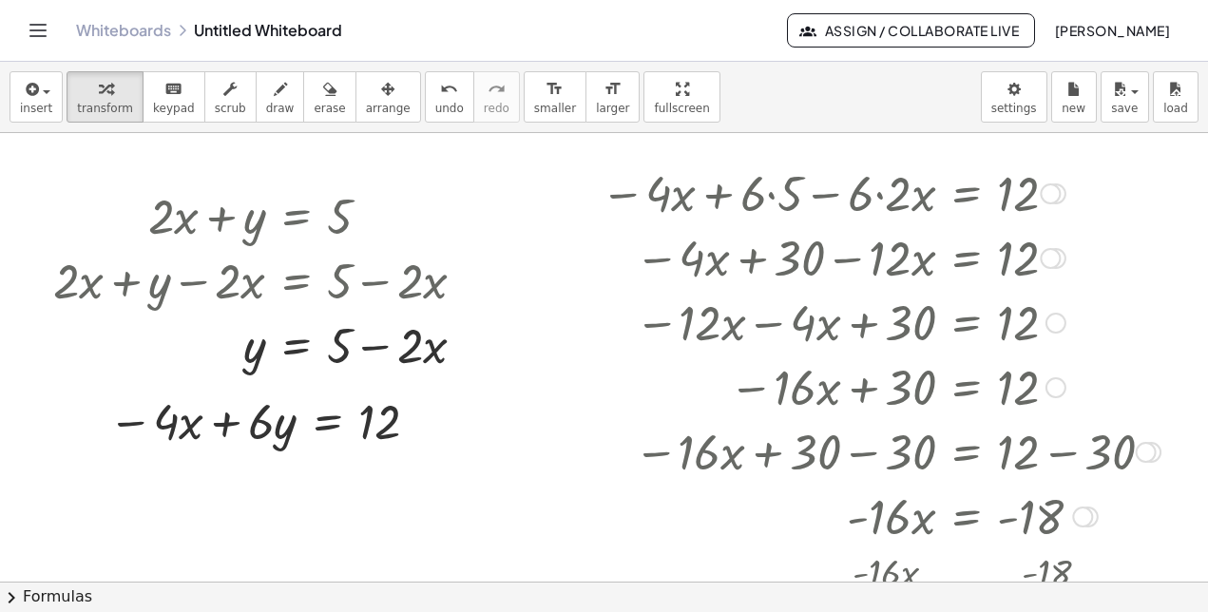
scroll to position [0, 0]
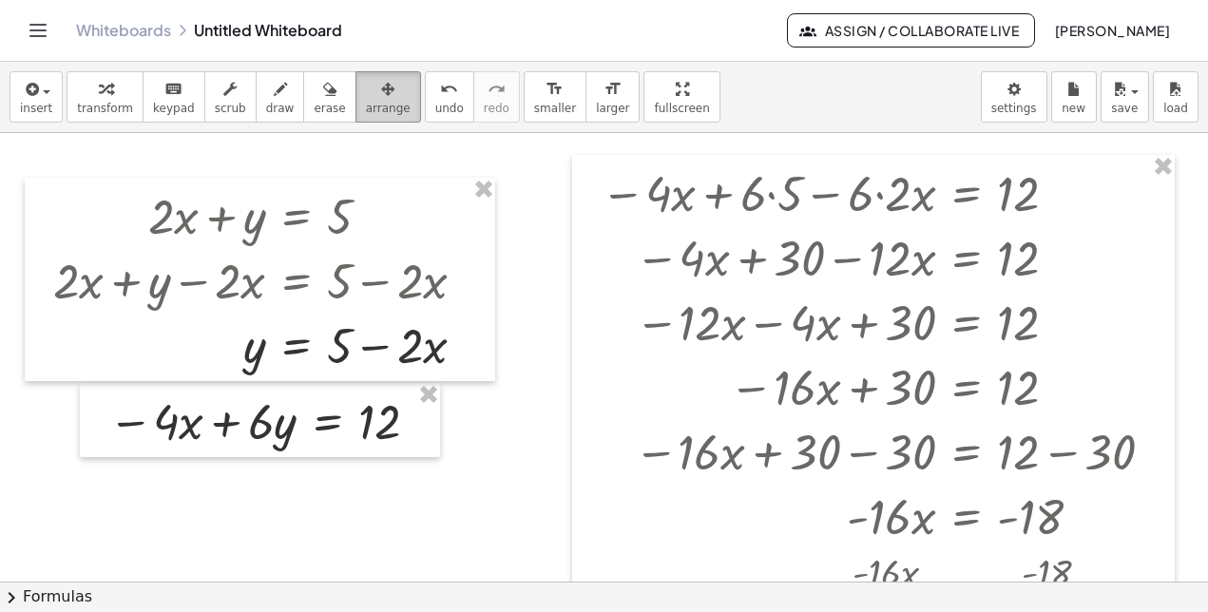
click at [366, 115] on span "arrange" at bounding box center [388, 108] width 45 height 13
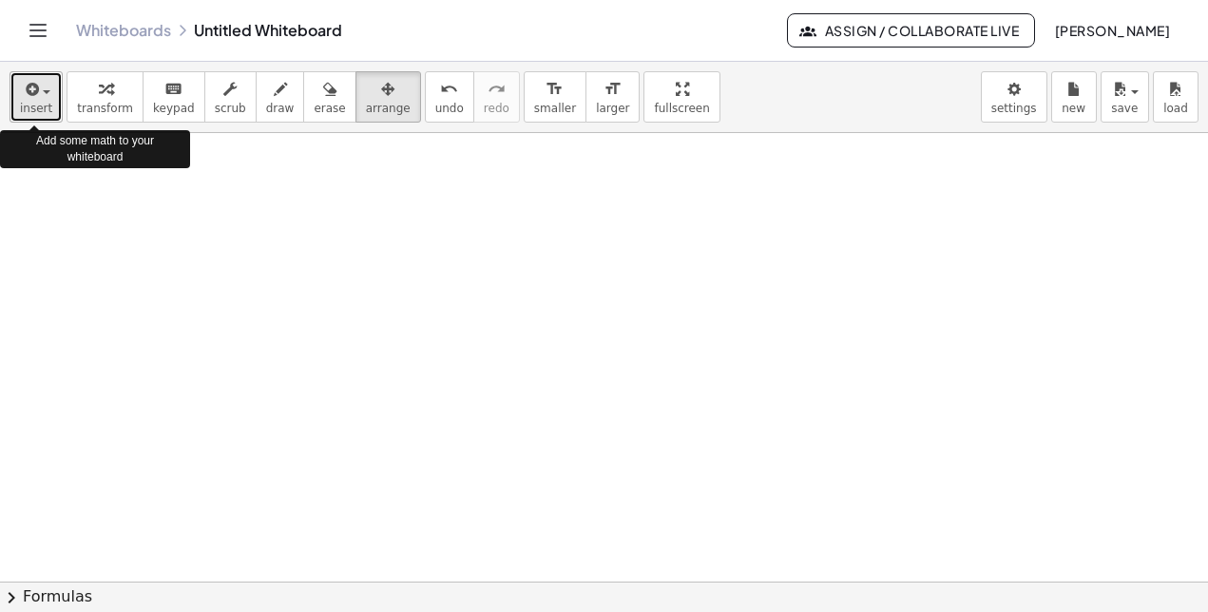
click at [34, 99] on icon "button" at bounding box center [30, 89] width 17 height 23
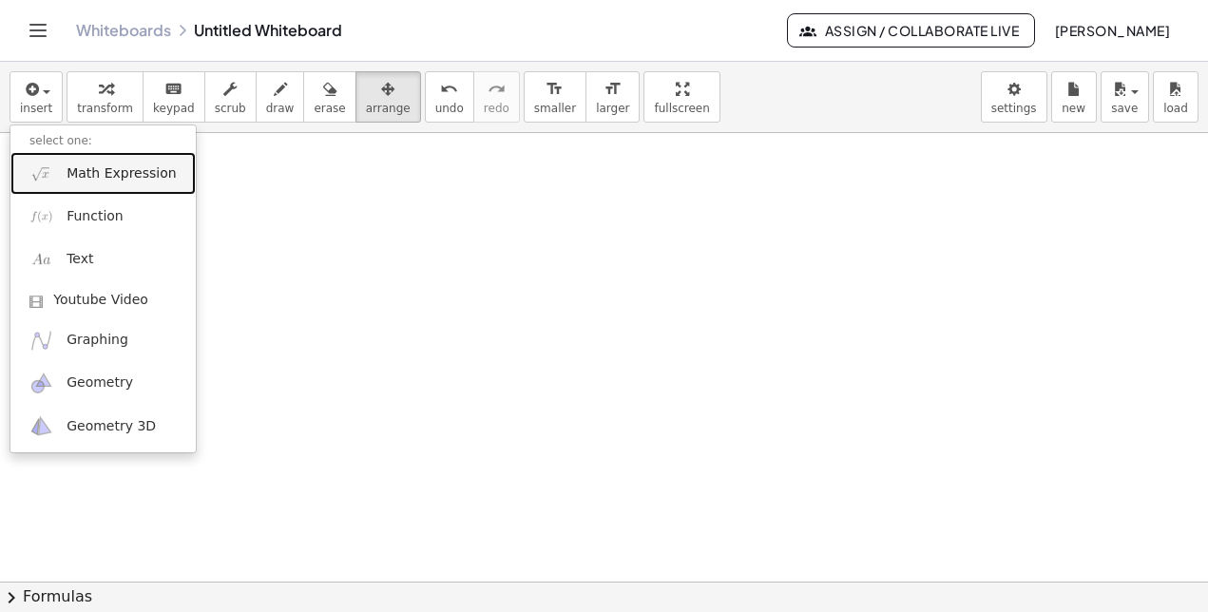
click at [66, 174] on link "Math Expression" at bounding box center [102, 173] width 185 height 43
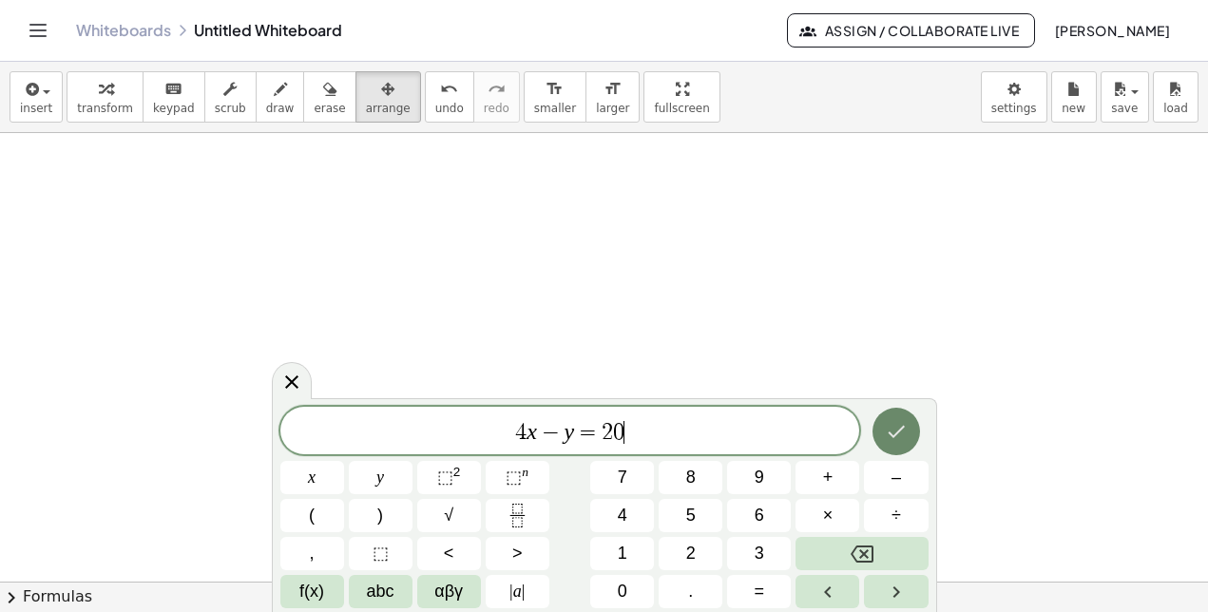
click at [889, 447] on button "Done" at bounding box center [896, 432] width 48 height 48
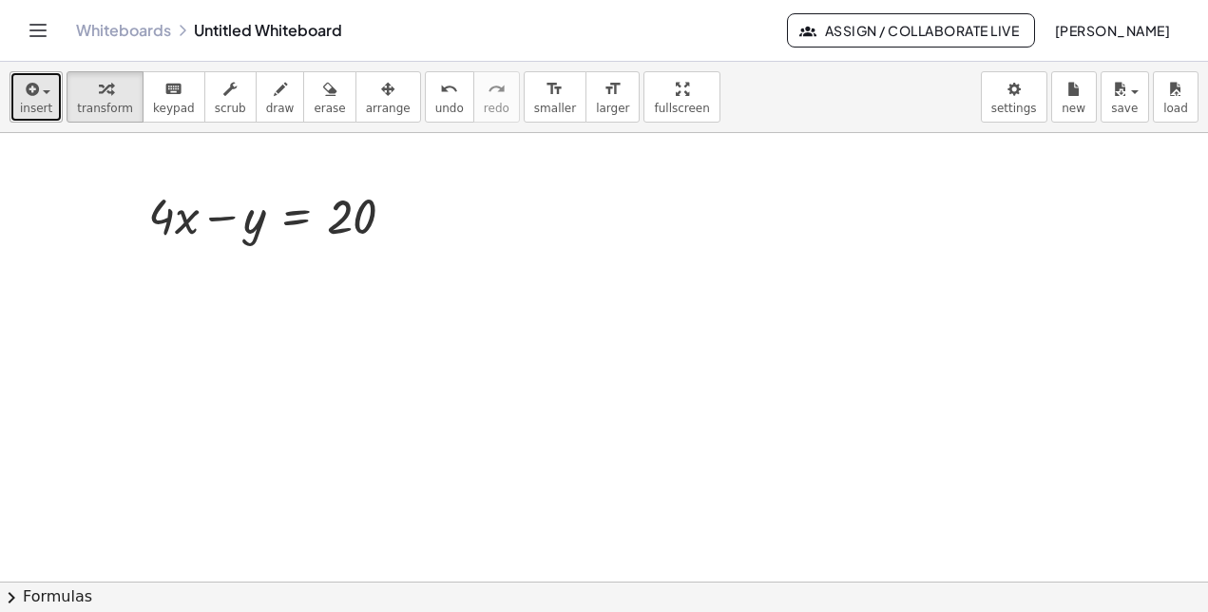
click at [50, 107] on button "insert" at bounding box center [36, 96] width 53 height 51
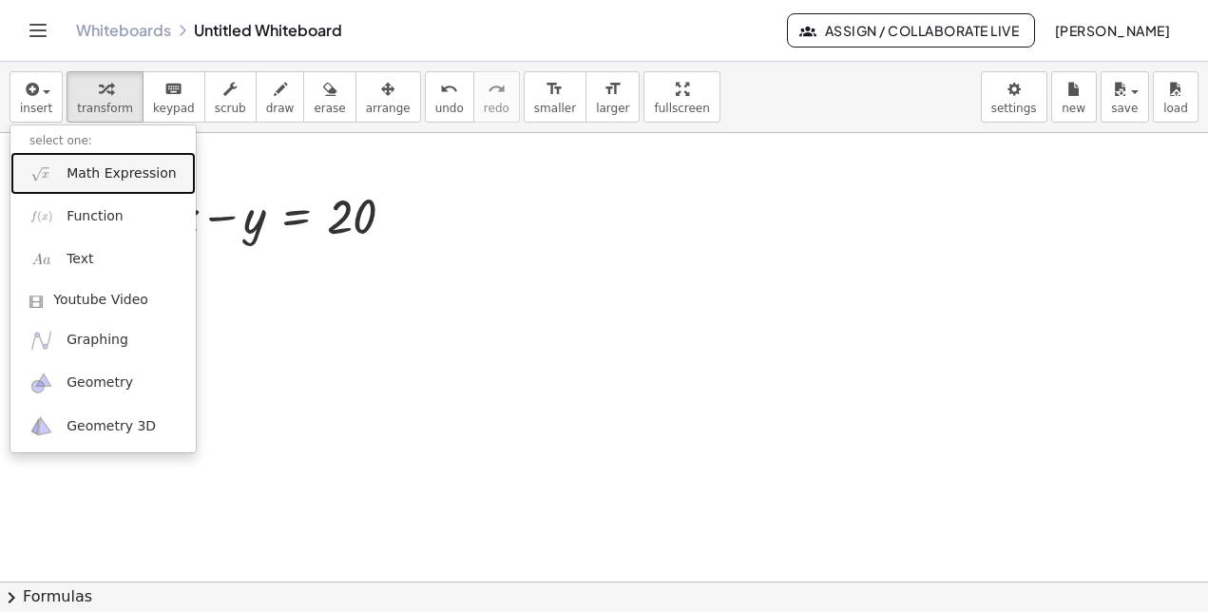
click at [82, 185] on link "Math Expression" at bounding box center [102, 173] width 185 height 43
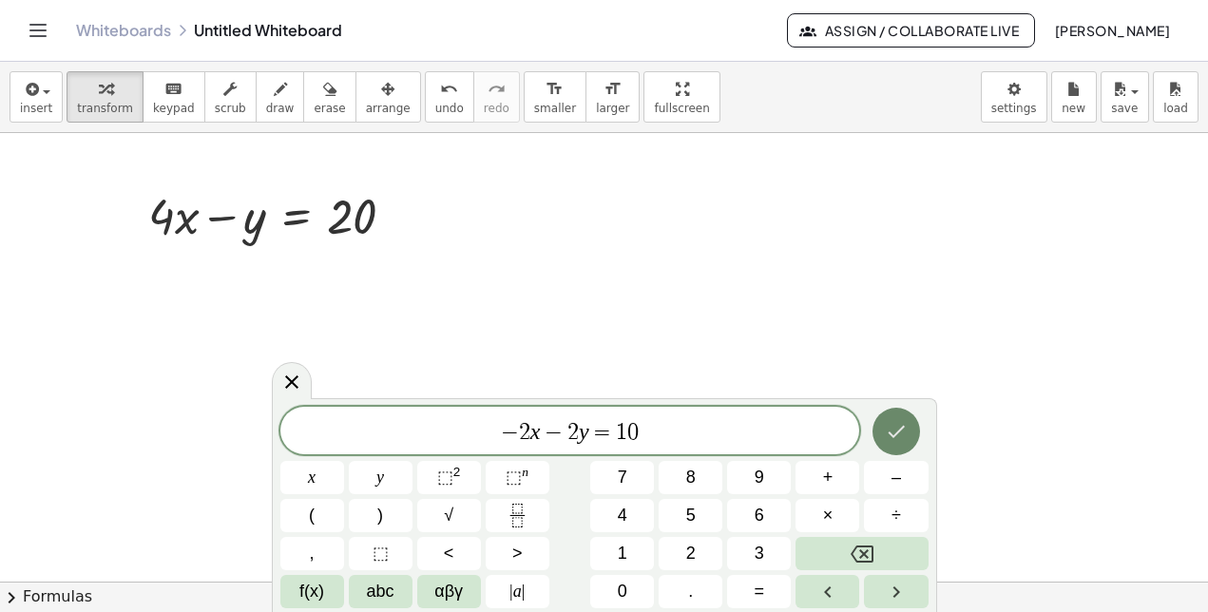
click at [885, 440] on icon "Done" at bounding box center [896, 431] width 23 height 23
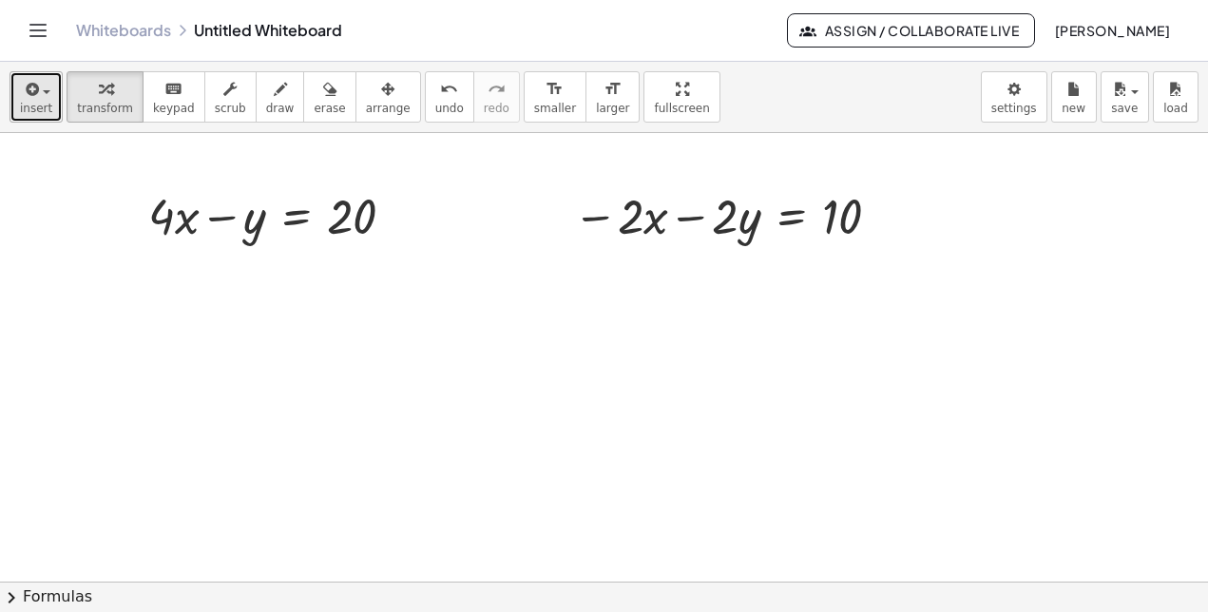
click at [22, 98] on icon "button" at bounding box center [30, 89] width 17 height 23
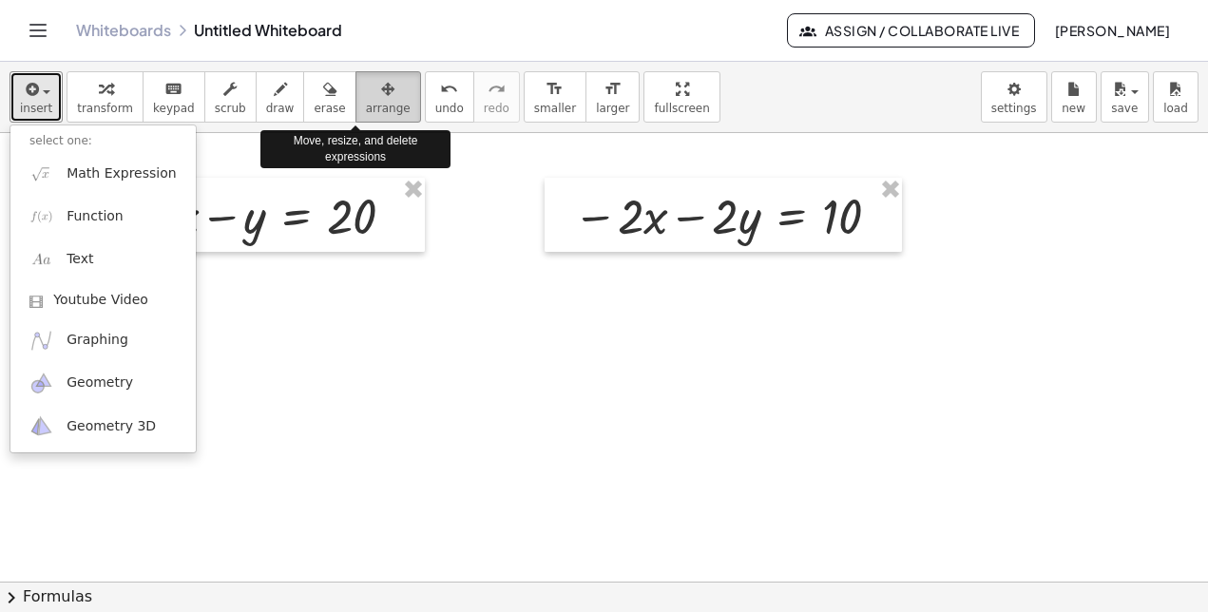
click at [366, 104] on span "arrange" at bounding box center [388, 108] width 45 height 13
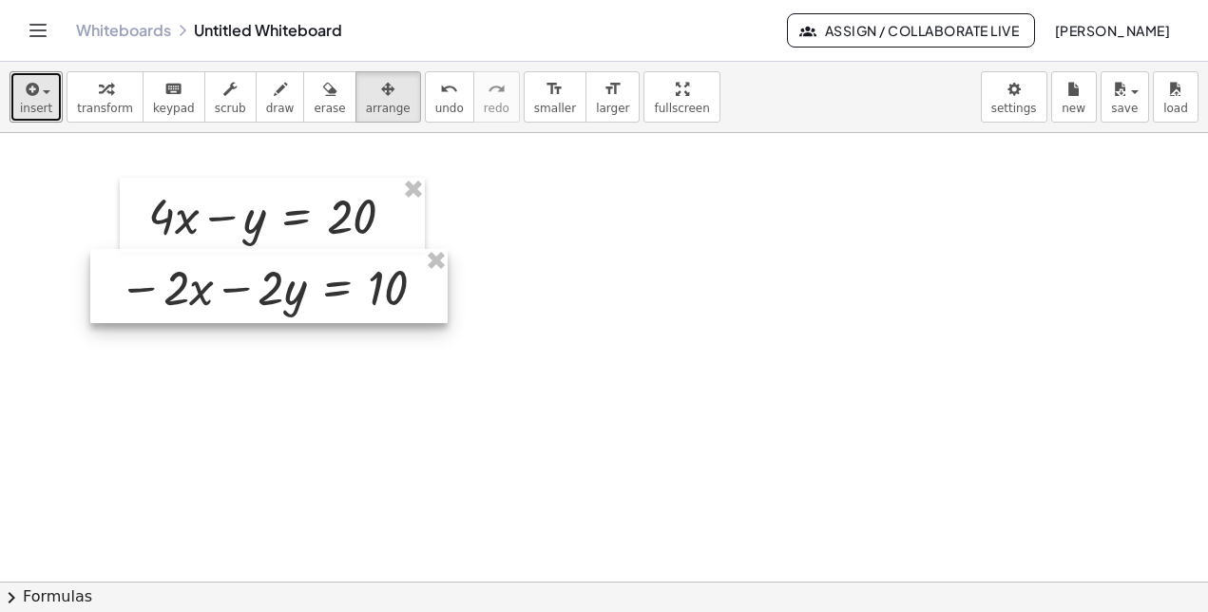
drag, startPoint x: 841, startPoint y: 195, endPoint x: 387, endPoint y: 266, distance: 459.8
click at [387, 266] on div at bounding box center [268, 286] width 357 height 74
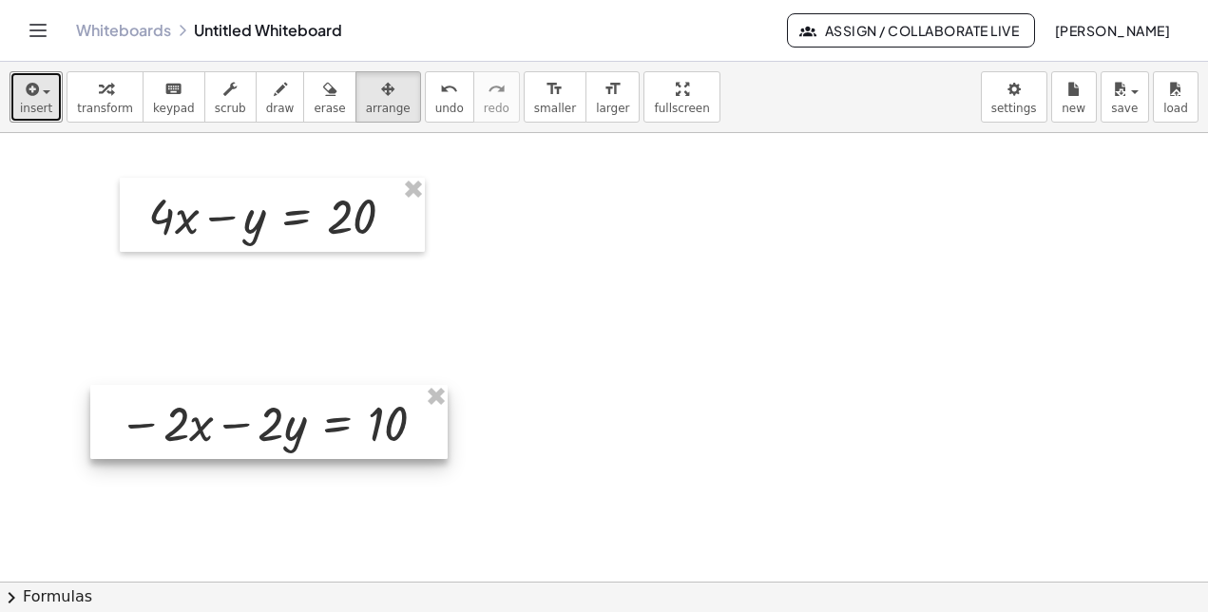
drag, startPoint x: 315, startPoint y: 264, endPoint x: 314, endPoint y: 400, distance: 135.9
click at [314, 400] on div at bounding box center [268, 422] width 357 height 74
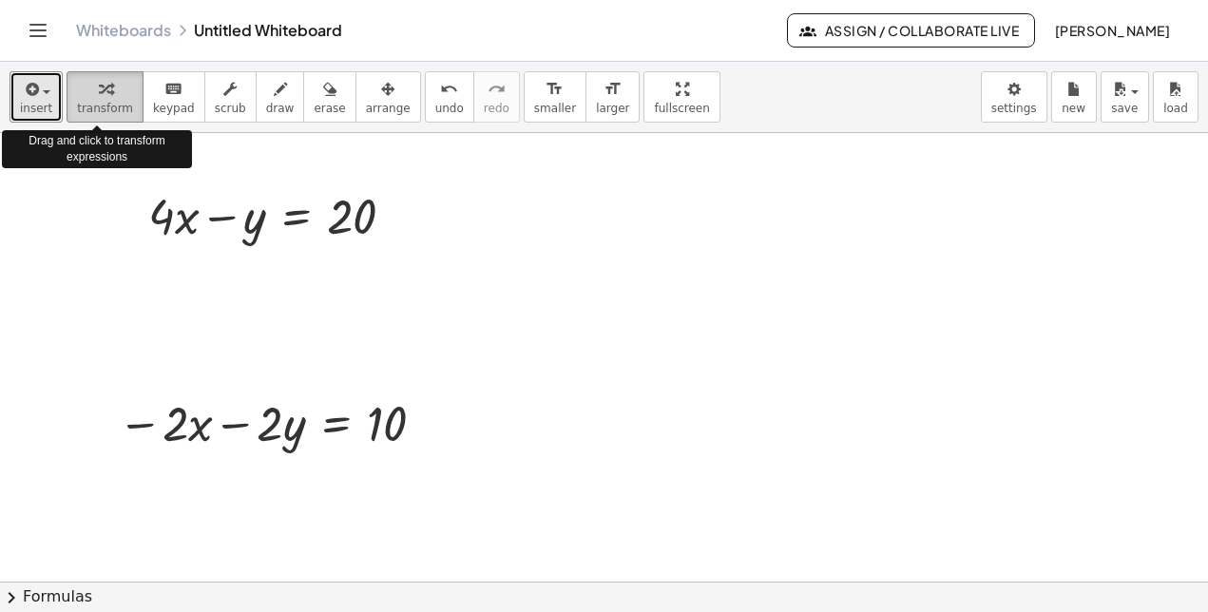
click at [88, 87] on div "button" at bounding box center [105, 88] width 56 height 23
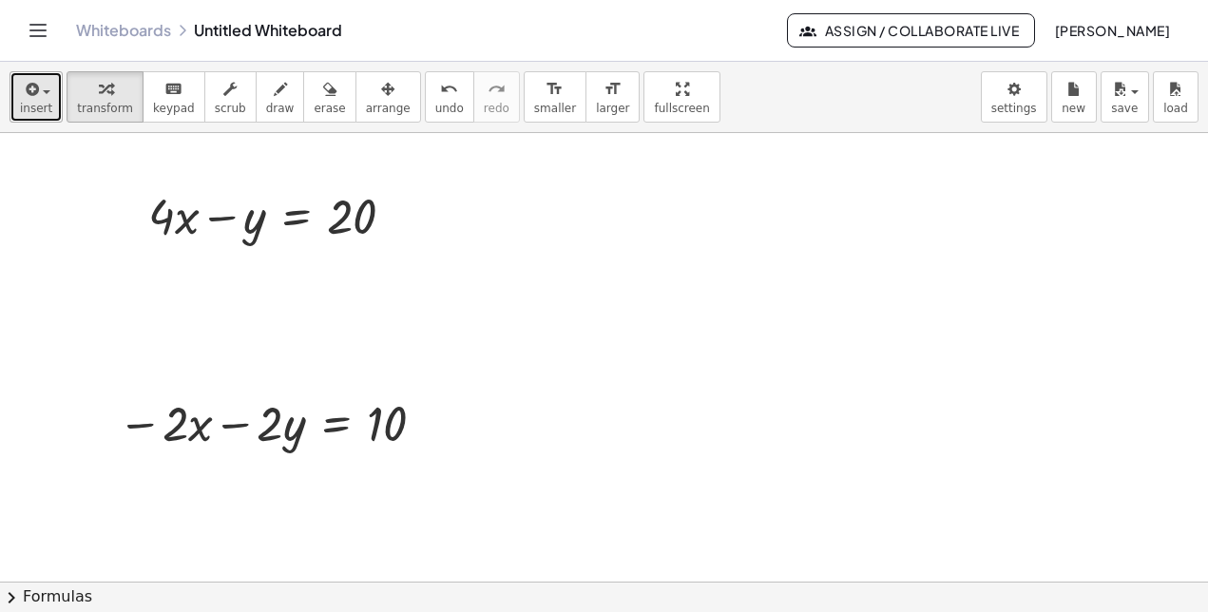
click at [32, 103] on span "insert" at bounding box center [36, 108] width 32 height 13
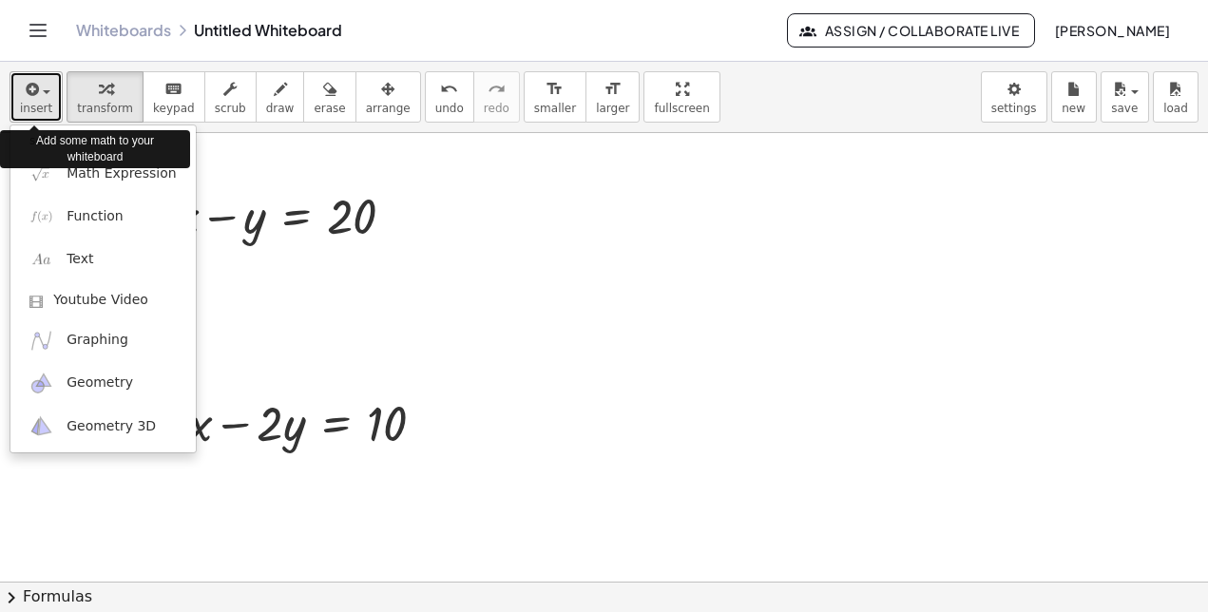
click at [32, 103] on span "insert" at bounding box center [36, 108] width 32 height 13
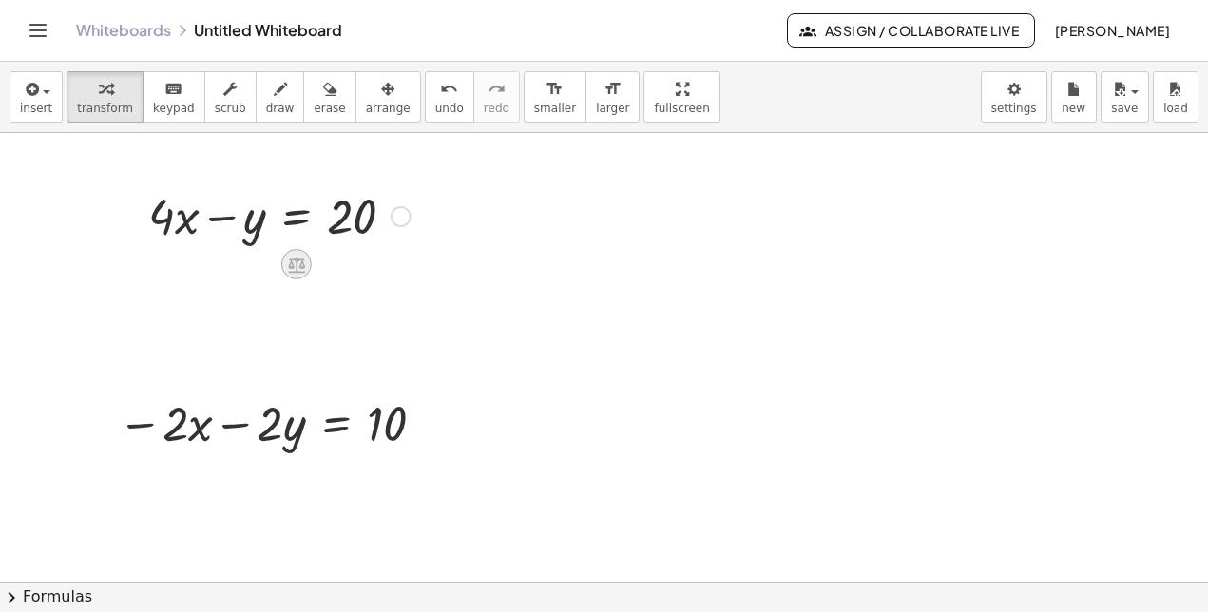
click at [296, 262] on icon at bounding box center [296, 265] width 17 height 16
click at [257, 263] on span "−" at bounding box center [258, 265] width 11 height 28
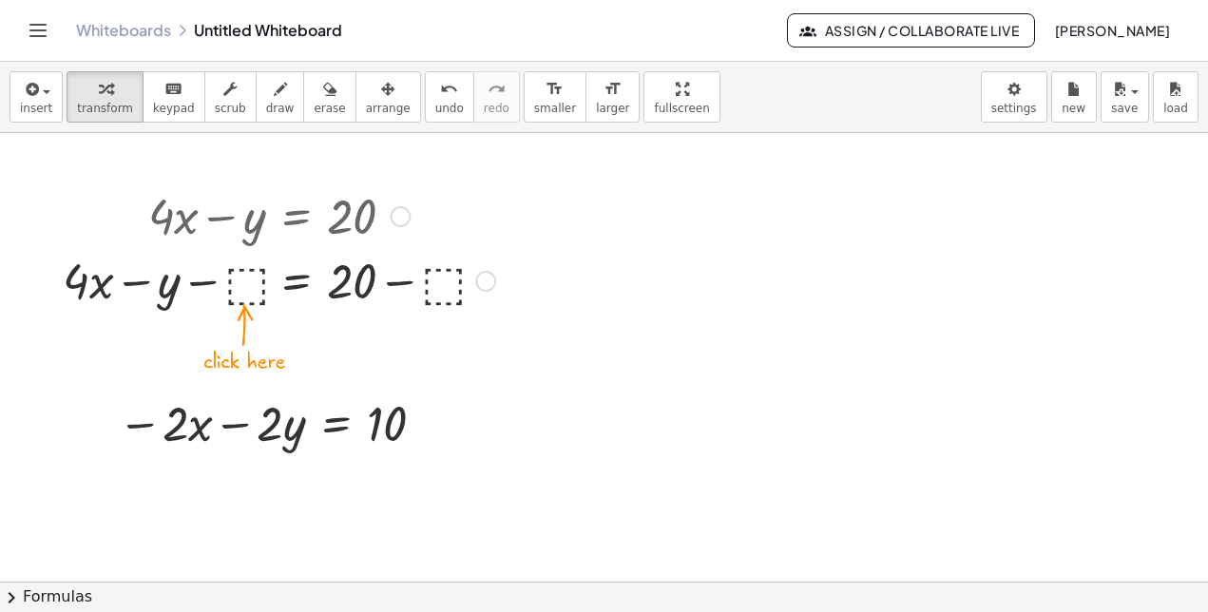
click at [244, 277] on div at bounding box center [278, 279] width 451 height 65
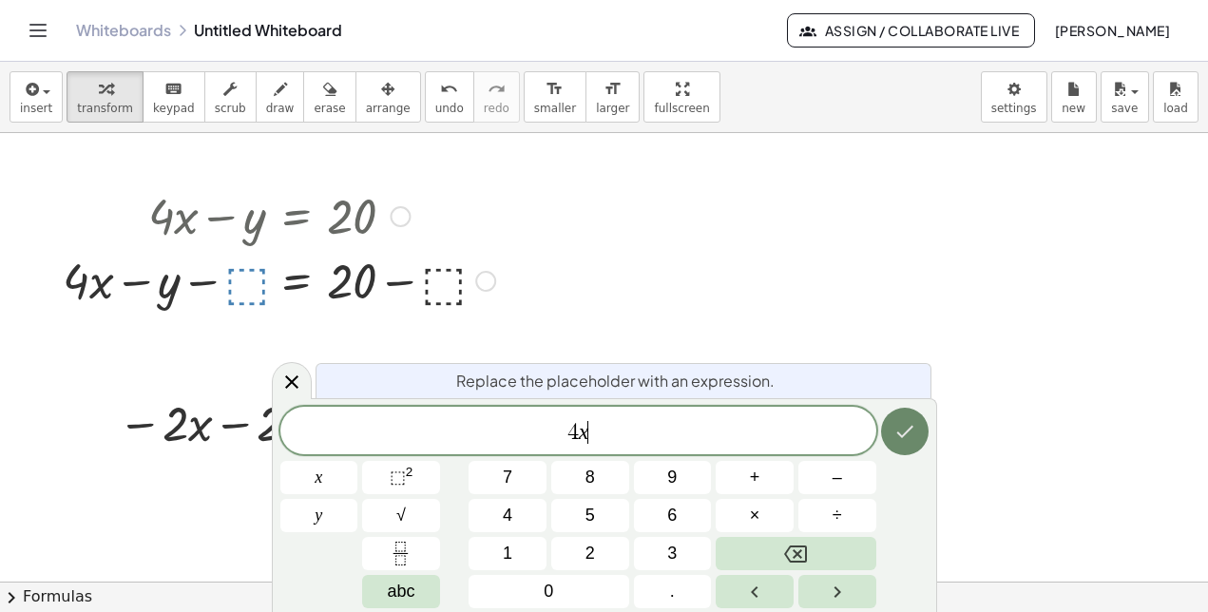
click at [889, 432] on button "Done" at bounding box center [905, 432] width 48 height 48
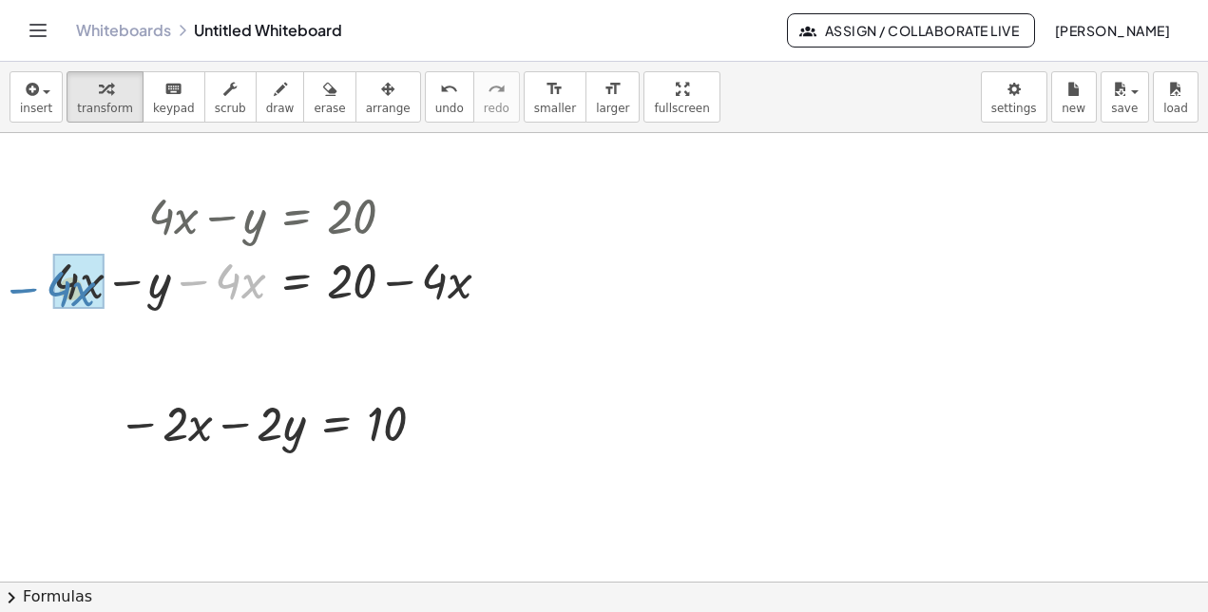
drag, startPoint x: 195, startPoint y: 284, endPoint x: 33, endPoint y: 292, distance: 161.7
click at [33, 292] on div "+ · 4 · x − y = 20 + · 4 · x − y − ⬚ = + 20 − ⬚ − · 4 · x + · 4 · x − y = 20 − …" at bounding box center [272, 247] width 495 height 139
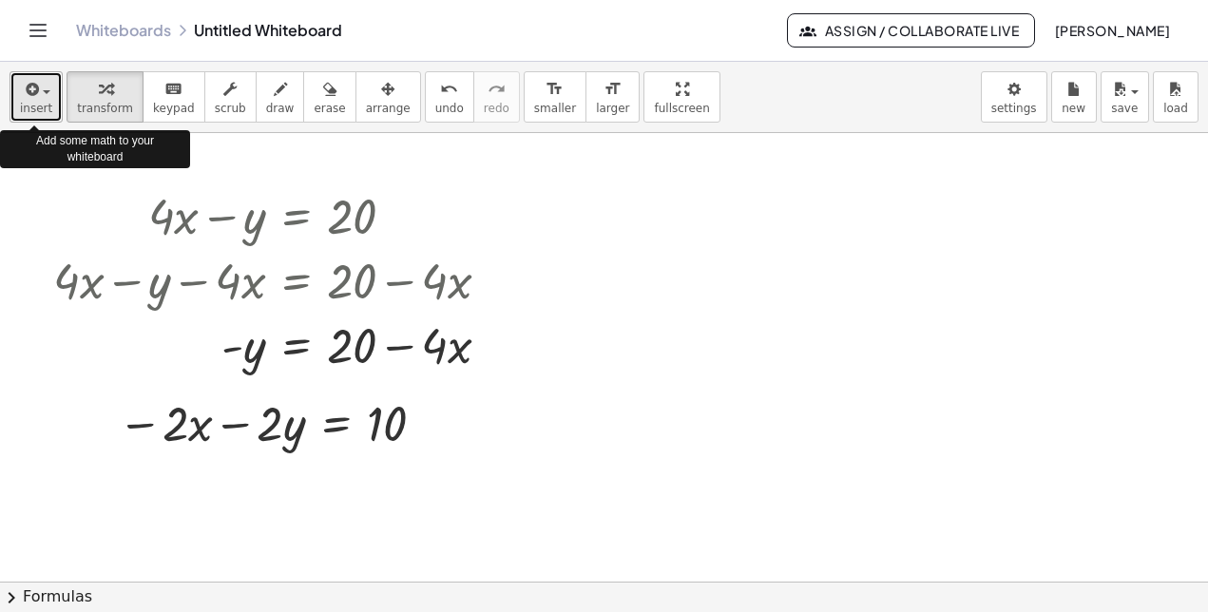
click at [44, 105] on span "insert" at bounding box center [36, 108] width 32 height 13
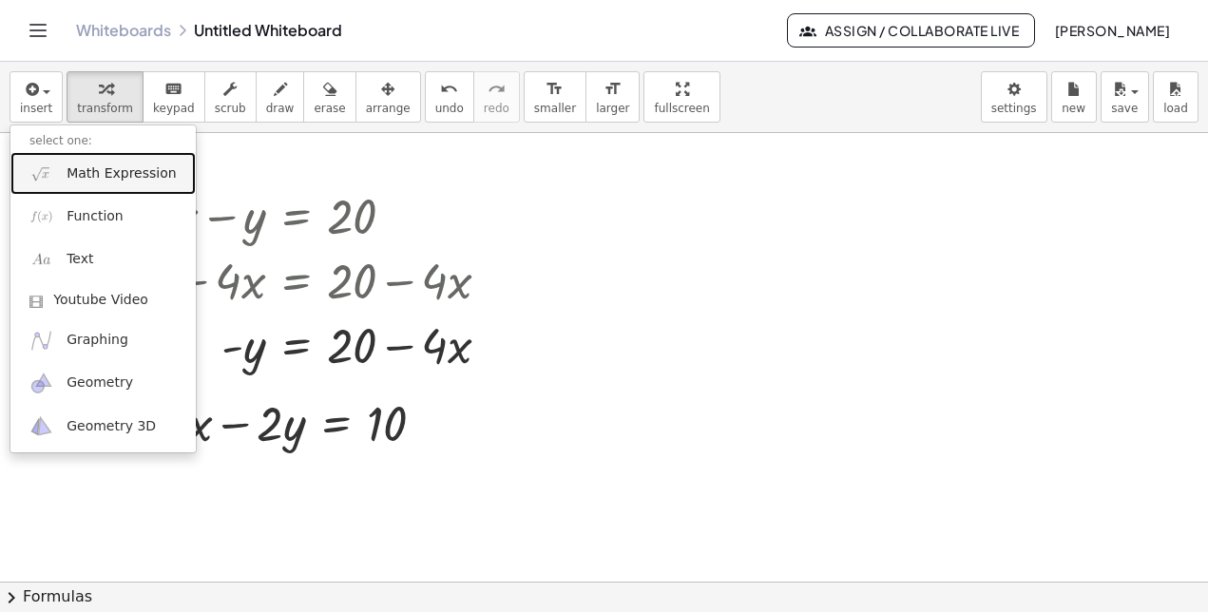
click at [67, 169] on span "Math Expression" at bounding box center [121, 173] width 109 height 19
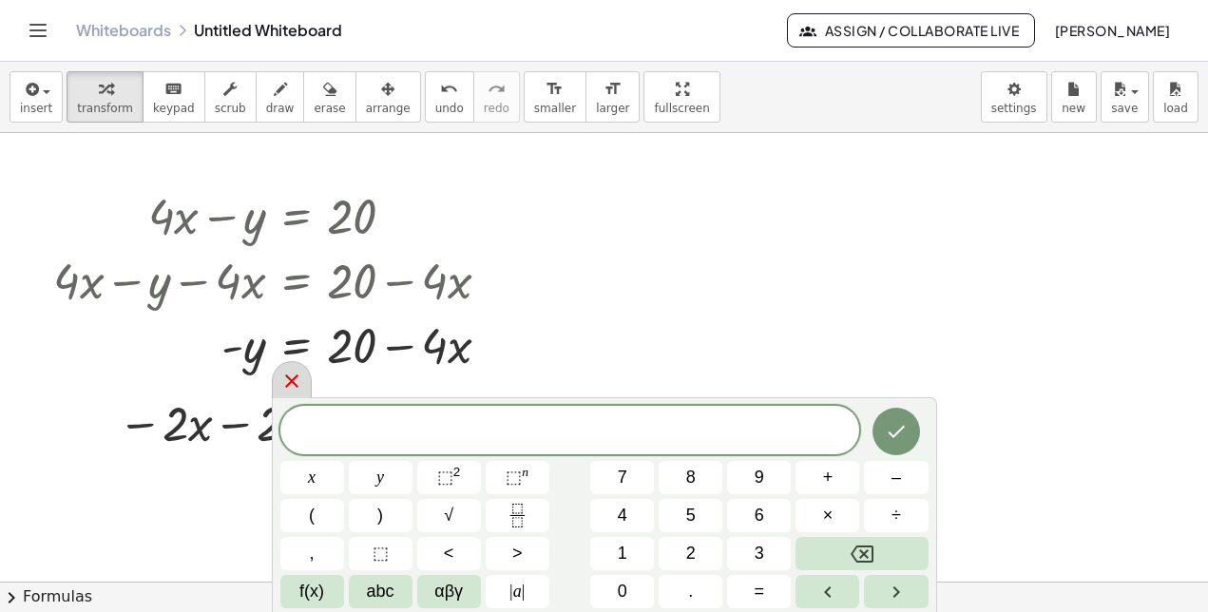
click at [297, 381] on icon at bounding box center [291, 381] width 23 height 23
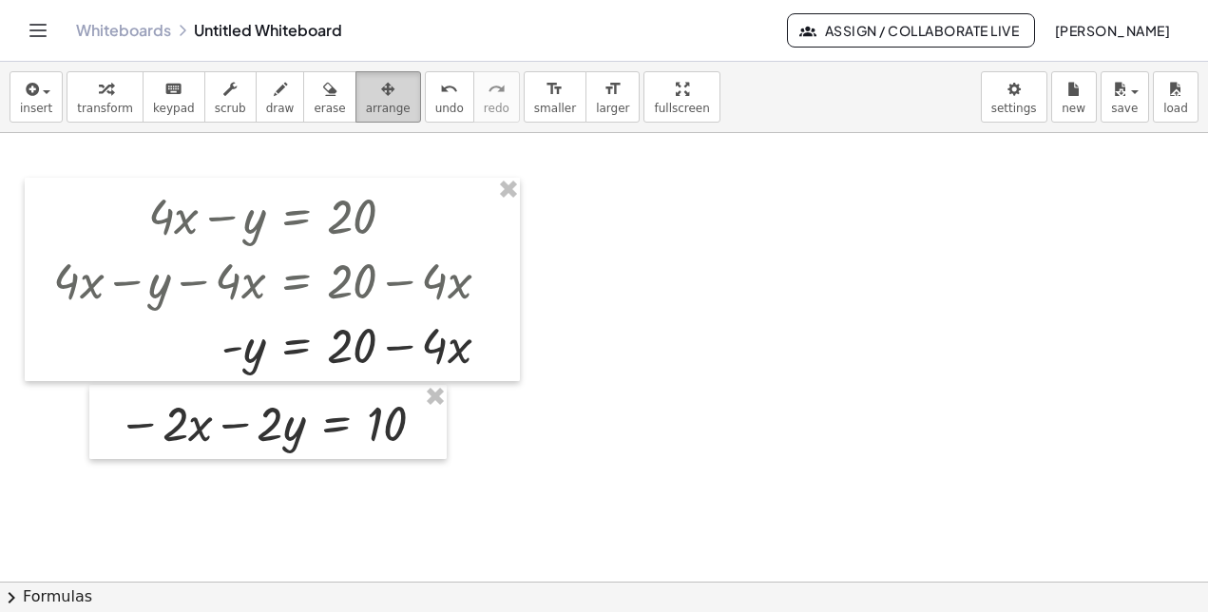
click at [371, 108] on span "arrange" at bounding box center [388, 108] width 45 height 13
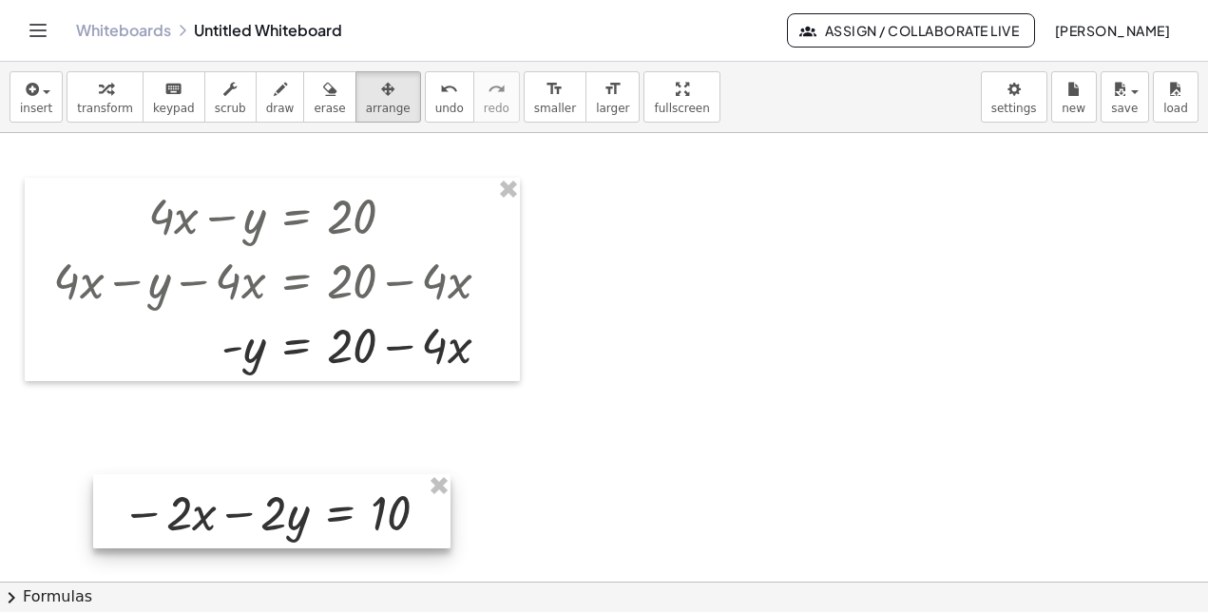
drag, startPoint x: 315, startPoint y: 408, endPoint x: 315, endPoint y: 509, distance: 101.7
click at [315, 509] on div at bounding box center [271, 511] width 357 height 74
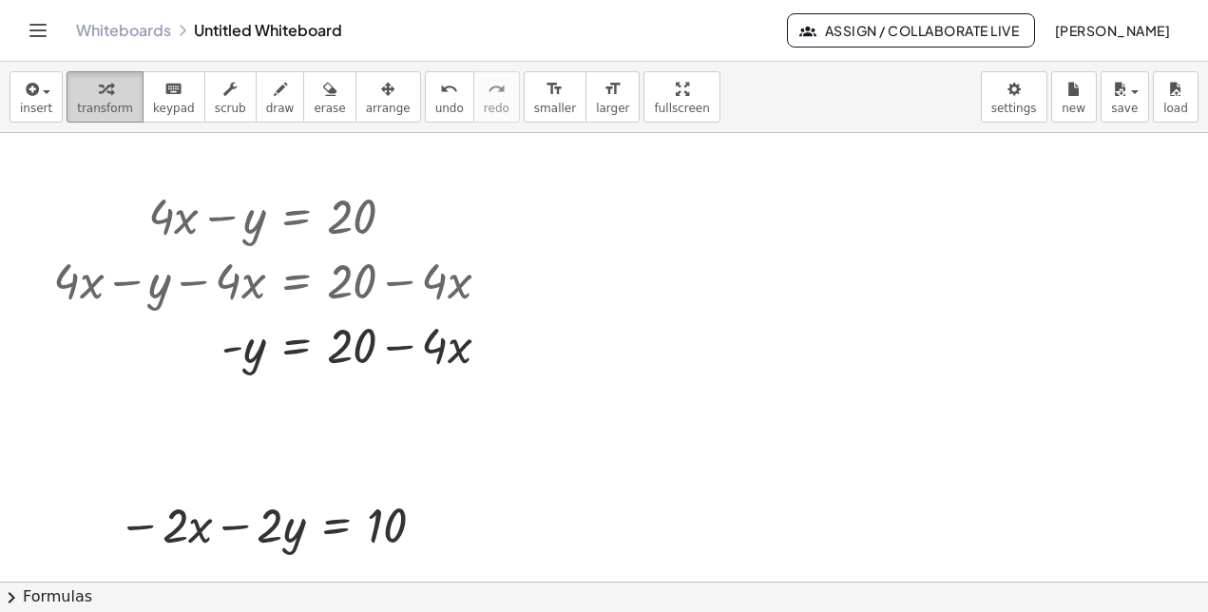
click at [85, 114] on span "transform" at bounding box center [105, 108] width 56 height 13
click at [298, 398] on icon at bounding box center [296, 394] width 20 height 20
click at [325, 399] on div "÷" at bounding box center [334, 393] width 30 height 30
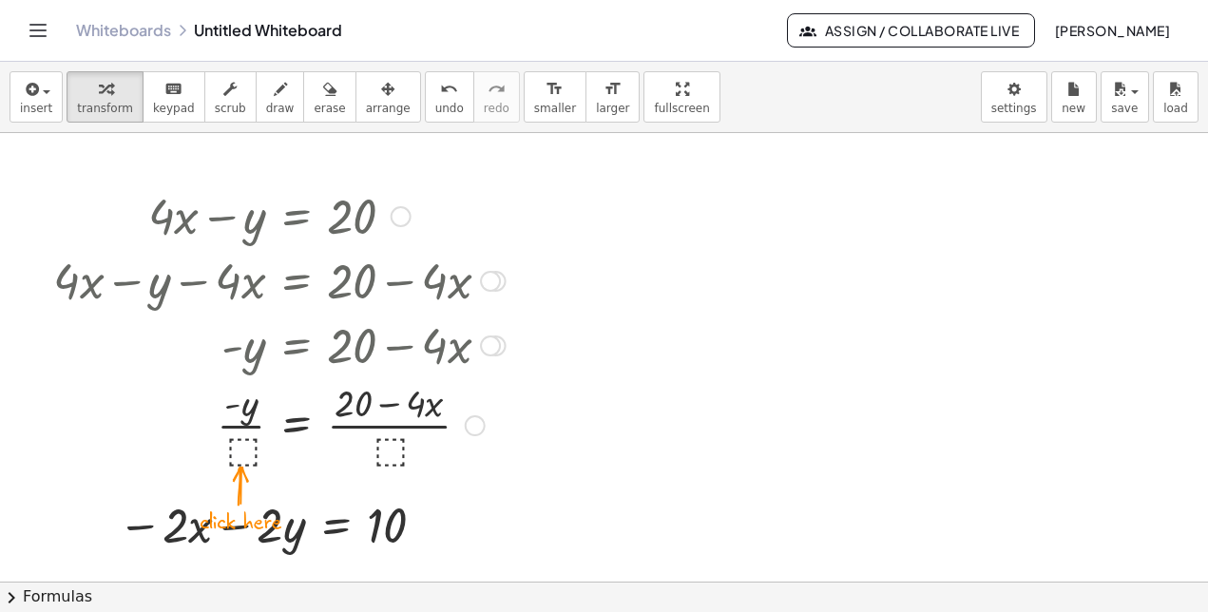
click at [239, 438] on div at bounding box center [279, 423] width 471 height 95
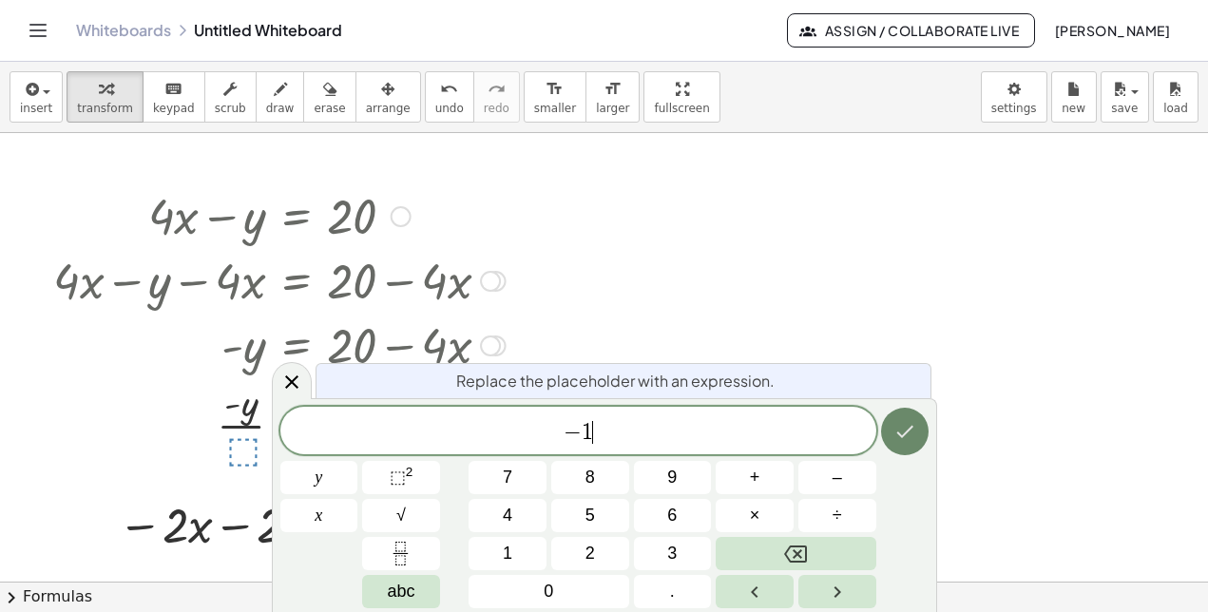
click at [886, 432] on button "Done" at bounding box center [905, 432] width 48 height 48
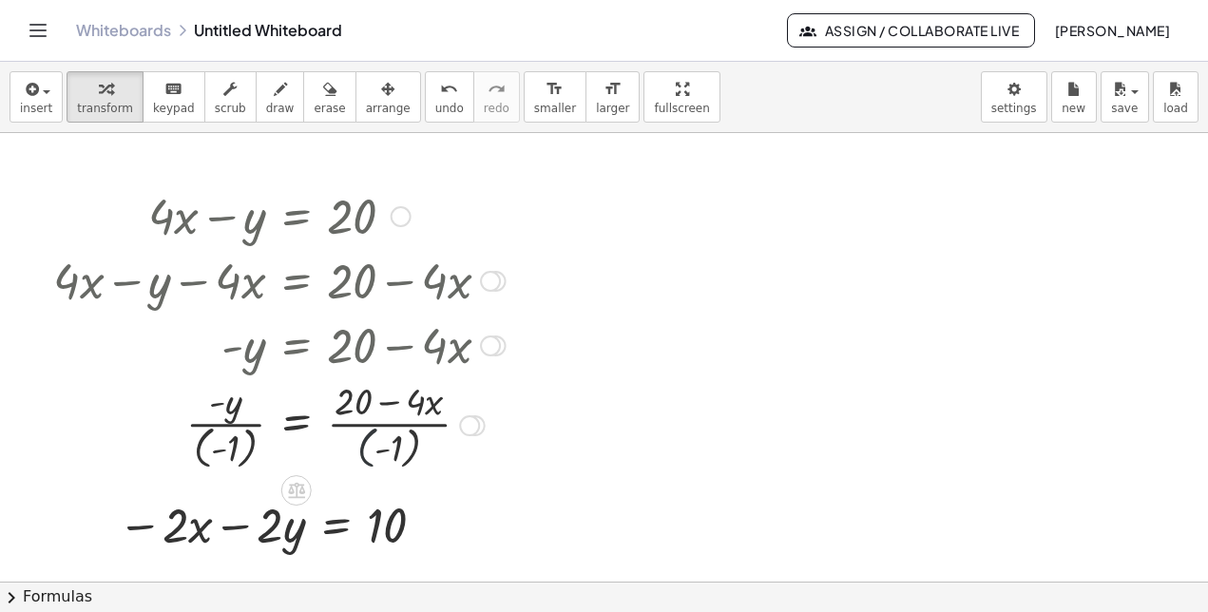
click at [366, 442] on div at bounding box center [279, 423] width 471 height 99
click at [201, 441] on div at bounding box center [279, 423] width 471 height 99
click at [239, 427] on div at bounding box center [279, 423] width 471 height 95
click at [241, 427] on div at bounding box center [279, 423] width 471 height 95
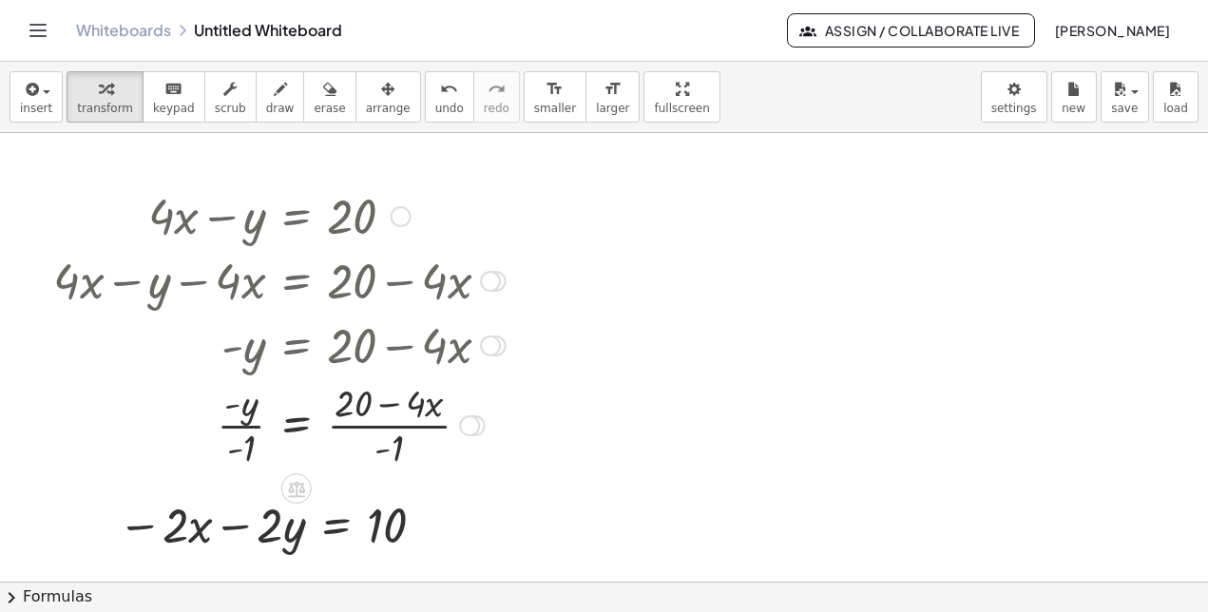
click at [246, 413] on div at bounding box center [279, 423] width 471 height 95
click at [232, 425] on div at bounding box center [279, 423] width 471 height 95
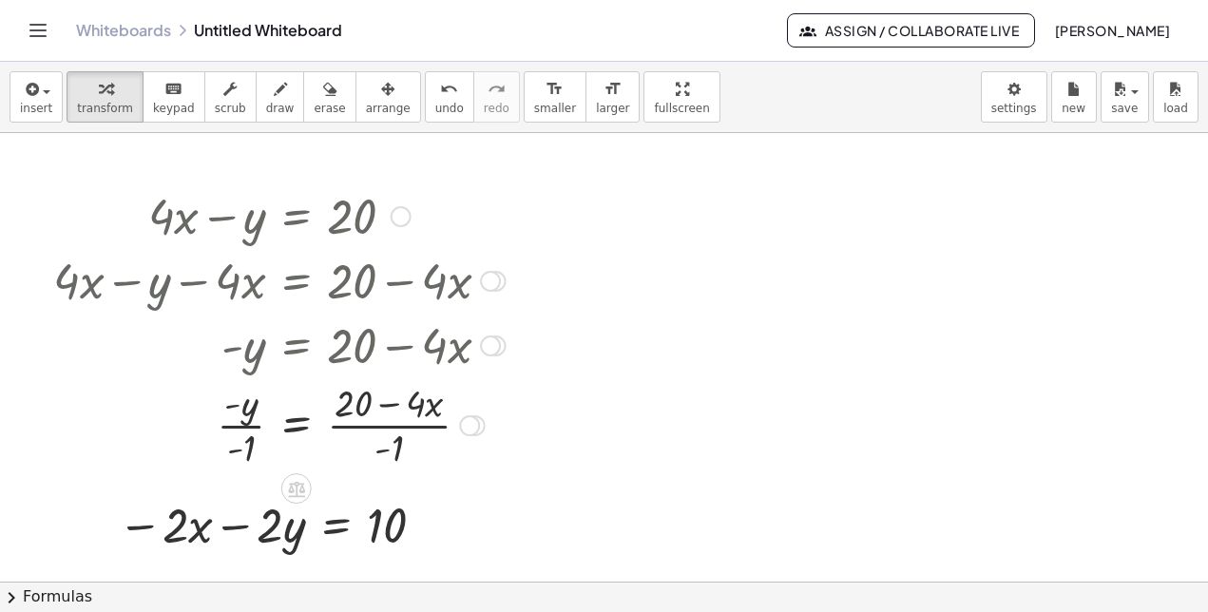
click at [386, 429] on div at bounding box center [279, 423] width 471 height 95
click at [351, 425] on div at bounding box center [279, 423] width 471 height 95
click at [349, 418] on div at bounding box center [279, 423] width 471 height 95
click at [353, 410] on div at bounding box center [279, 423] width 471 height 95
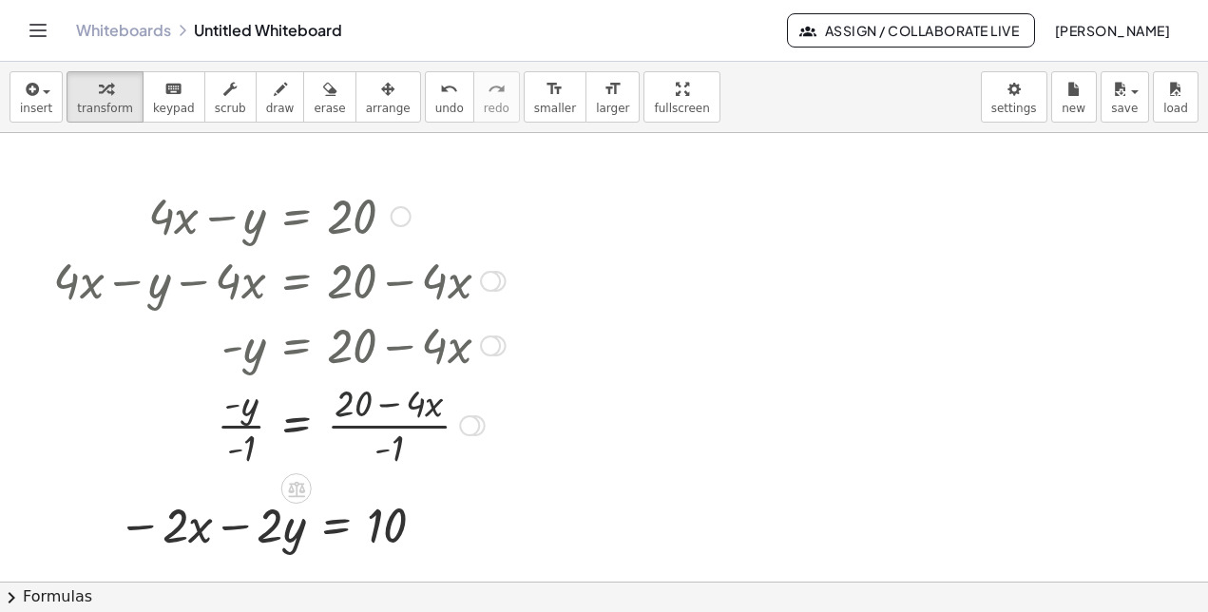
click at [353, 410] on div at bounding box center [279, 423] width 471 height 95
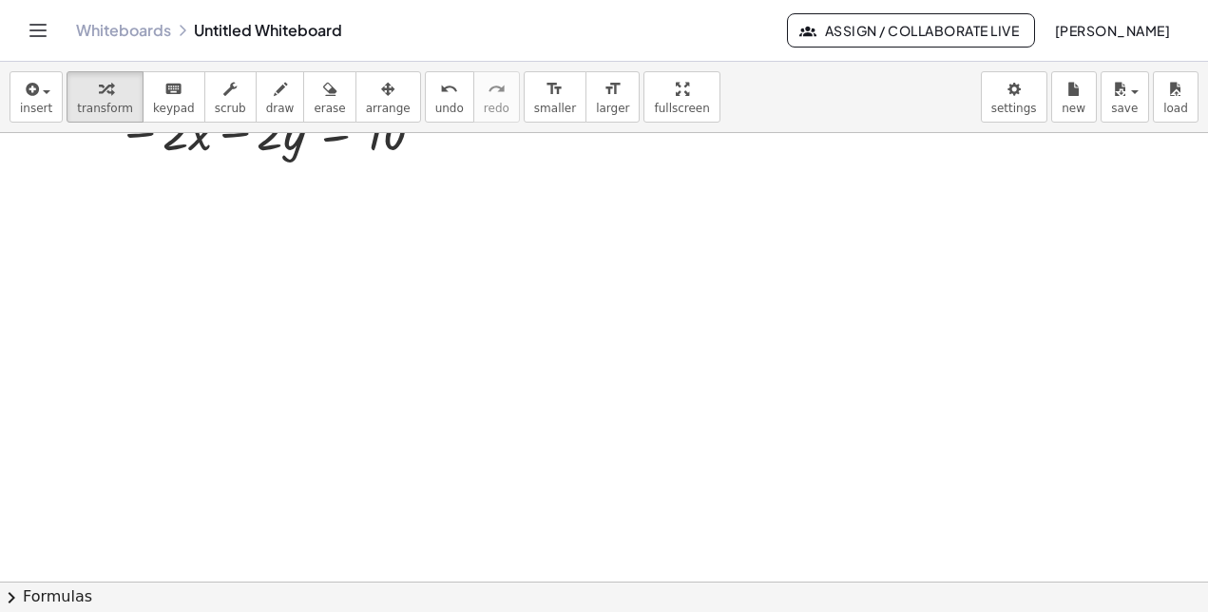
click at [351, 412] on div "+ · 4 · x − y = 20 + · 4 · x − y − ⬚ = + 20 − ⬚ + · 4 · x − y − · 4 · x = + 20 …" at bounding box center [604, 189] width 1208 height 897
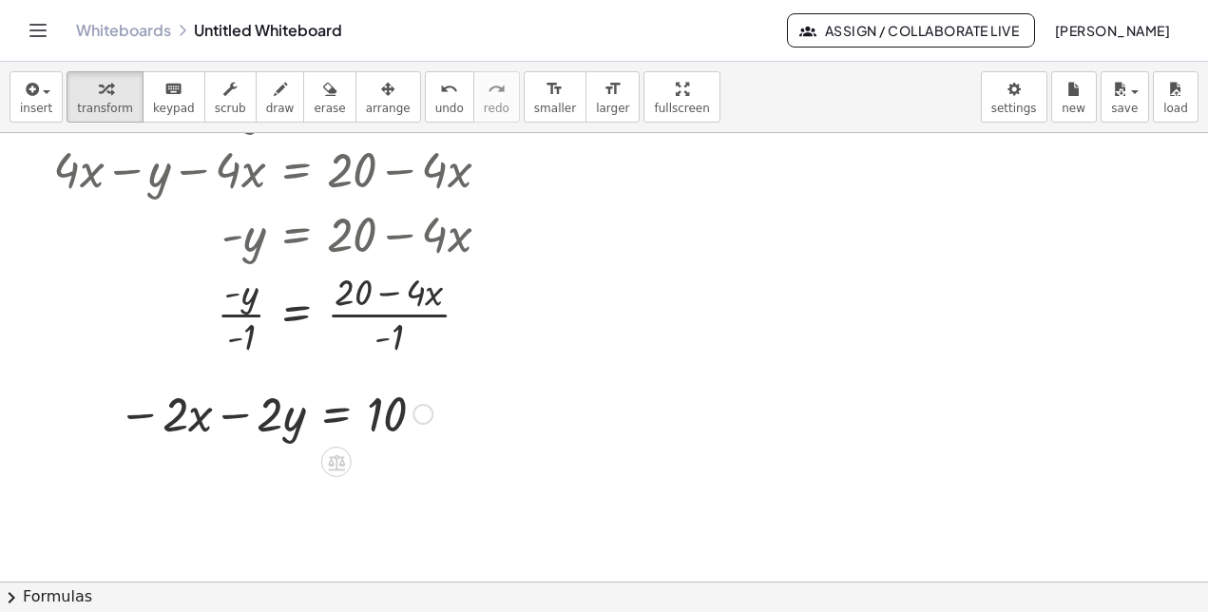
scroll to position [81, 0]
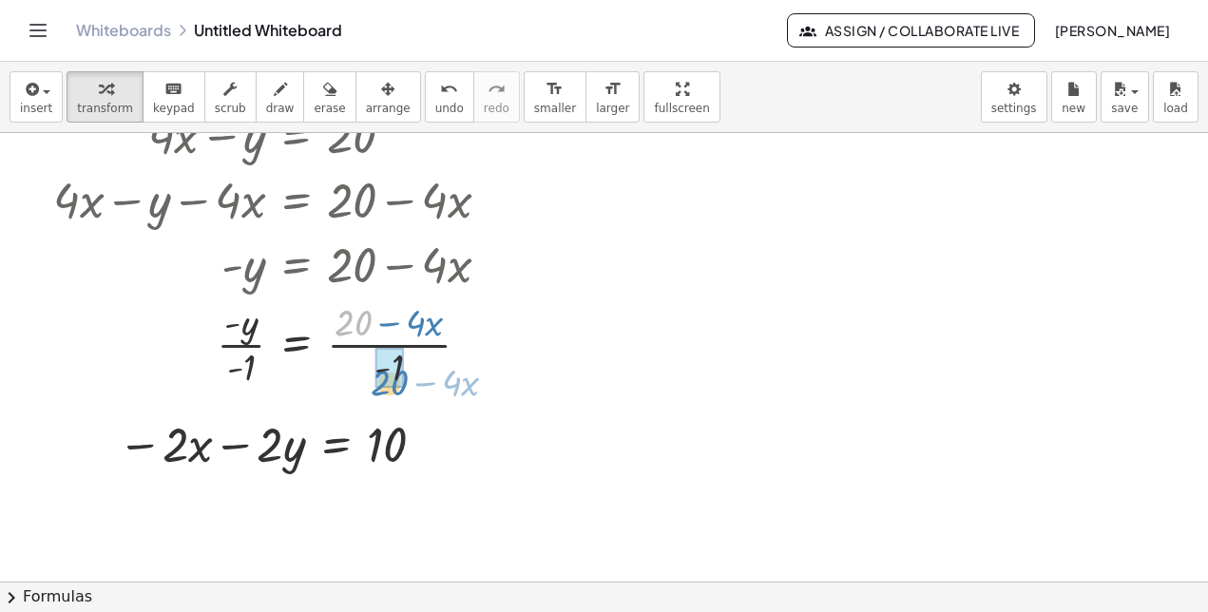
drag, startPoint x: 354, startPoint y: 320, endPoint x: 389, endPoint y: 379, distance: 68.1
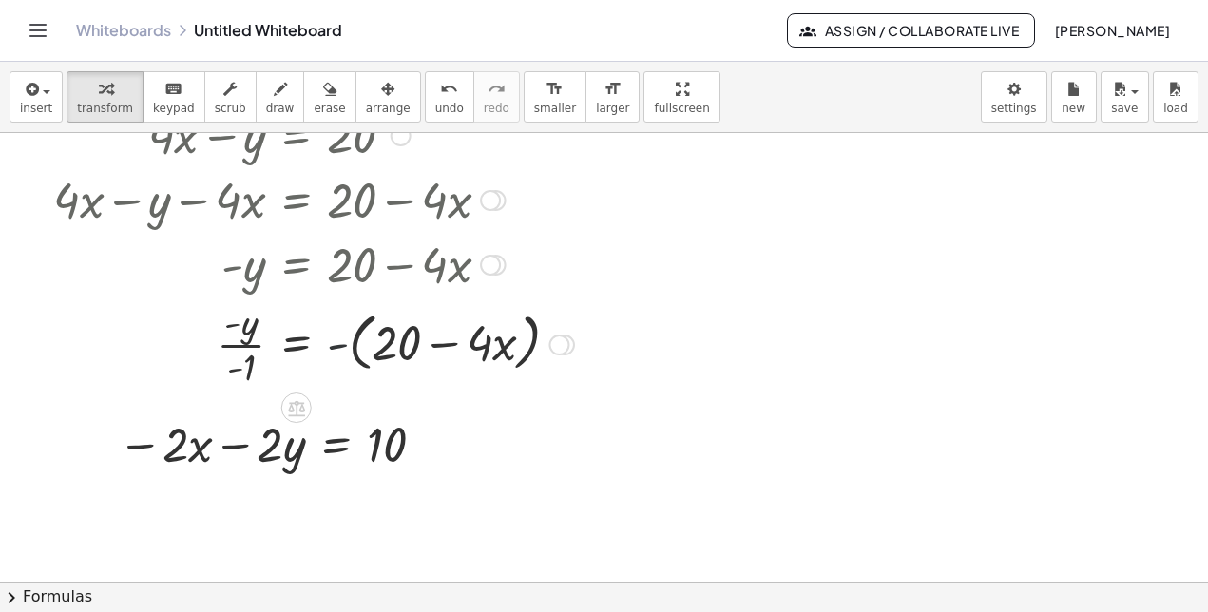
click at [336, 343] on div at bounding box center [314, 343] width 540 height 95
drag, startPoint x: 238, startPoint y: 327, endPoint x: 237, endPoint y: 375, distance: 48.5
click at [247, 343] on div at bounding box center [297, 343] width 507 height 95
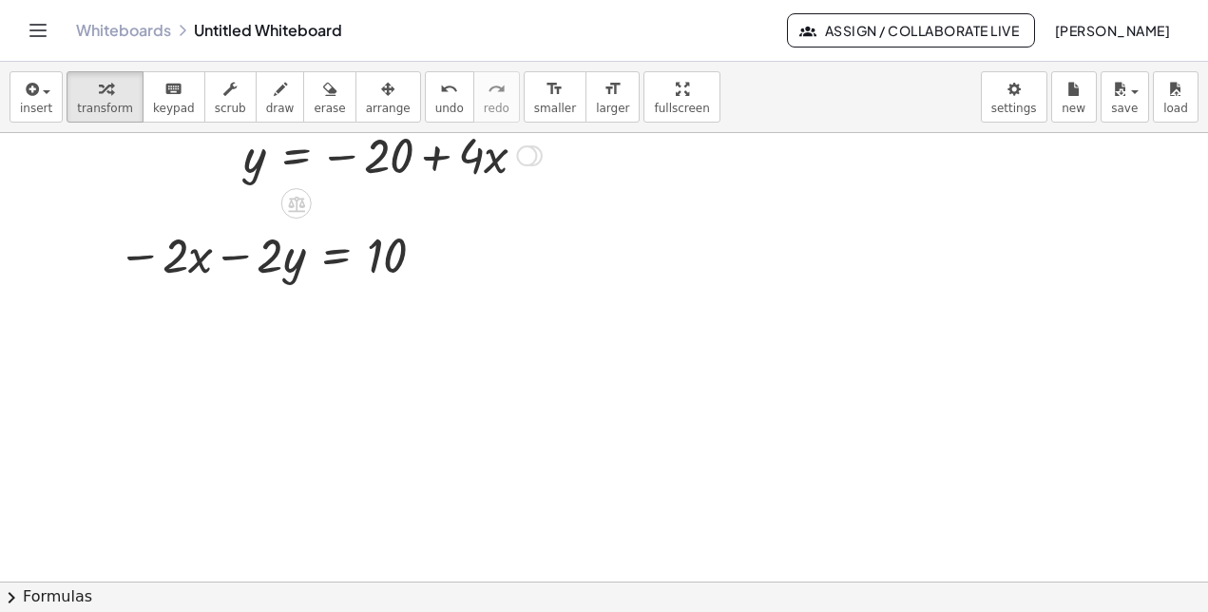
scroll to position [271, 0]
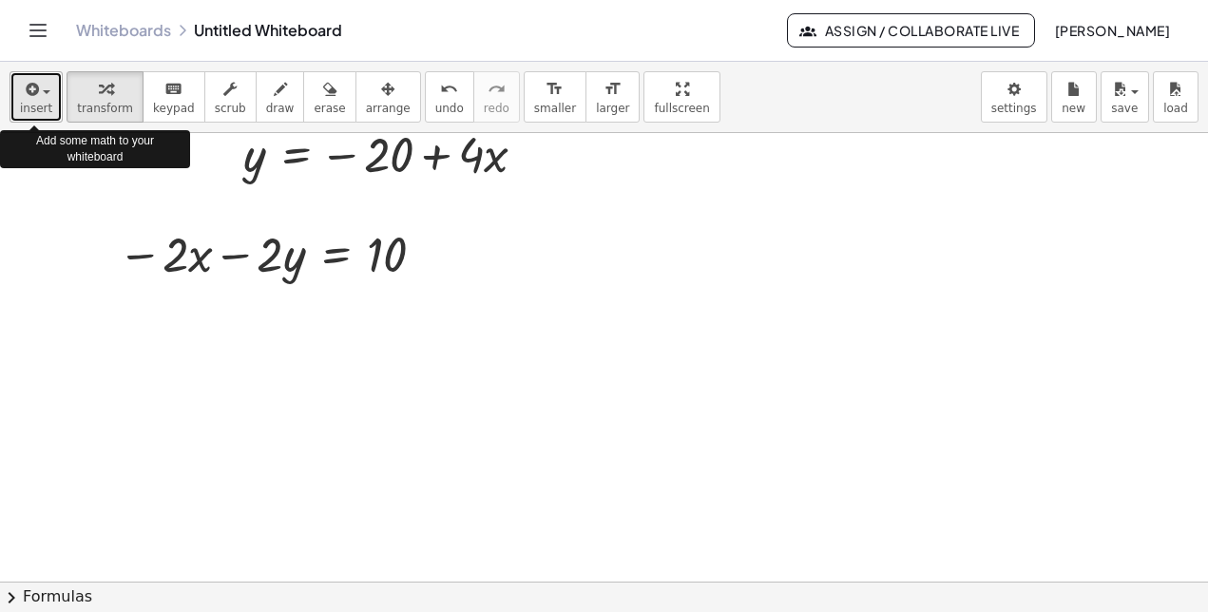
click at [37, 116] on button "insert" at bounding box center [36, 96] width 53 height 51
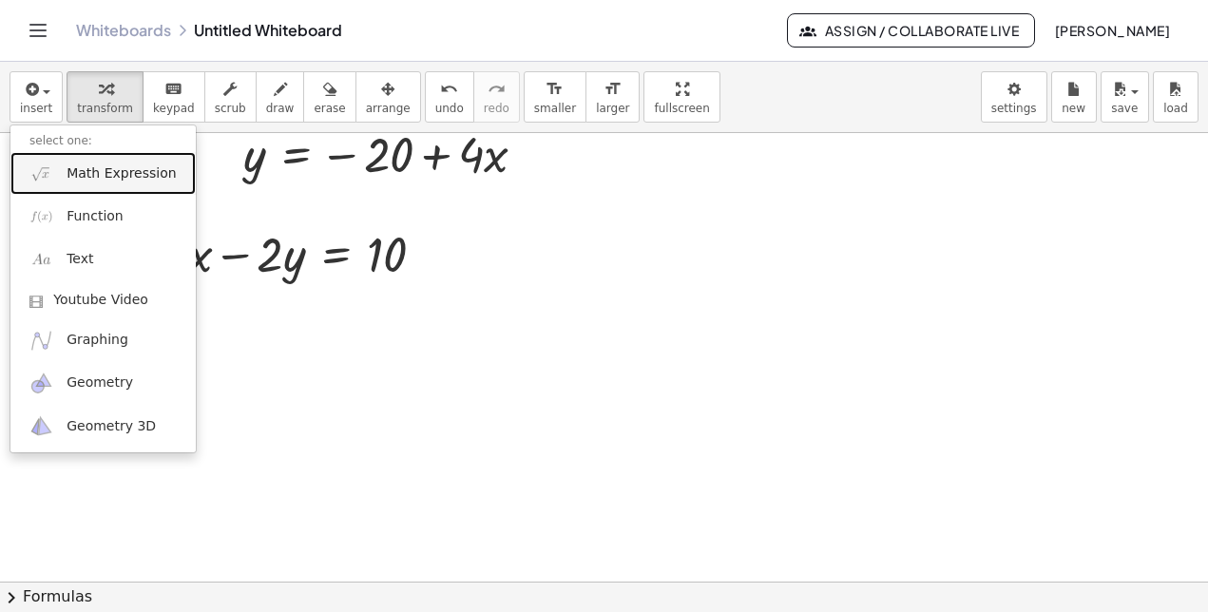
click at [59, 171] on link "Math Expression" at bounding box center [102, 173] width 185 height 43
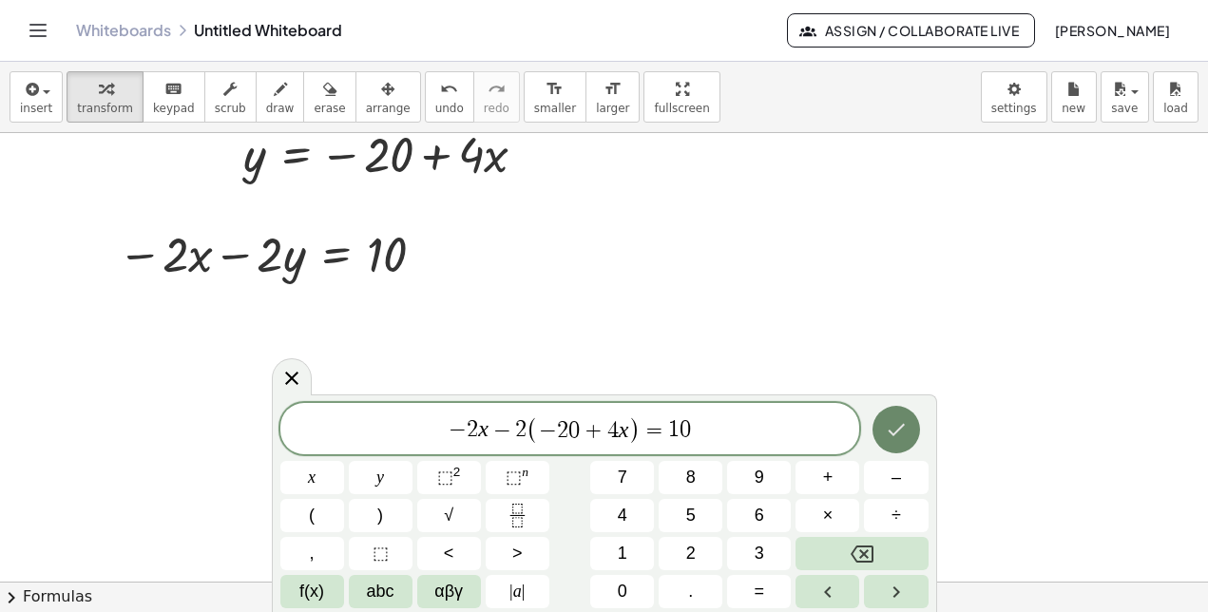
click at [908, 438] on button "Done" at bounding box center [896, 430] width 48 height 48
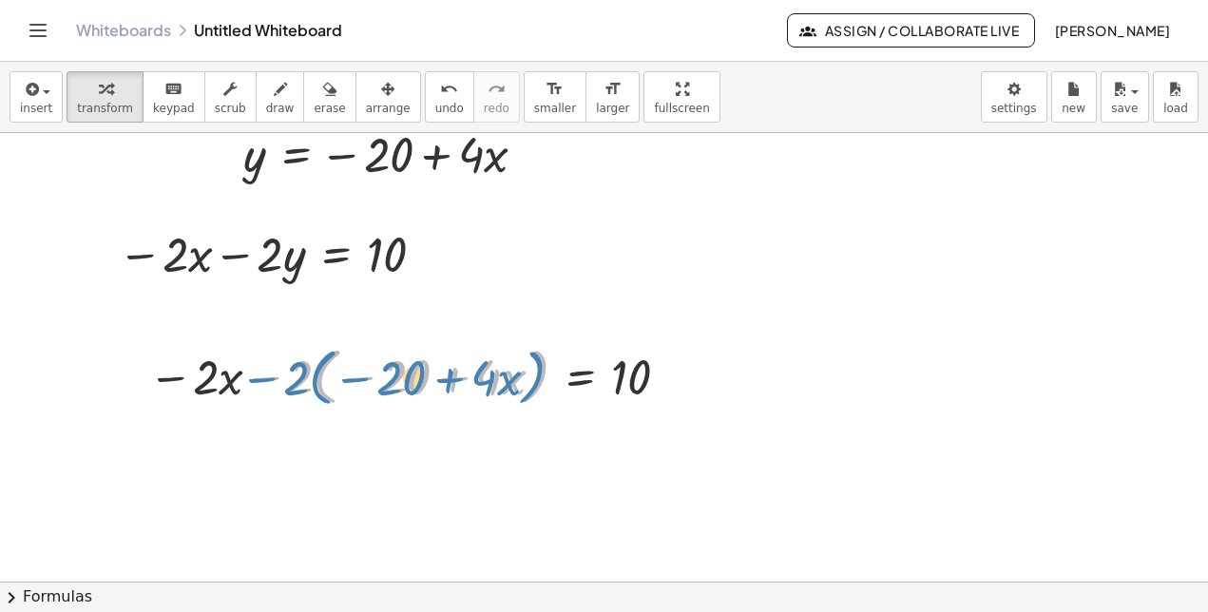
click at [260, 382] on div at bounding box center [412, 375] width 547 height 72
drag, startPoint x: 296, startPoint y: 382, endPoint x: 334, endPoint y: 385, distance: 37.2
click at [334, 385] on div at bounding box center [412, 375] width 547 height 72
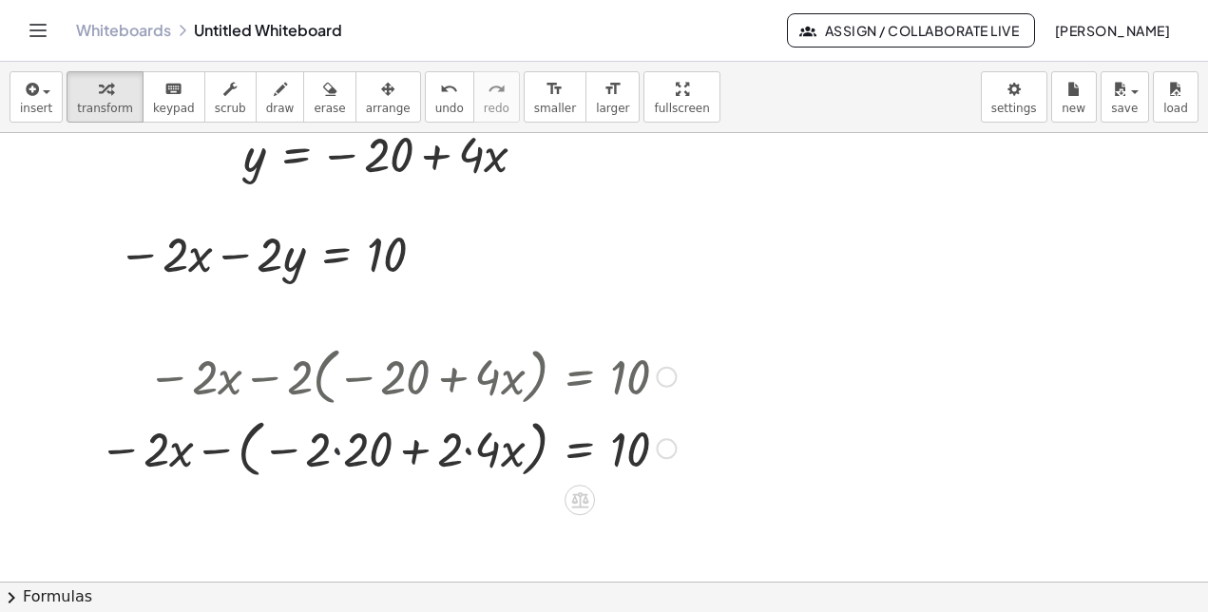
click at [336, 449] on div at bounding box center [387, 447] width 596 height 72
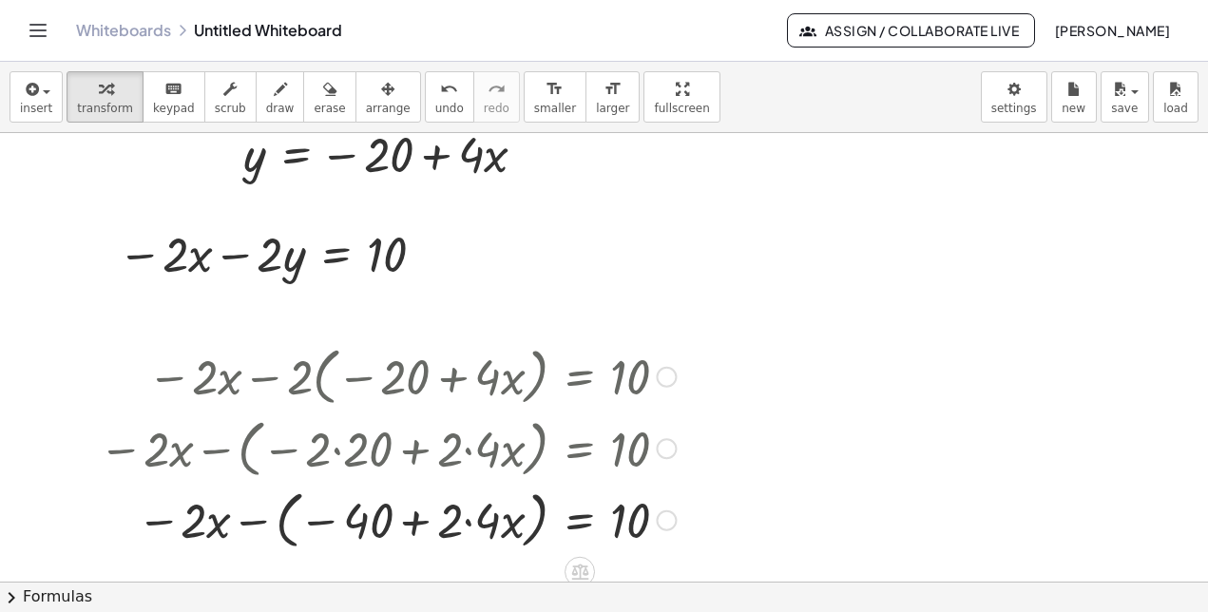
click at [467, 523] on div at bounding box center [387, 519] width 596 height 72
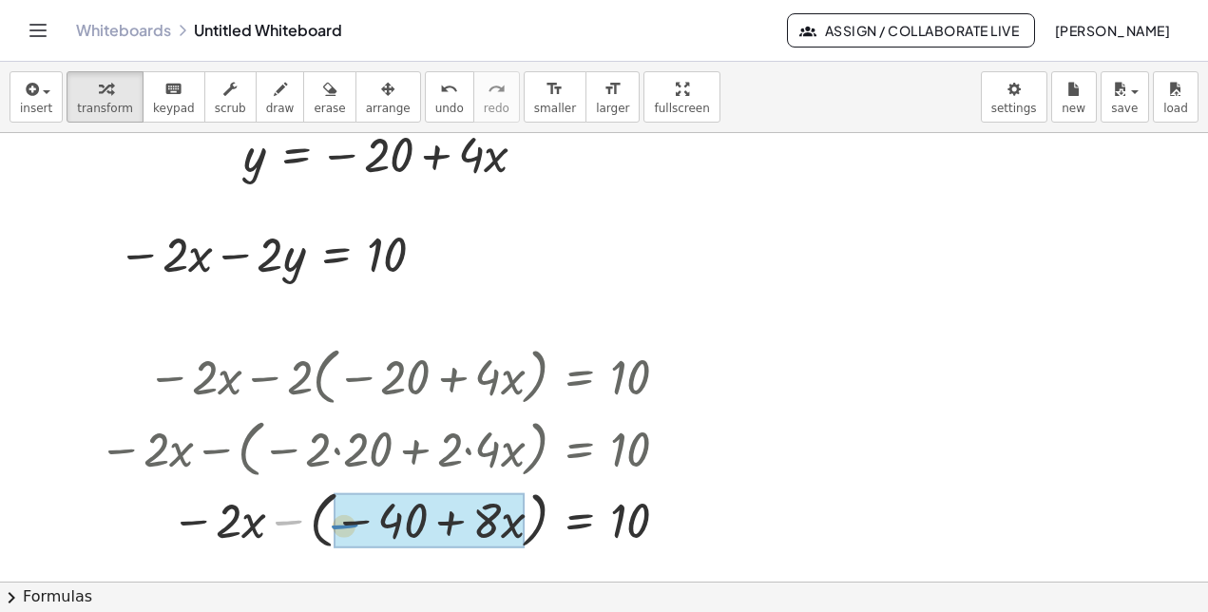
drag, startPoint x: 277, startPoint y: 523, endPoint x: 333, endPoint y: 526, distance: 56.2
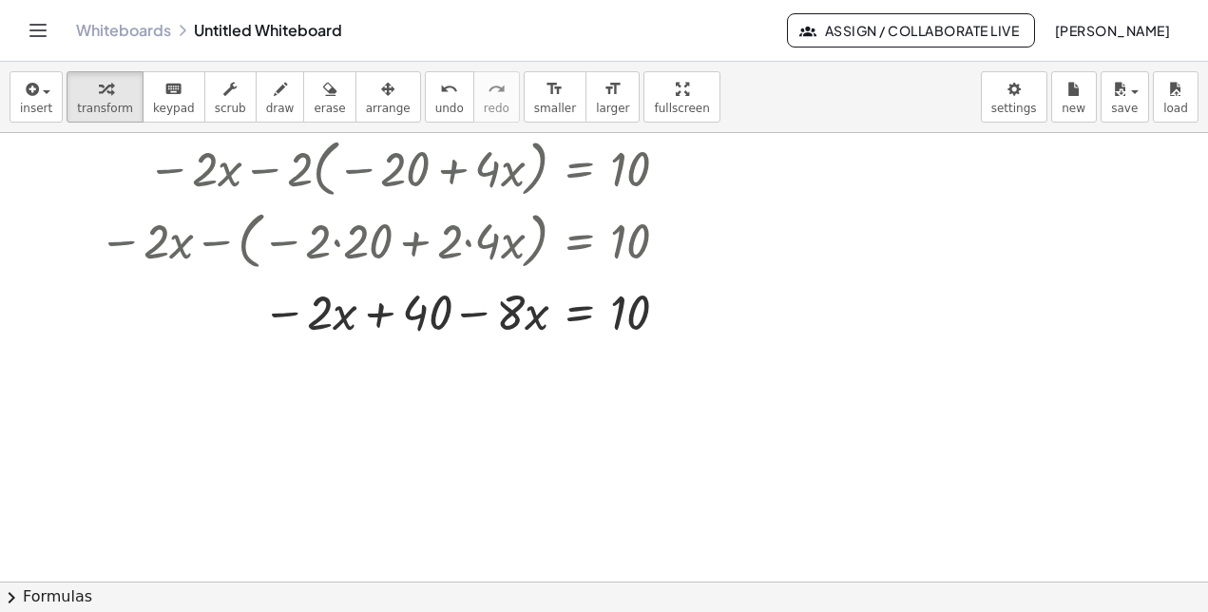
scroll to position [480, 0]
drag, startPoint x: 466, startPoint y: 318, endPoint x: 290, endPoint y: 321, distance: 175.8
click at [290, 321] on div at bounding box center [387, 309] width 596 height 65
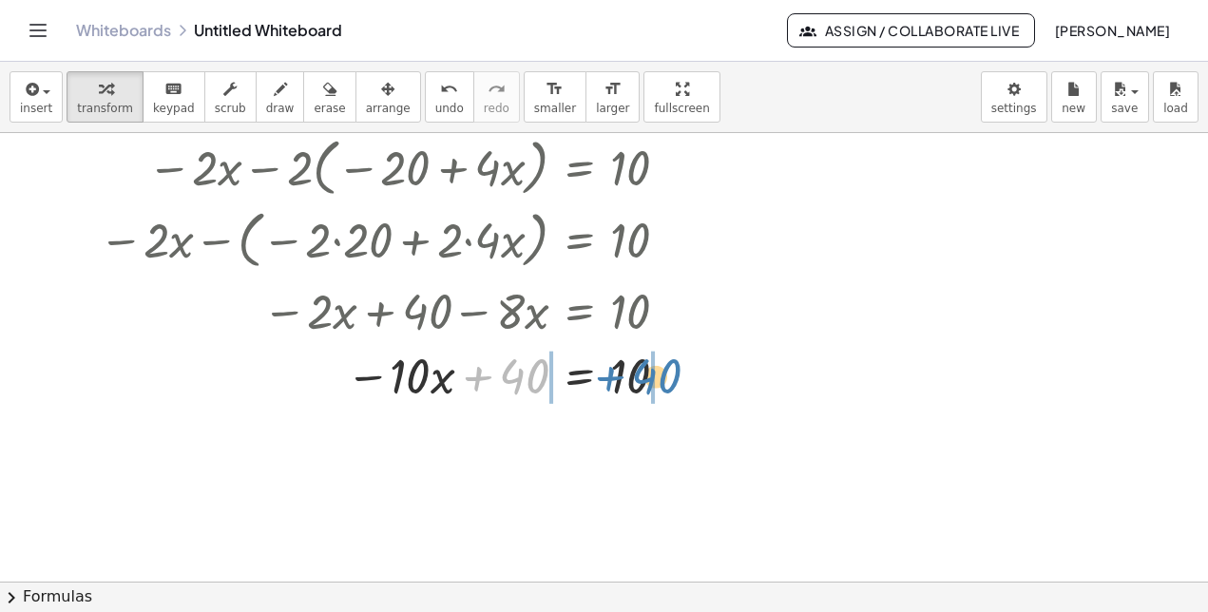
drag, startPoint x: 505, startPoint y: 387, endPoint x: 637, endPoint y: 387, distance: 132.1
click at [637, 387] on div at bounding box center [387, 374] width 596 height 65
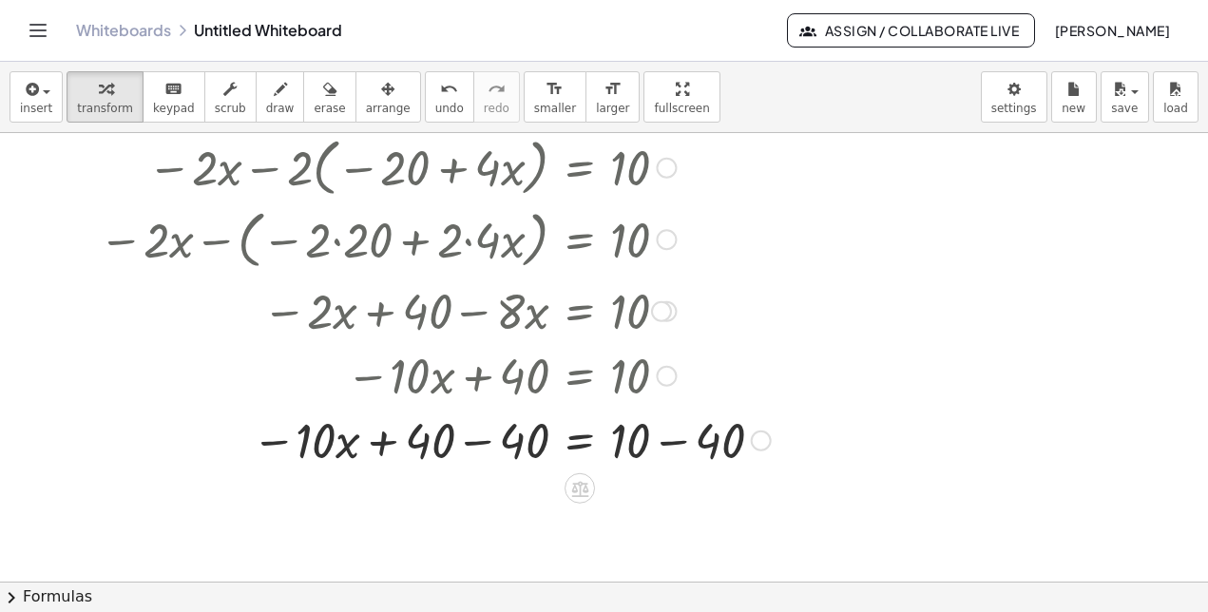
click at [475, 441] on div at bounding box center [434, 439] width 691 height 65
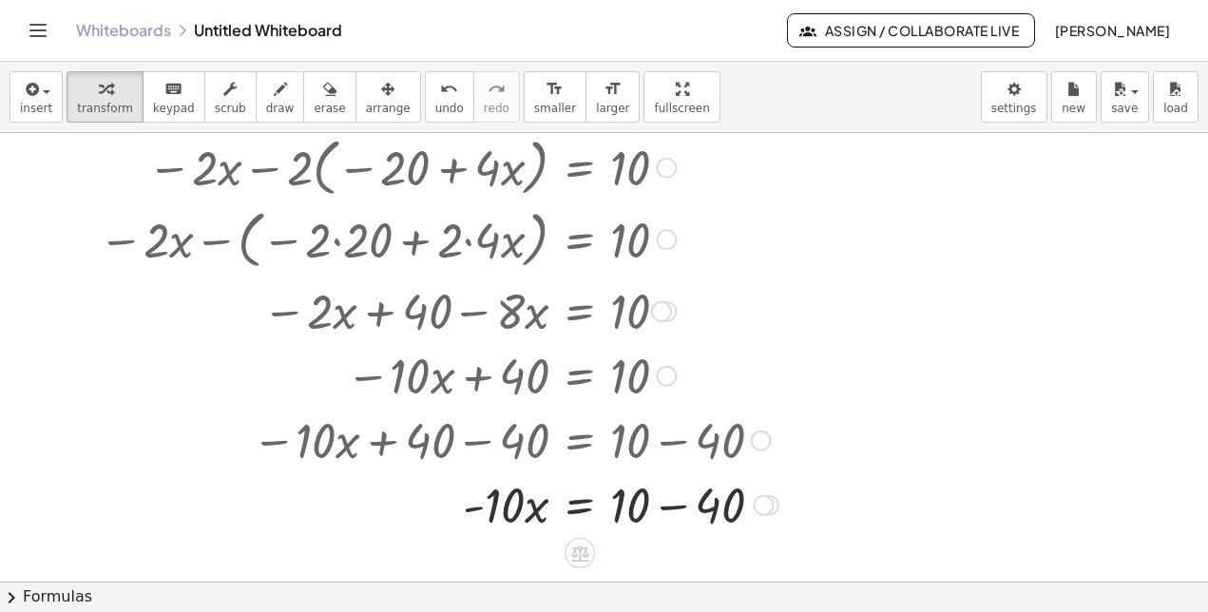
click at [670, 505] on div at bounding box center [438, 503] width 698 height 65
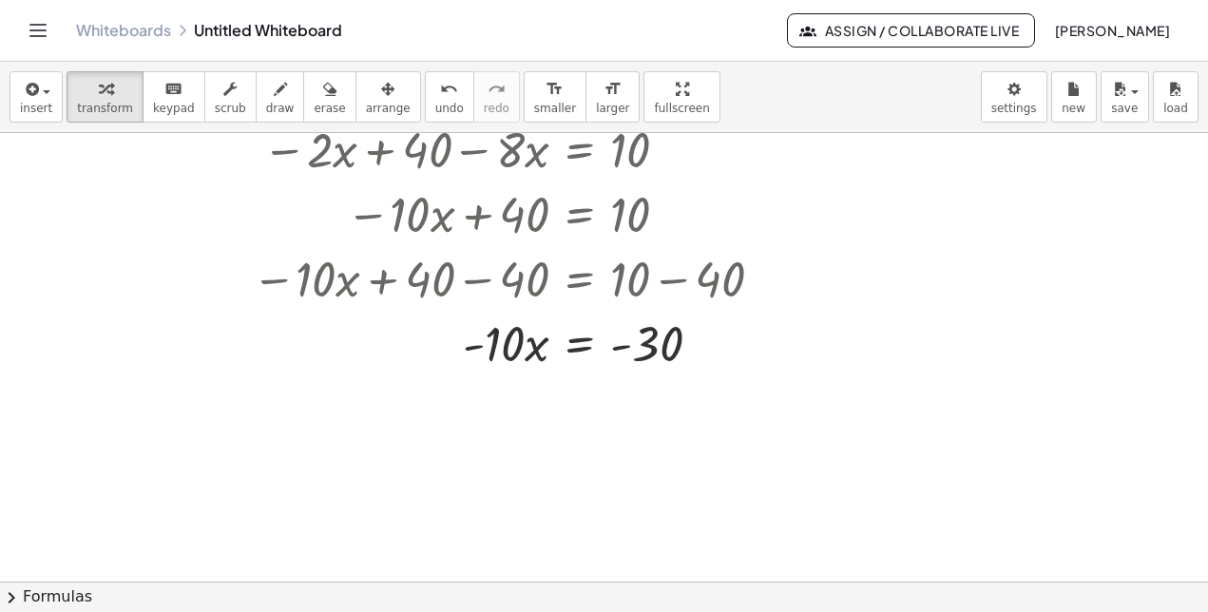
scroll to position [758, 0]
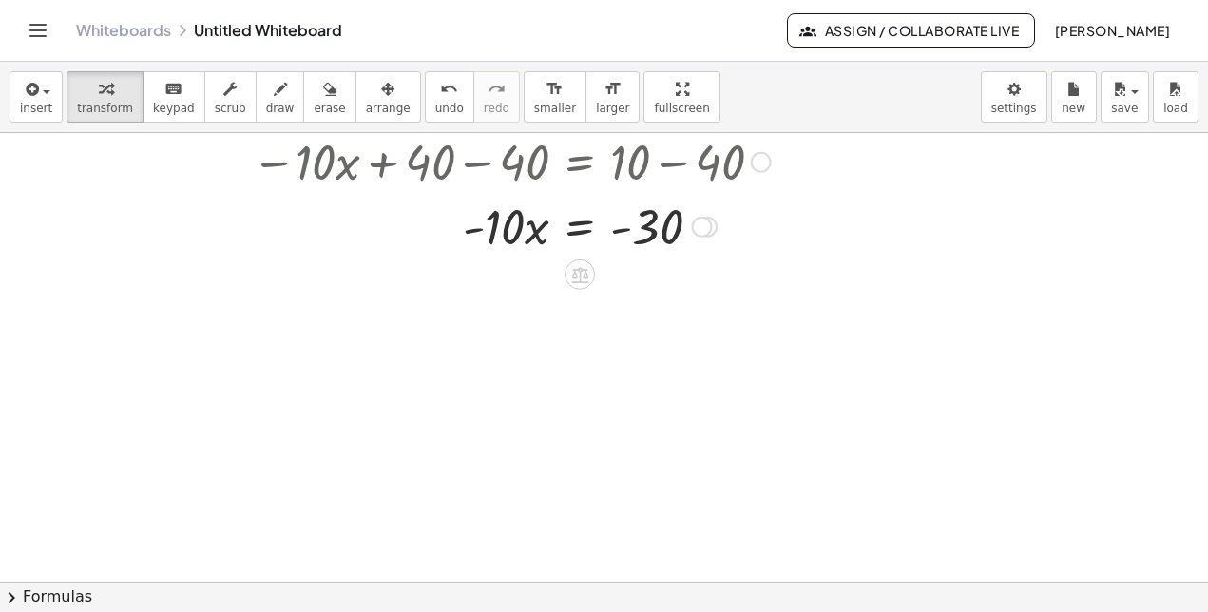
click at [574, 272] on icon at bounding box center [579, 275] width 17 height 16
click at [627, 271] on div "÷" at bounding box center [617, 274] width 30 height 30
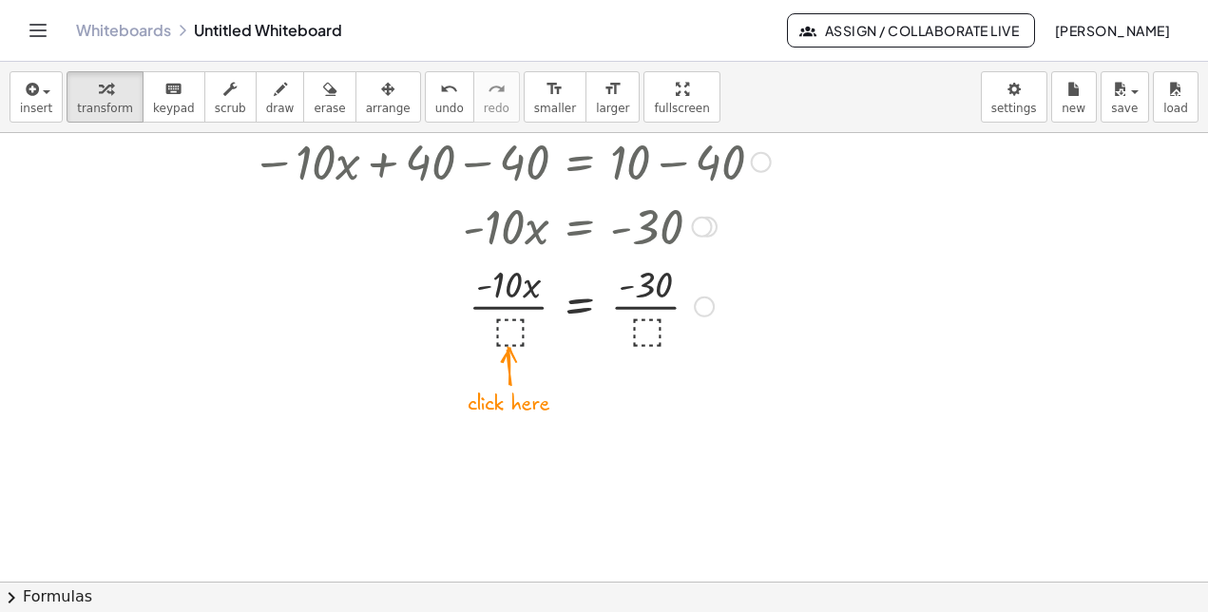
click at [514, 340] on div at bounding box center [434, 305] width 691 height 95
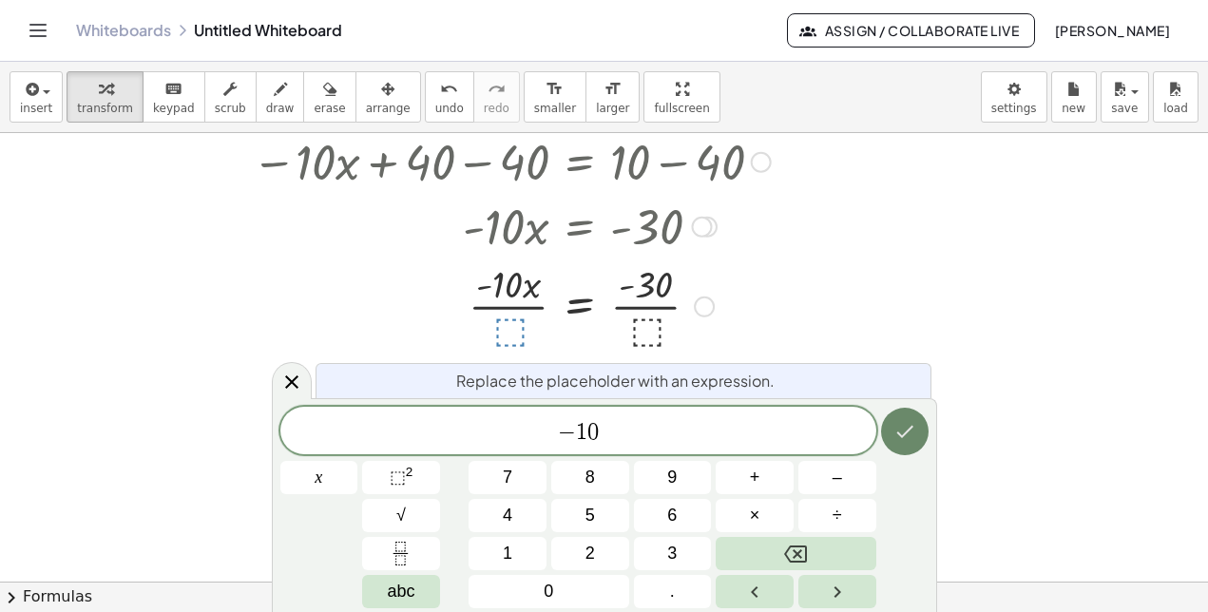
click at [908, 435] on icon "Done" at bounding box center [904, 431] width 23 height 23
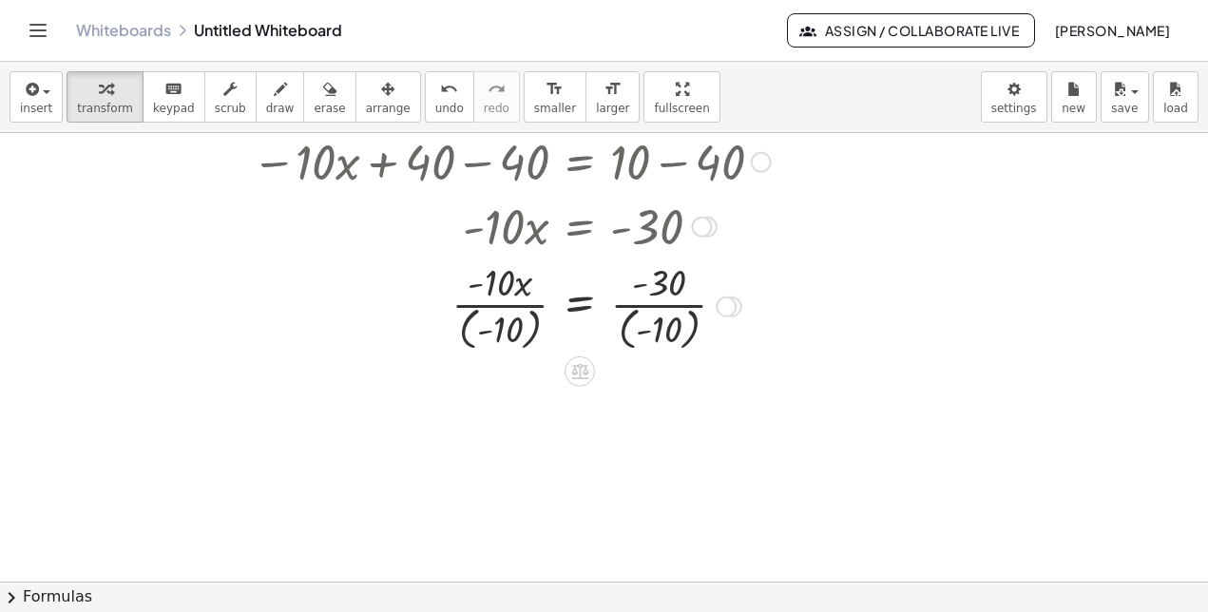
click at [465, 320] on div at bounding box center [434, 305] width 691 height 99
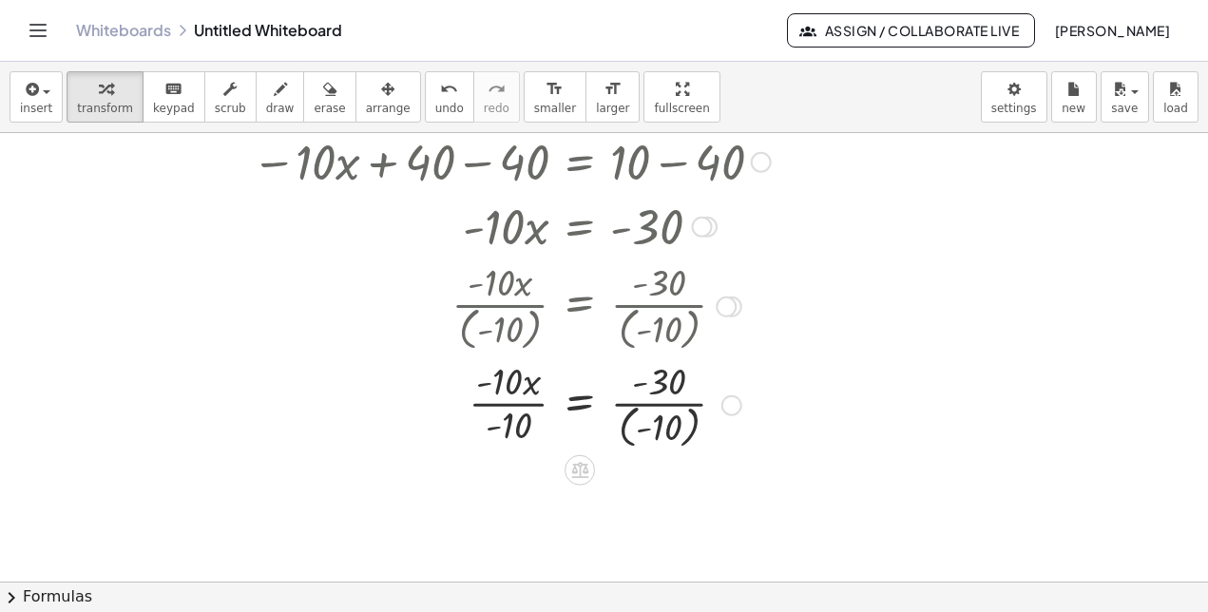
click at [626, 414] on div at bounding box center [434, 403] width 691 height 99
click at [496, 400] on div at bounding box center [434, 403] width 691 height 95
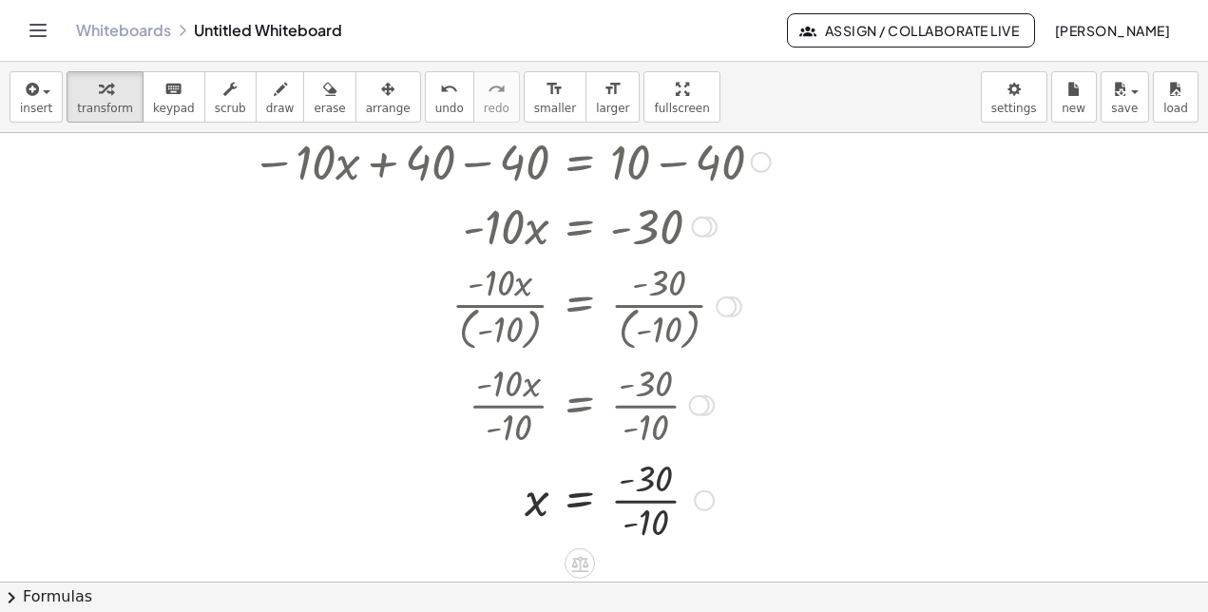
click at [636, 502] on div at bounding box center [434, 498] width 691 height 95
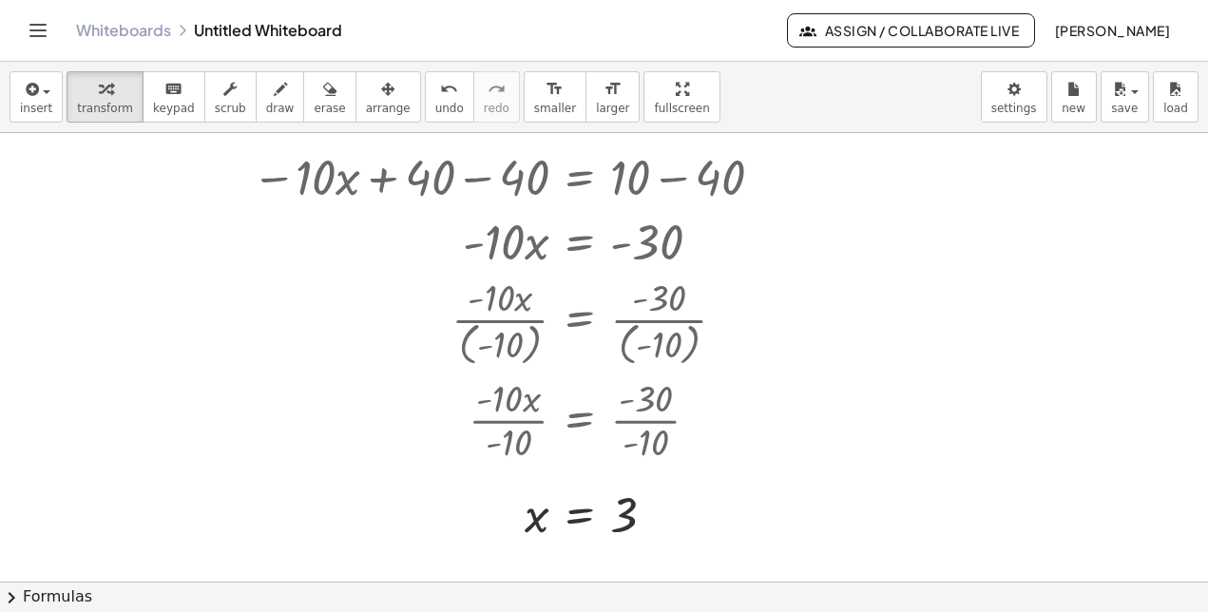
scroll to position [740, 0]
drag, startPoint x: 946, startPoint y: 252, endPoint x: 871, endPoint y: 223, distance: 79.4
click at [871, 223] on div at bounding box center [604, 66] width 1208 height 1346
drag, startPoint x: 871, startPoint y: 223, endPoint x: 891, endPoint y: 303, distance: 82.3
click at [891, 303] on div at bounding box center [604, 66] width 1208 height 1346
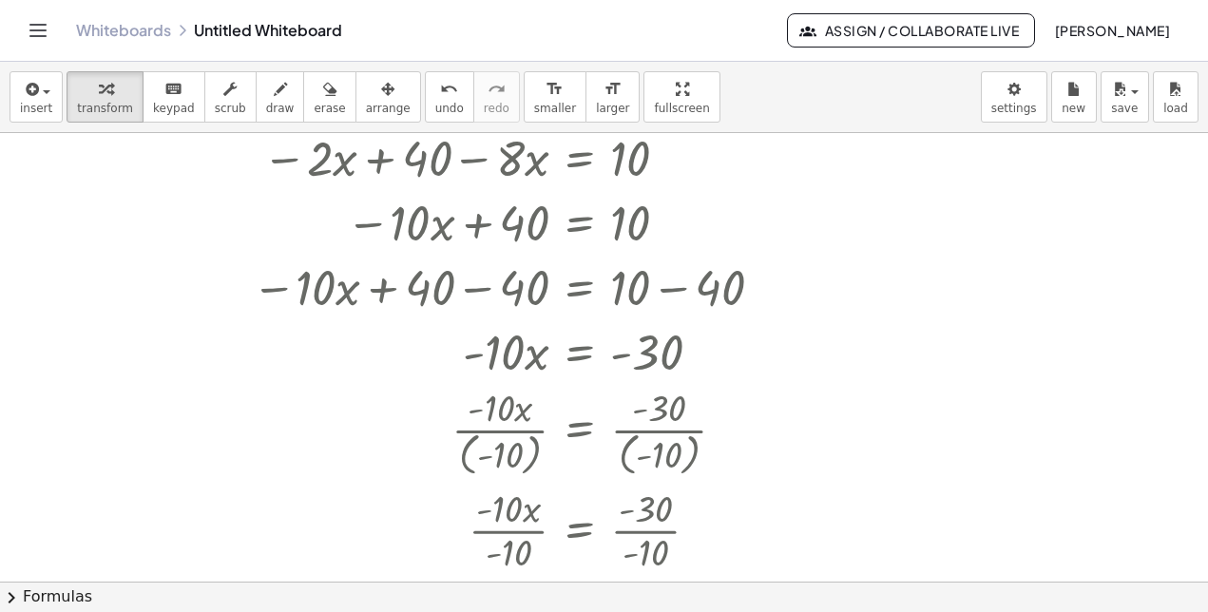
scroll to position [626, 0]
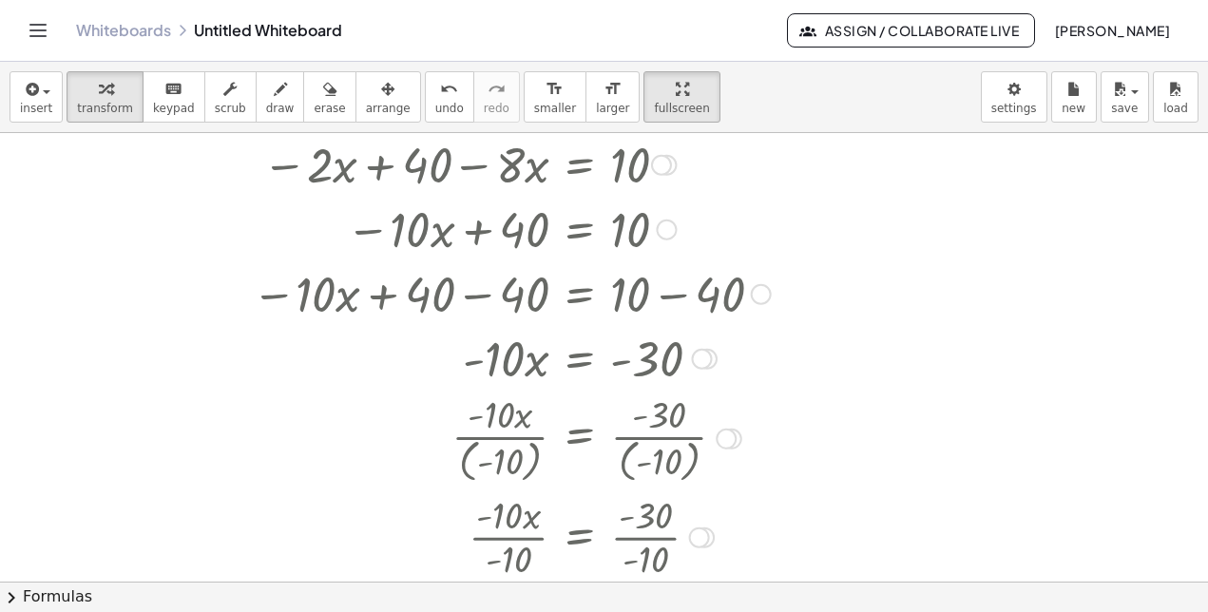
drag, startPoint x: 644, startPoint y: 108, endPoint x: 693, endPoint y: 177, distance: 83.8
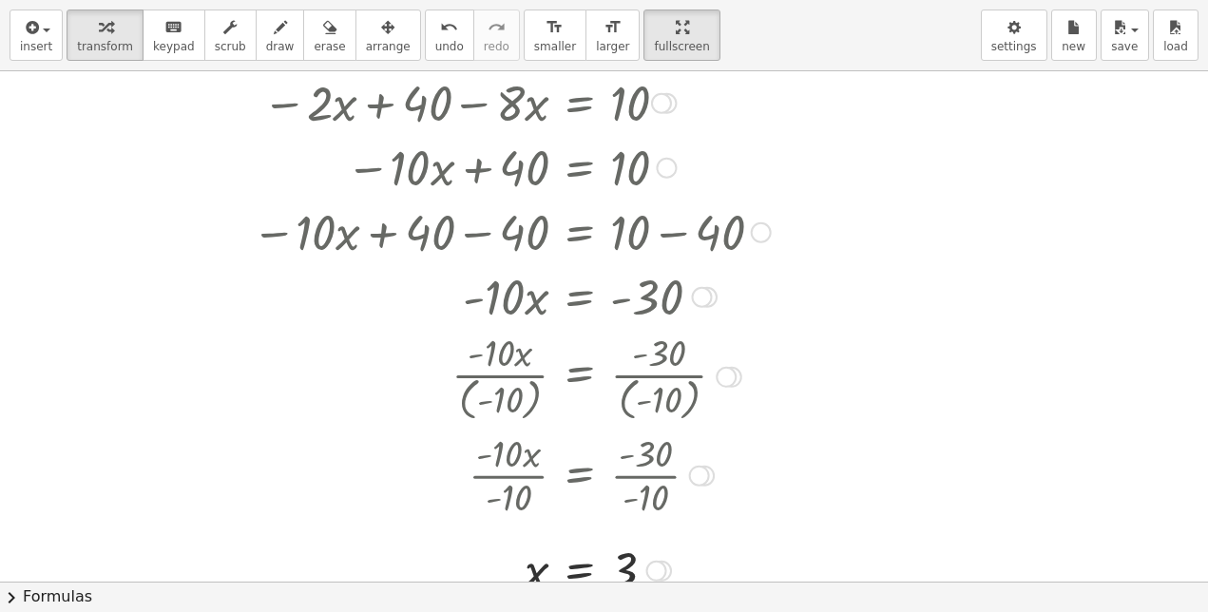
click at [693, 177] on div "insert select one: Math Expression Function Text Youtube Video Graphing Geometr…" at bounding box center [604, 306] width 1208 height 612
